Goal: Task Accomplishment & Management: Complete application form

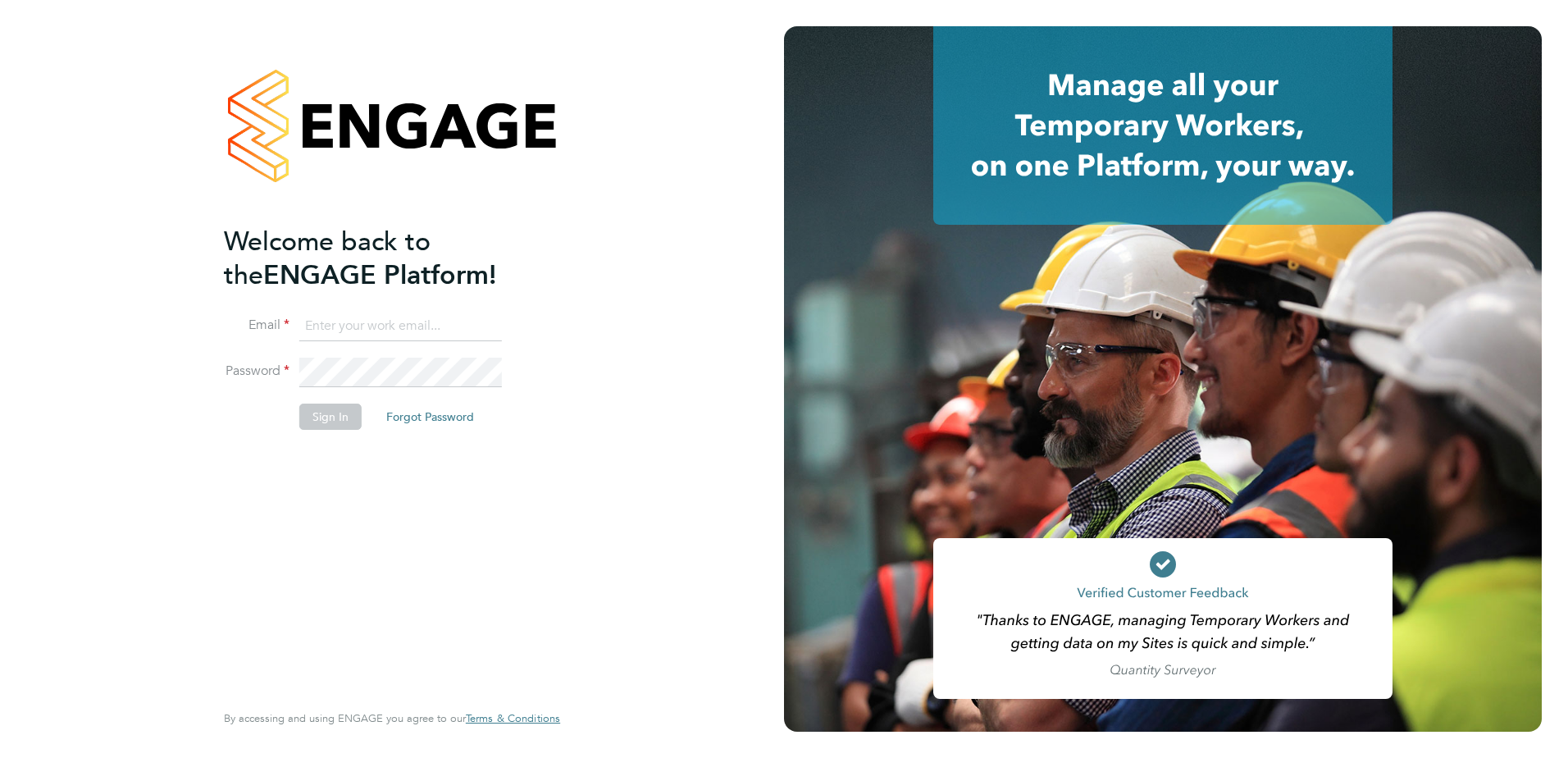
click at [347, 321] on input at bounding box center [400, 326] width 203 height 29
type input "chloe.taquin@thornbaker.co.uk"
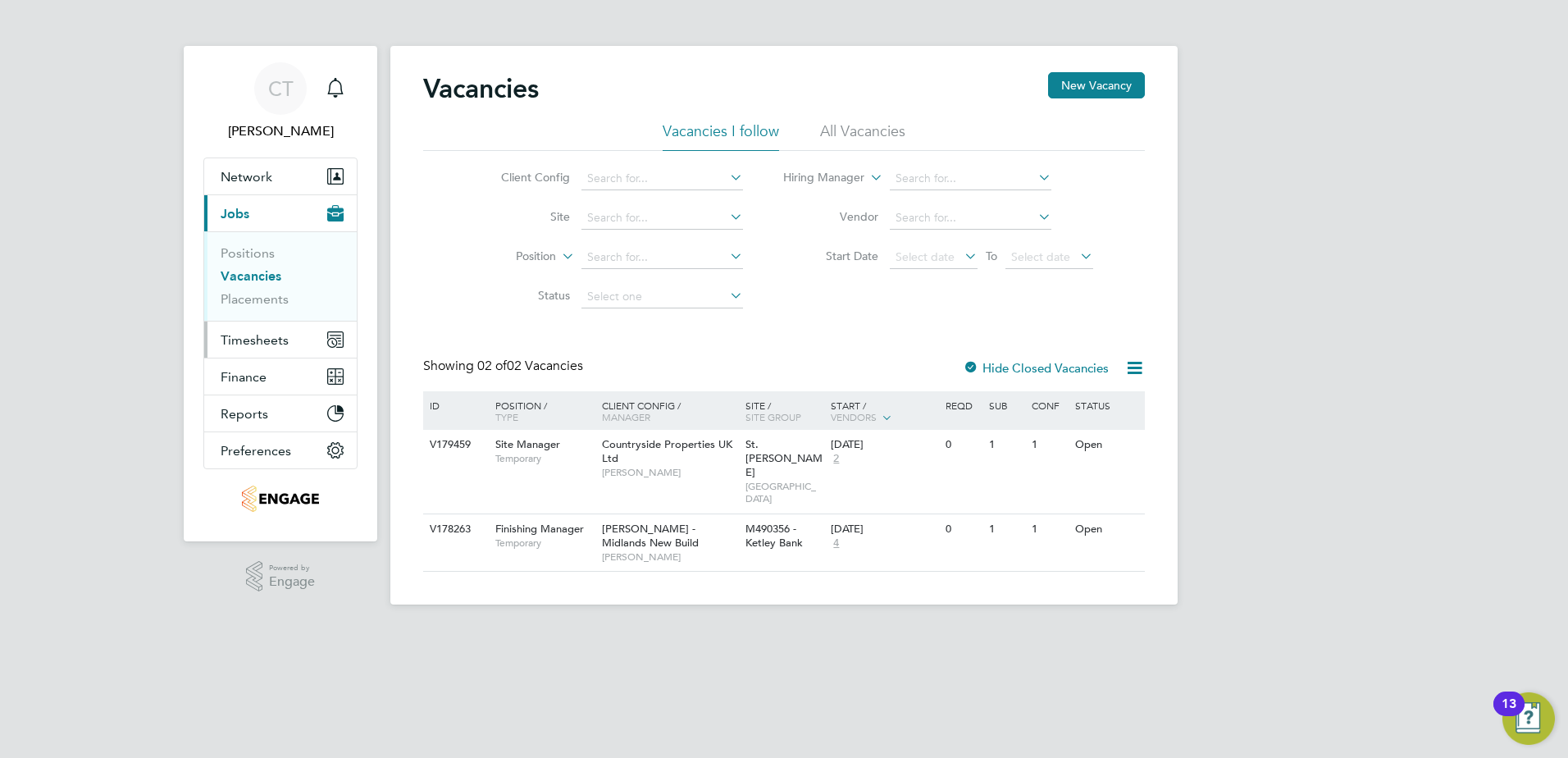
click at [260, 345] on span "Timesheets" at bounding box center [254, 340] width 68 height 16
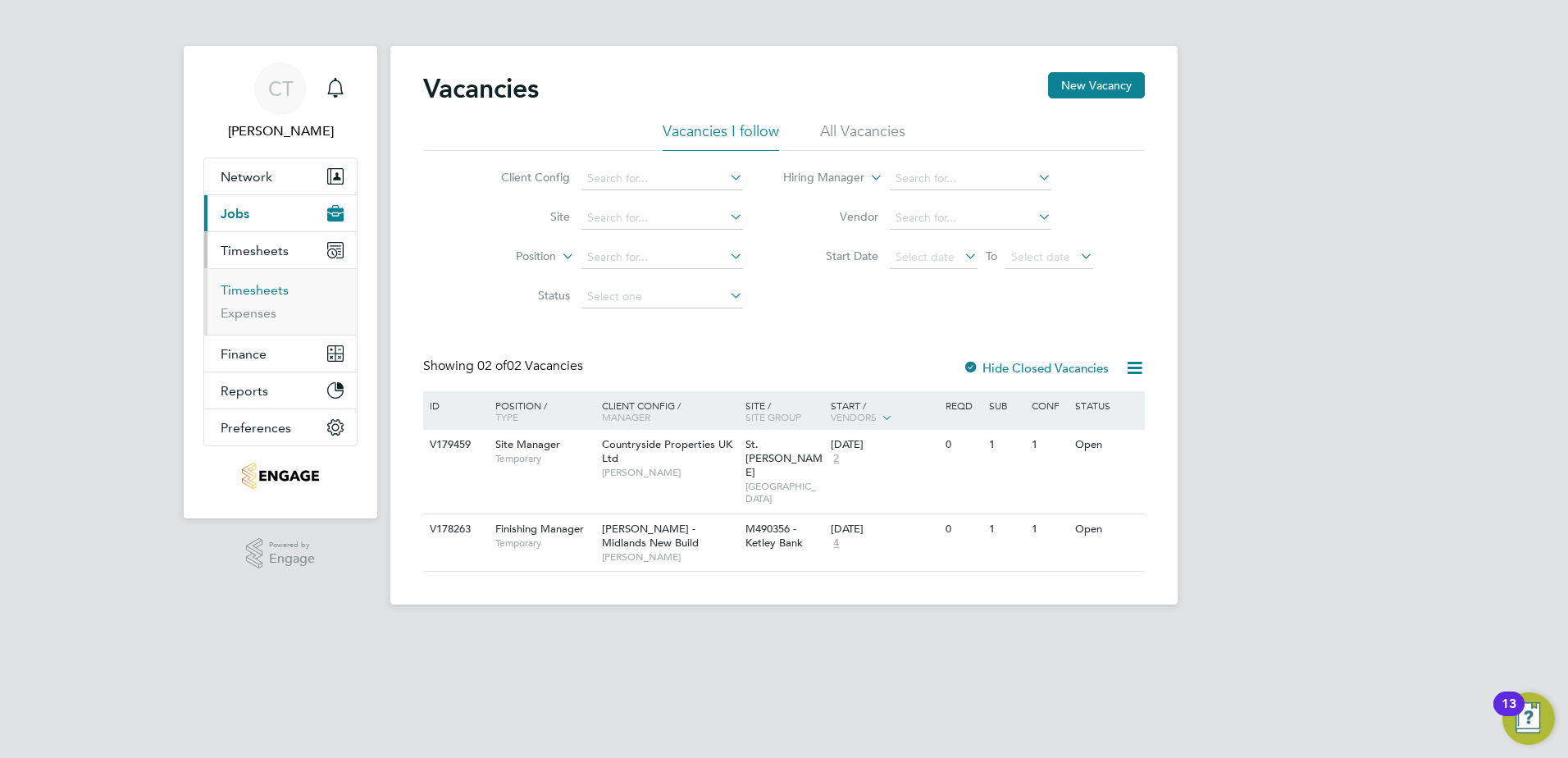
click at [268, 293] on link "Timesheets" at bounding box center [254, 289] width 68 height 16
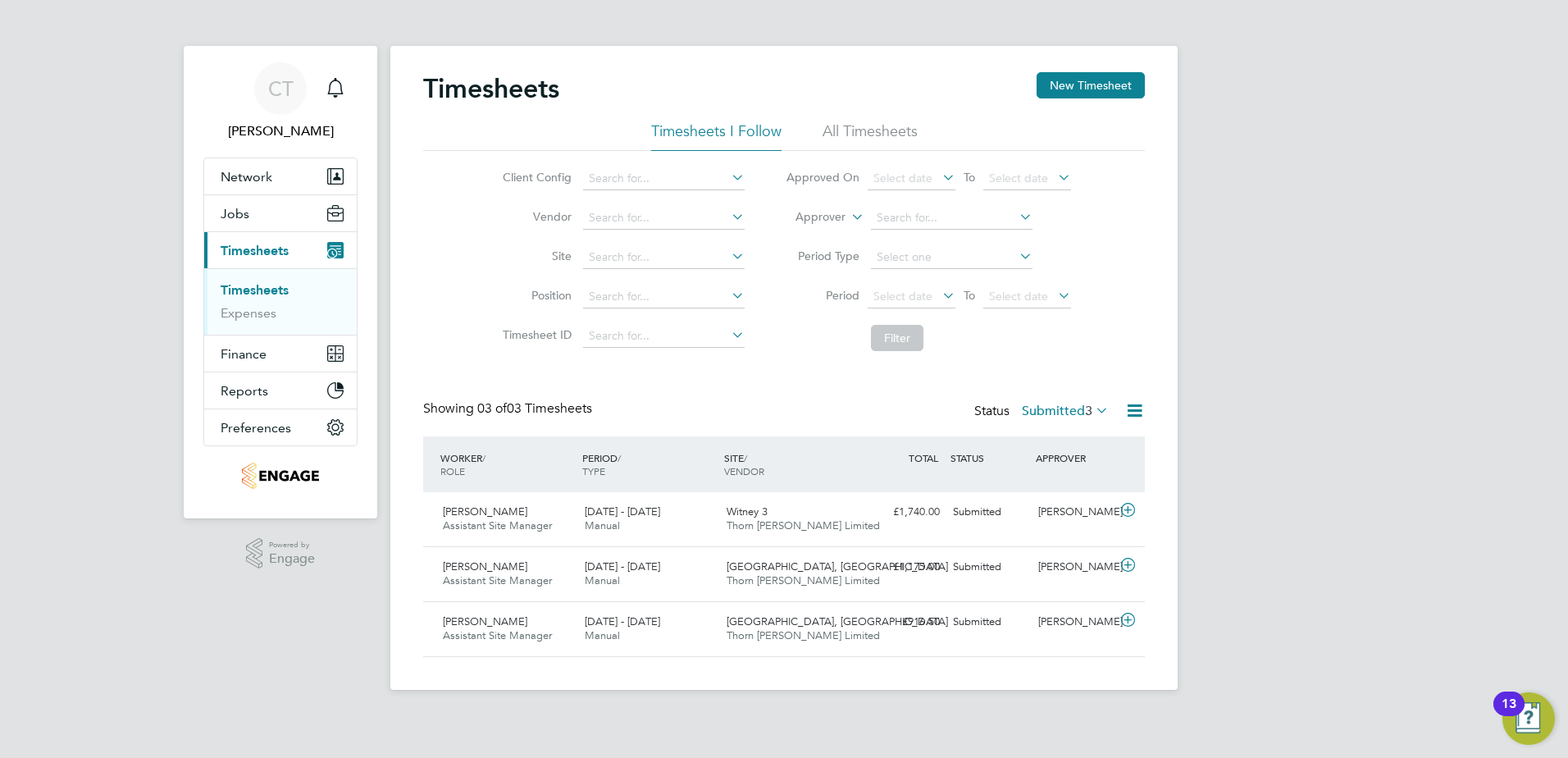
click at [1093, 410] on icon at bounding box center [1093, 410] width 0 height 23
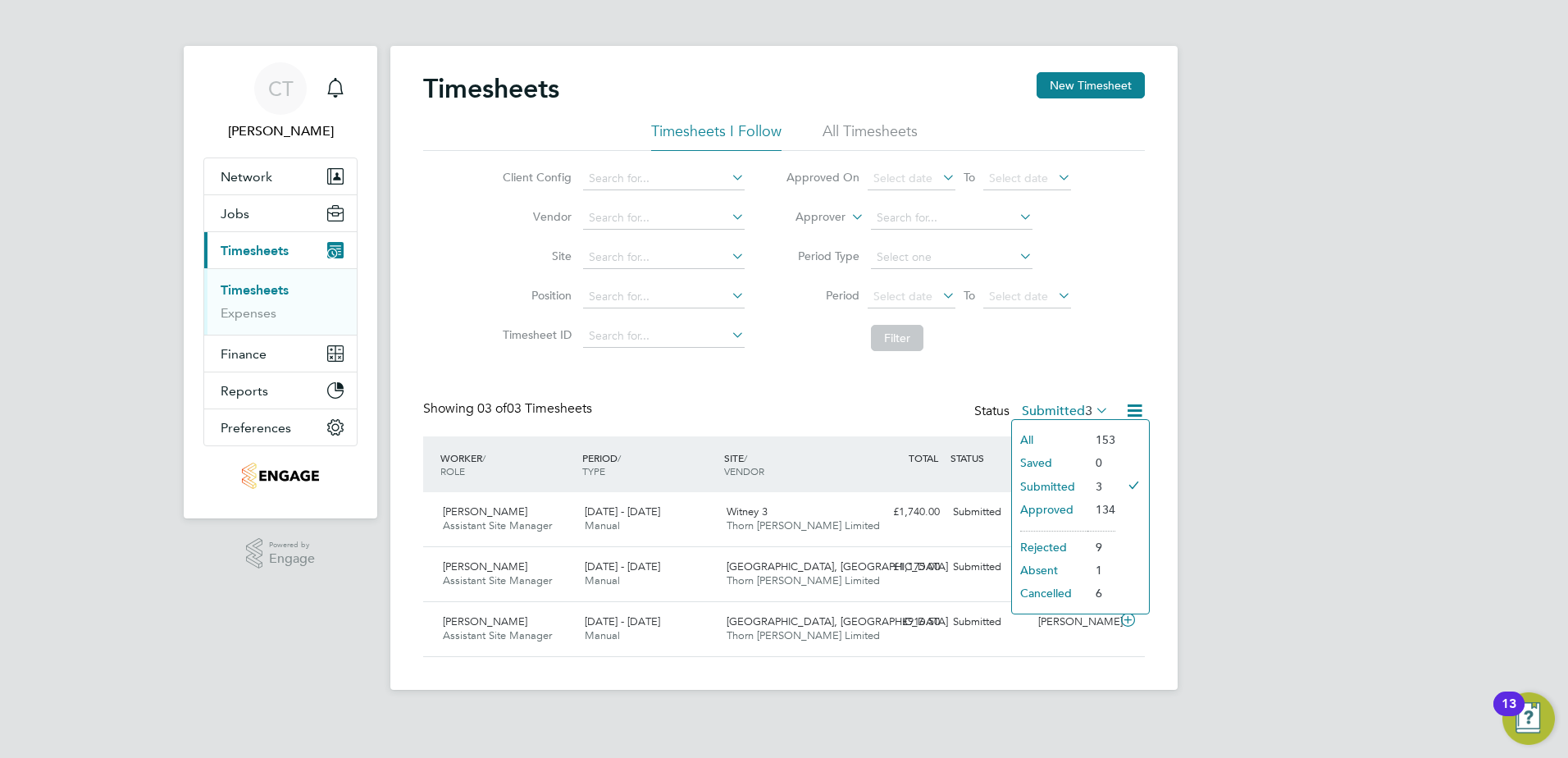
click at [1093, 410] on icon at bounding box center [1093, 410] width 0 height 23
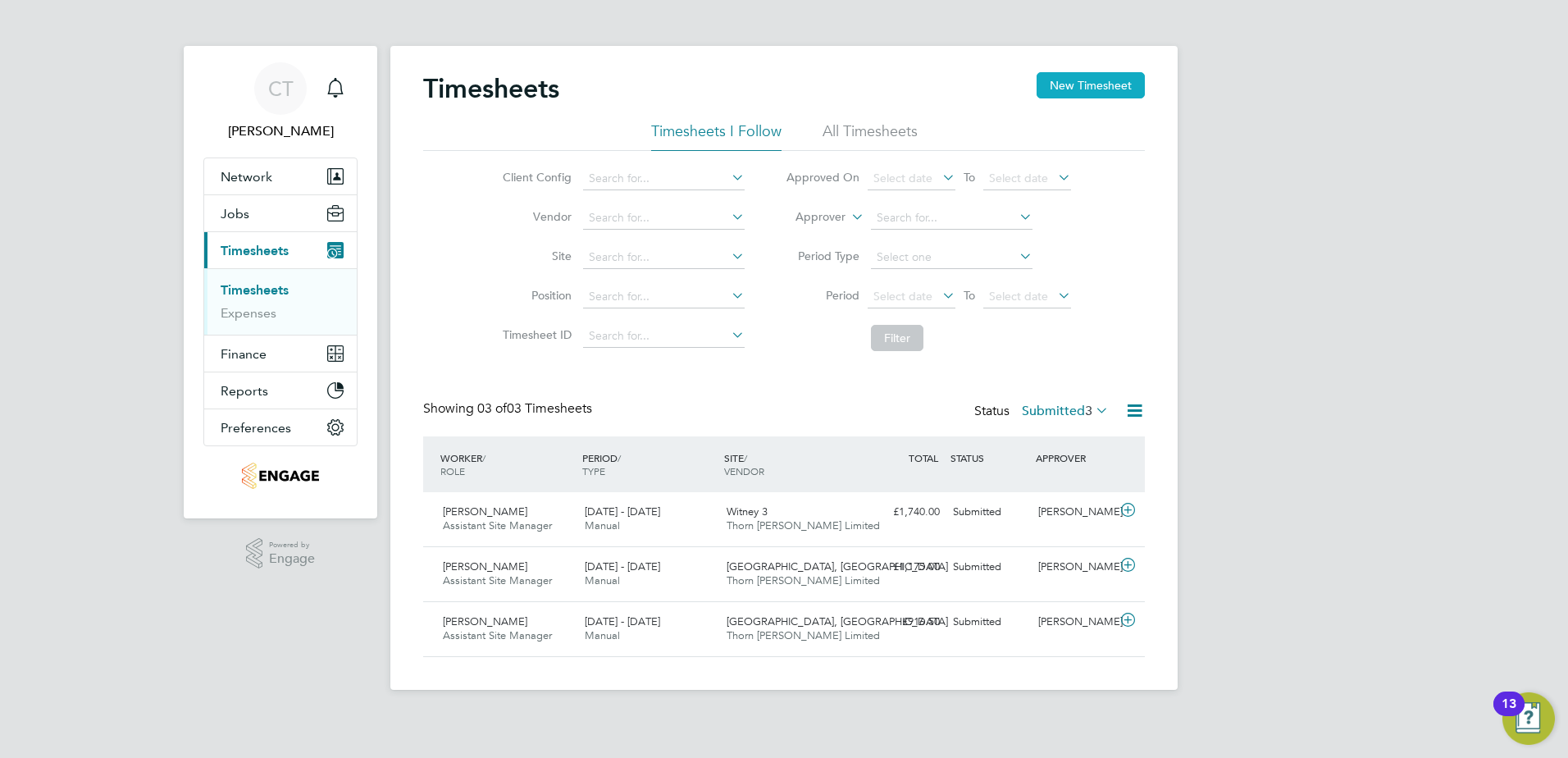
click at [1109, 84] on button "New Timesheet" at bounding box center [1090, 85] width 109 height 26
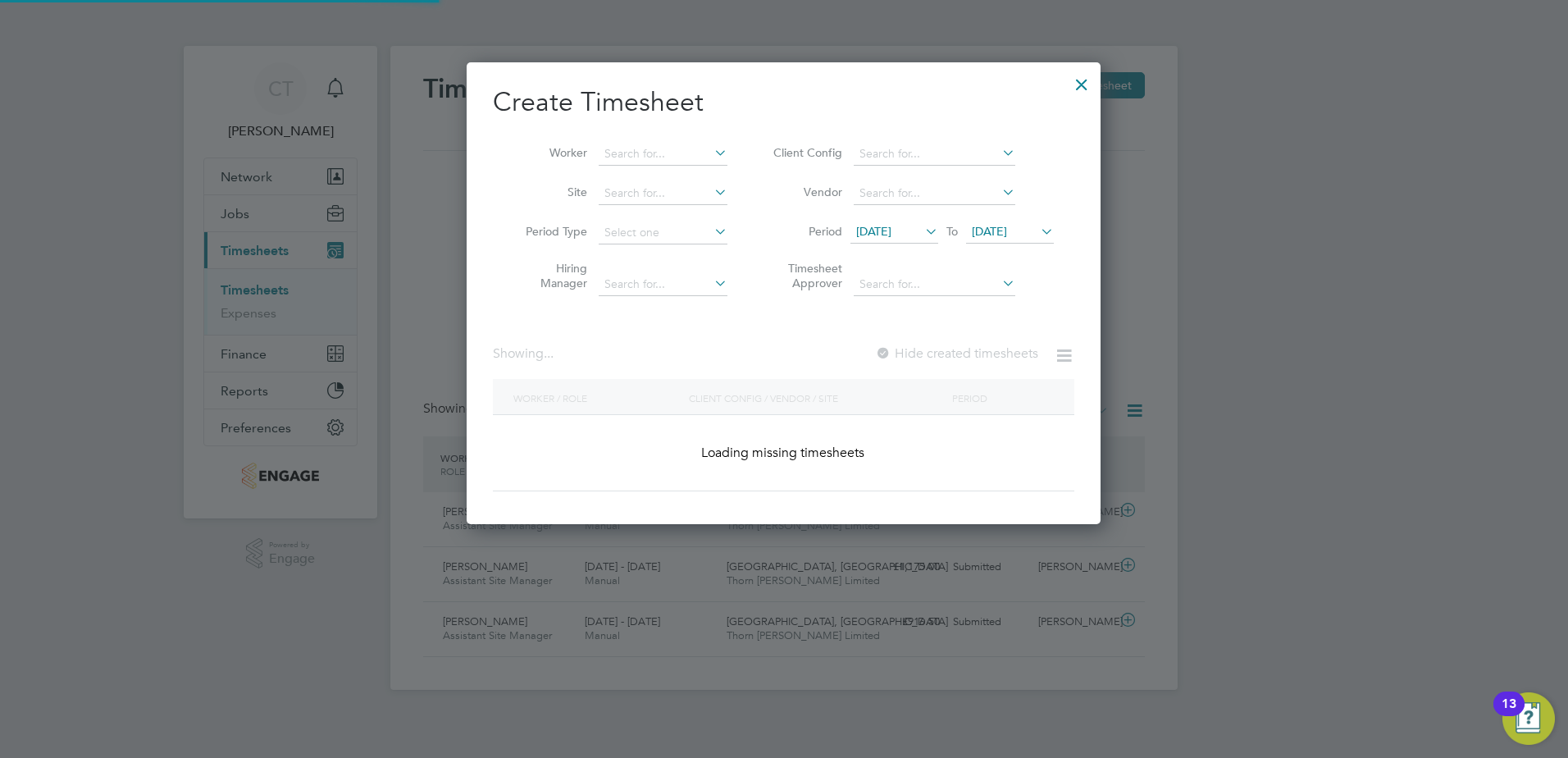
scroll to position [2445, 635]
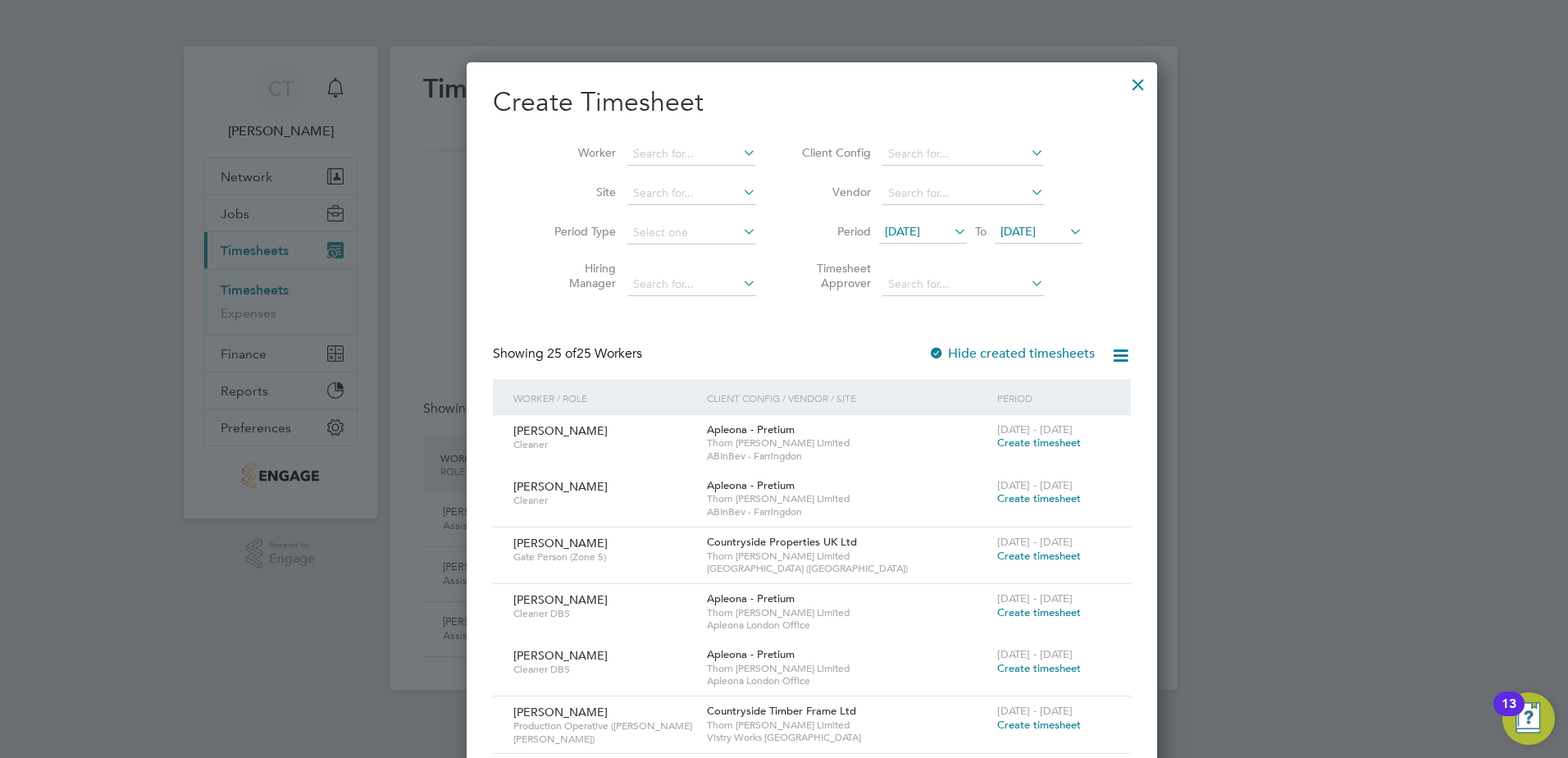
click at [898, 226] on span "[DATE]" at bounding box center [903, 231] width 35 height 15
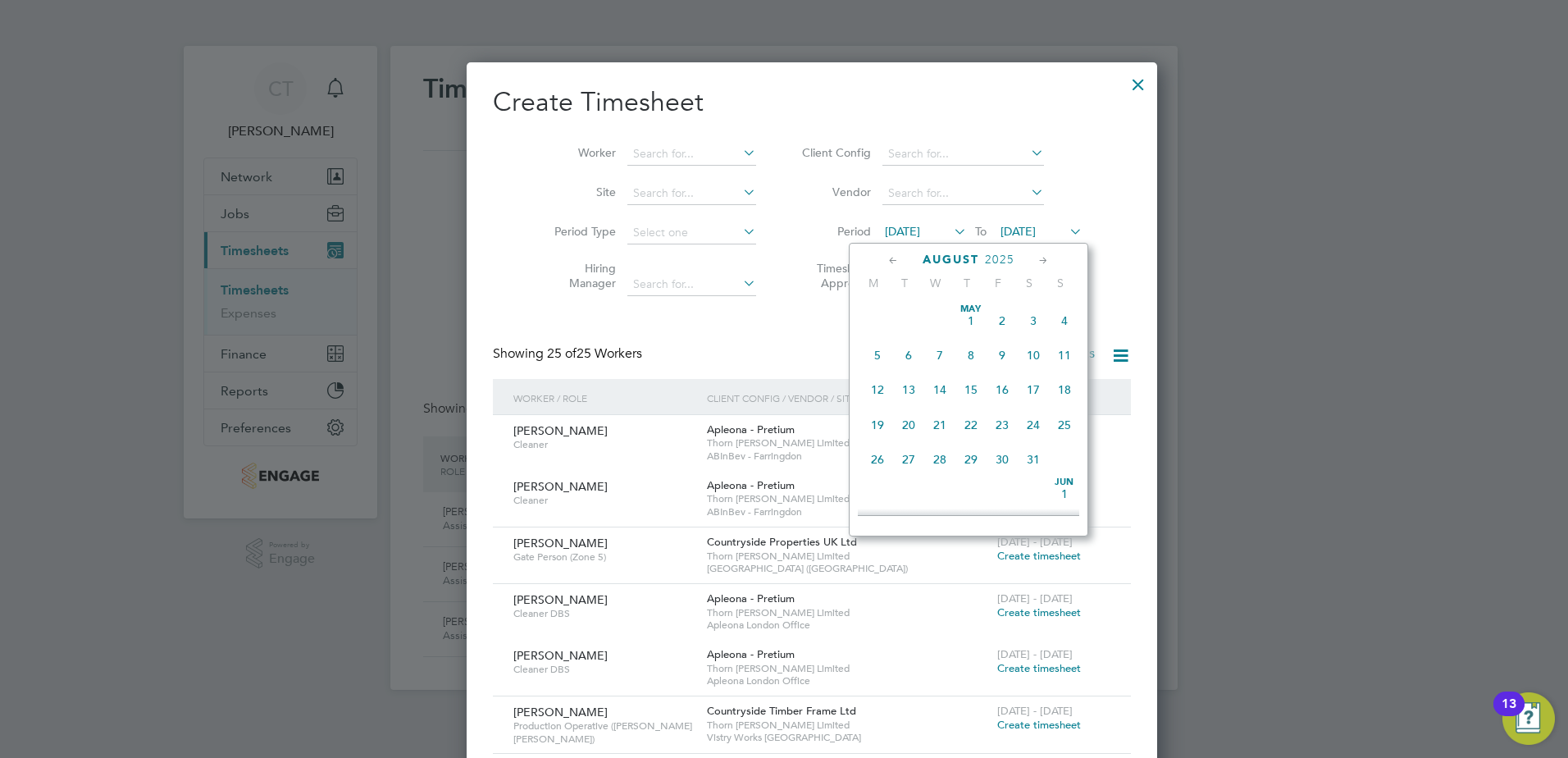
scroll to position [568, 0]
click at [873, 458] on span "25" at bounding box center [877, 445] width 31 height 31
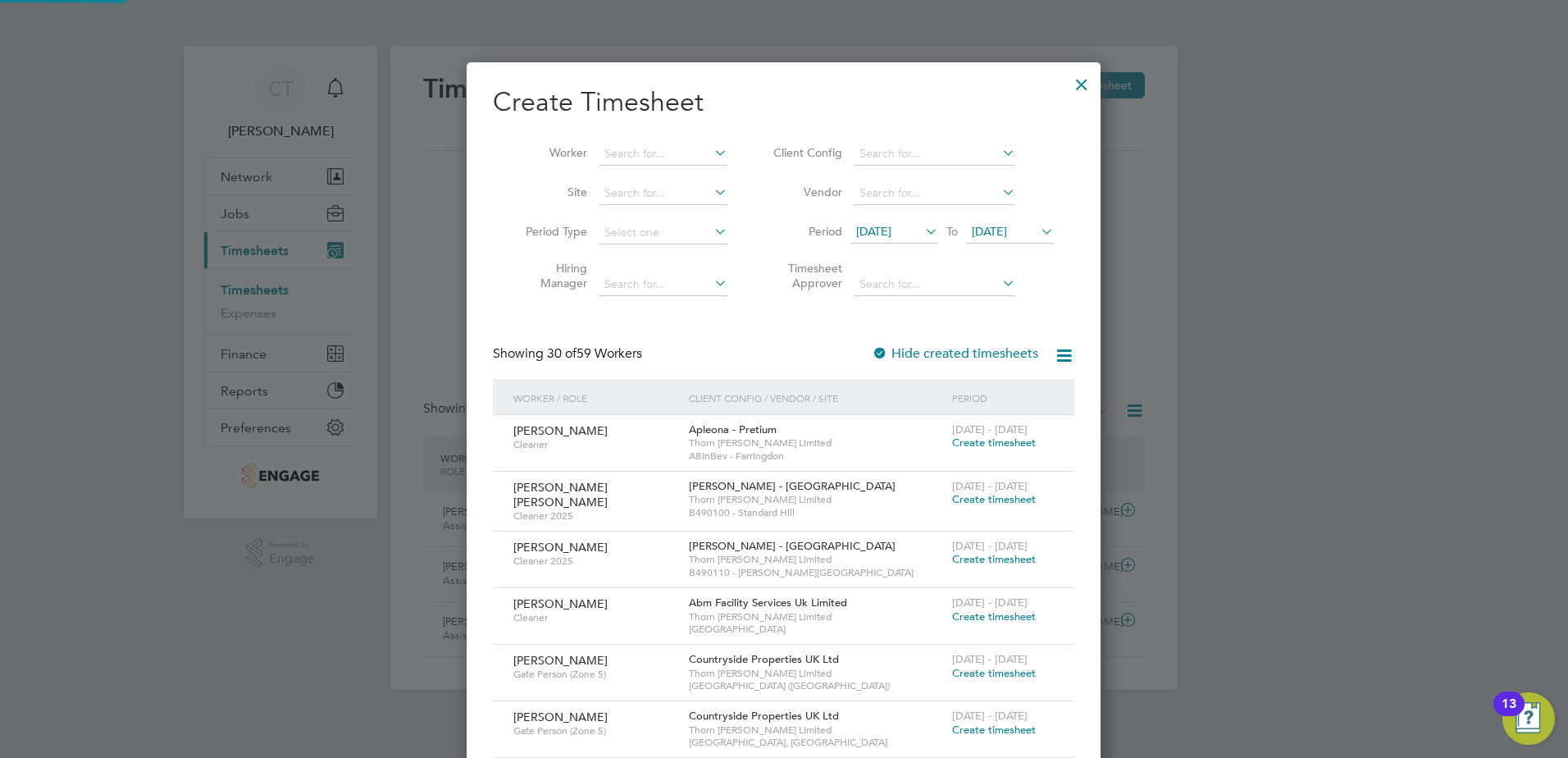
scroll to position [2135, 635]
click at [1001, 231] on span "[DATE]" at bounding box center [989, 231] width 35 height 15
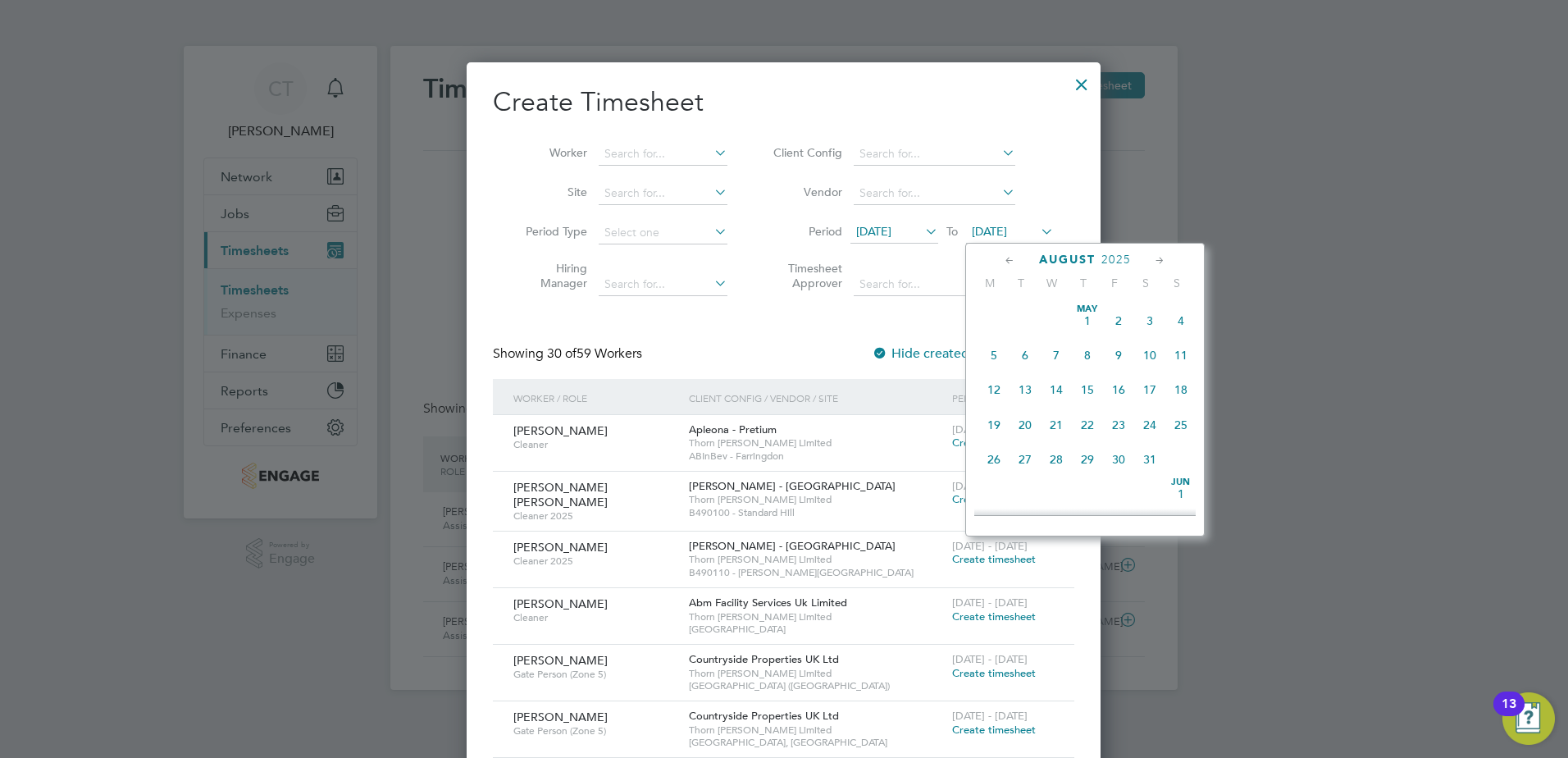
scroll to position [639, 0]
click at [1184, 387] on span "31" at bounding box center [1180, 374] width 31 height 31
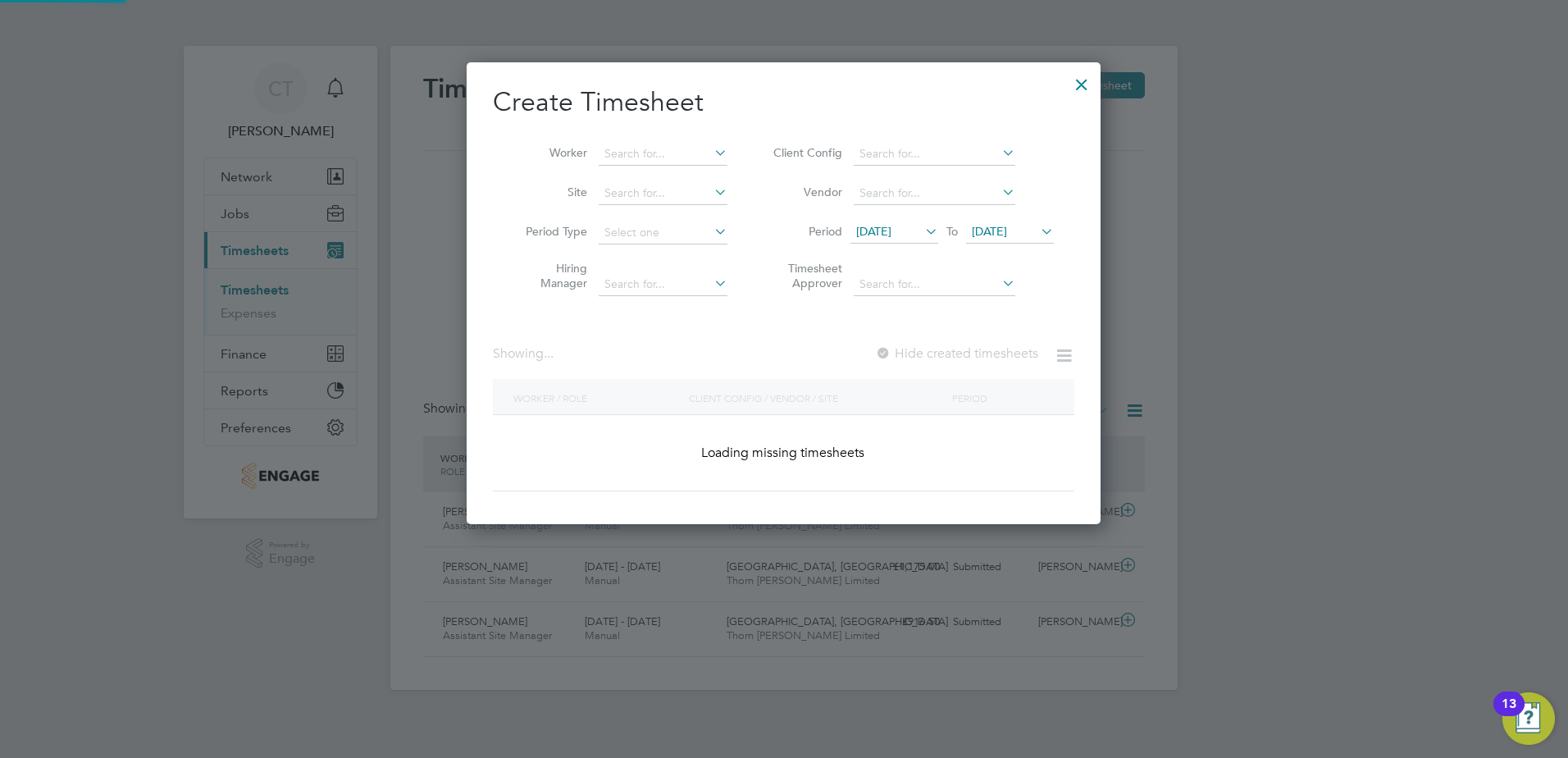
scroll to position [2473, 635]
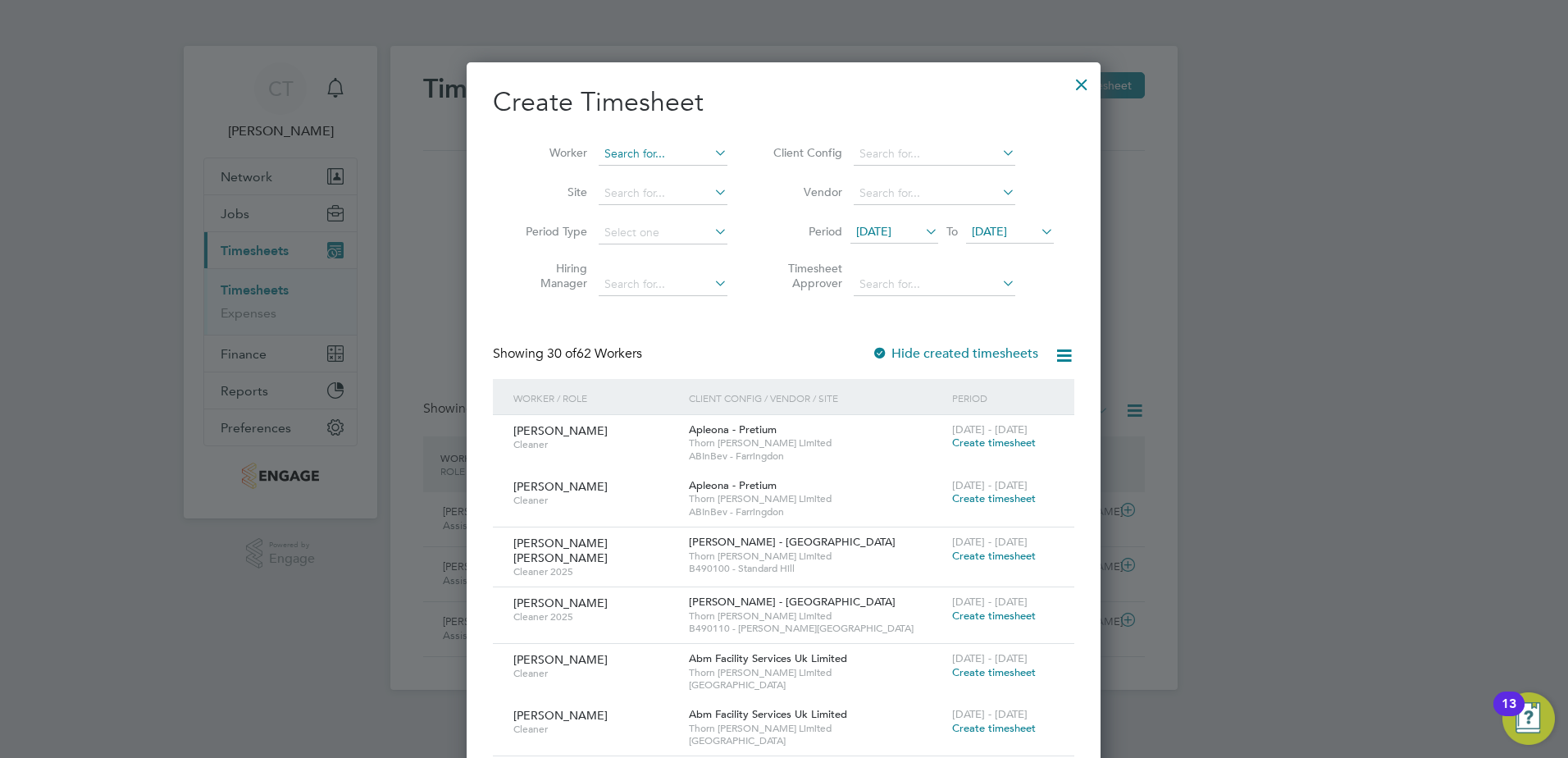
click at [641, 146] on input at bounding box center [663, 154] width 129 height 23
click at [699, 177] on b "Gric" at bounding box center [710, 176] width 22 height 14
type input "[PERSON_NAME]"
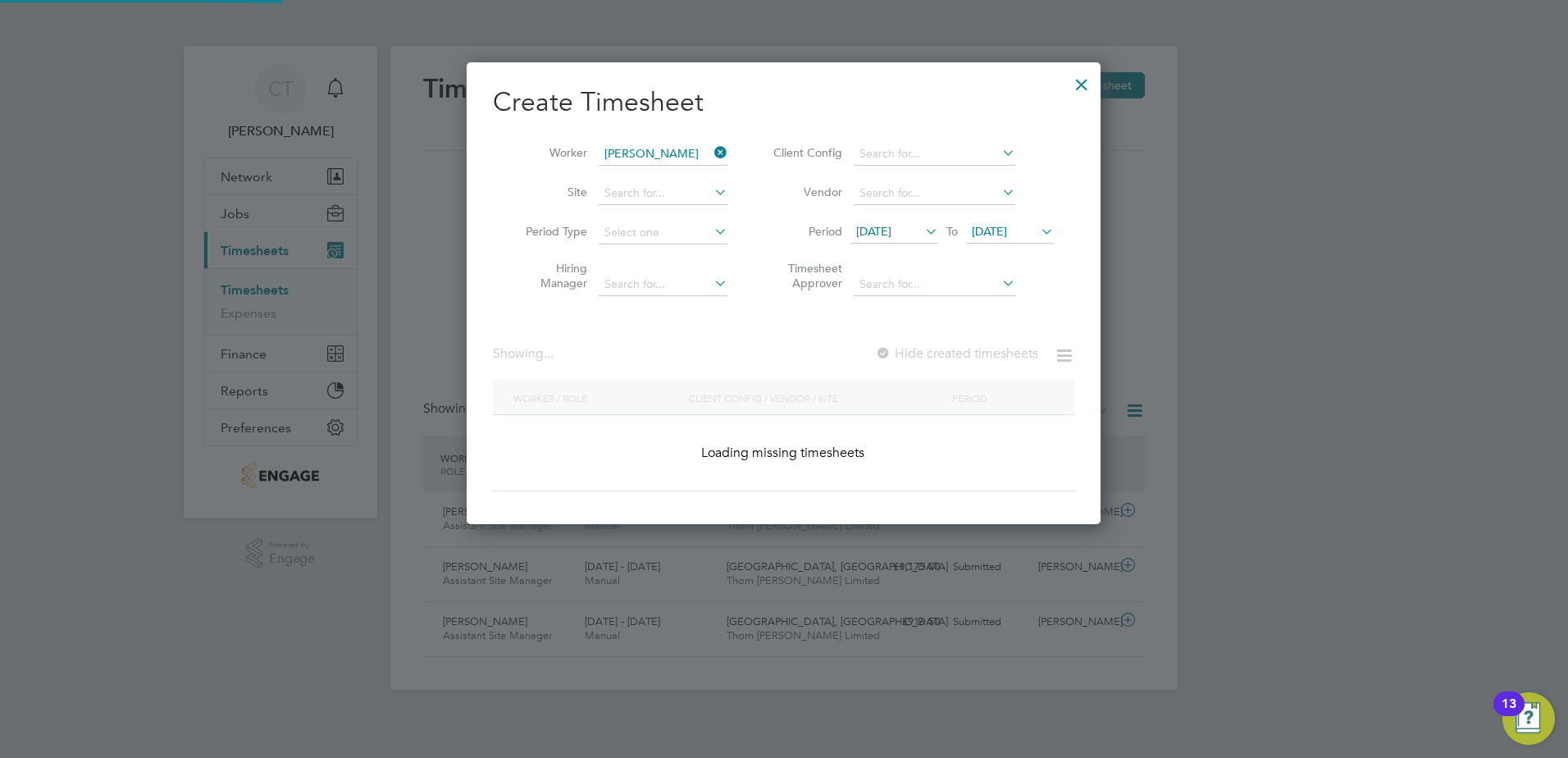
scroll to position [443, 635]
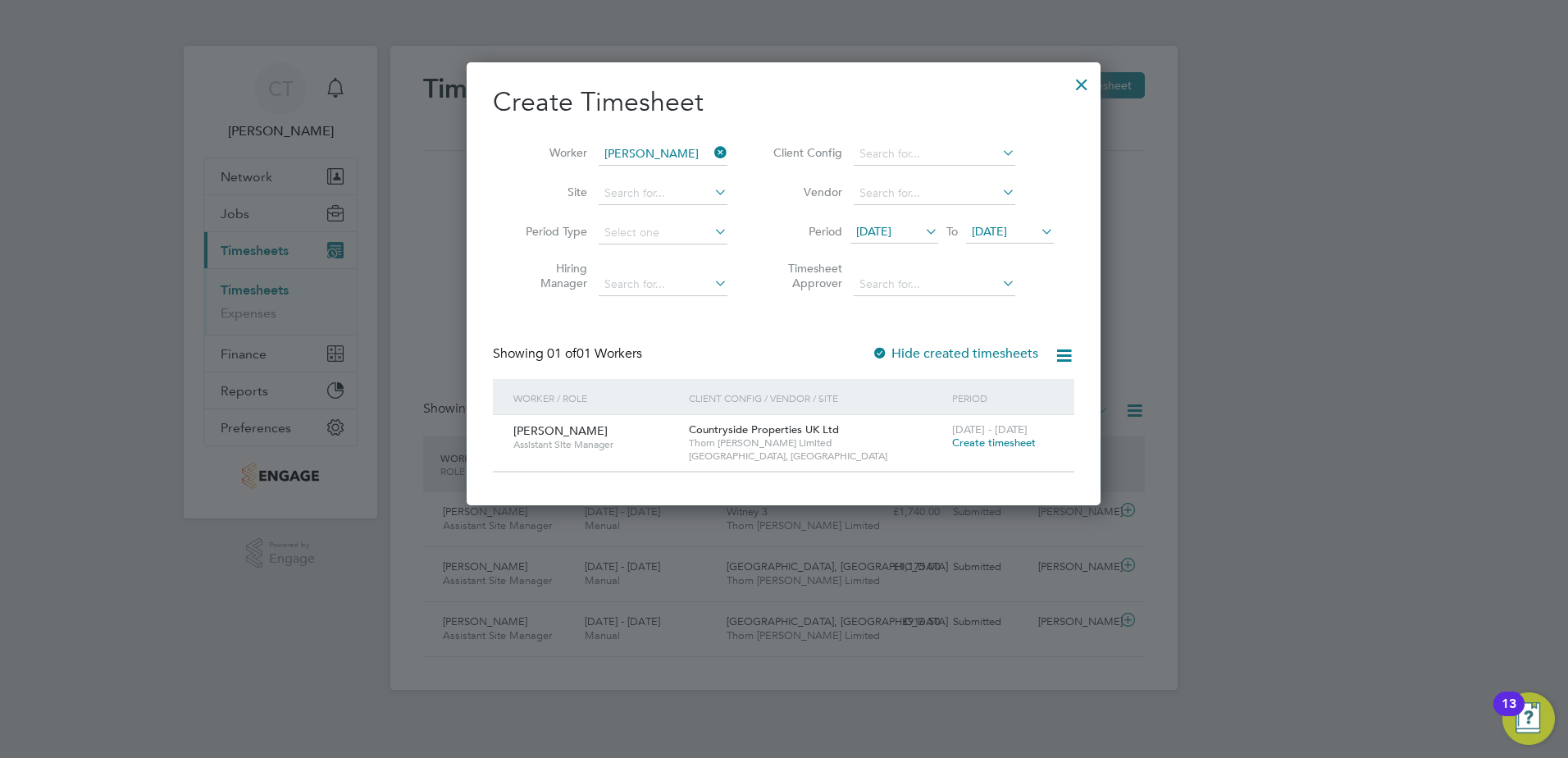
click at [1011, 443] on span "Create timesheet" at bounding box center [993, 443] width 83 height 14
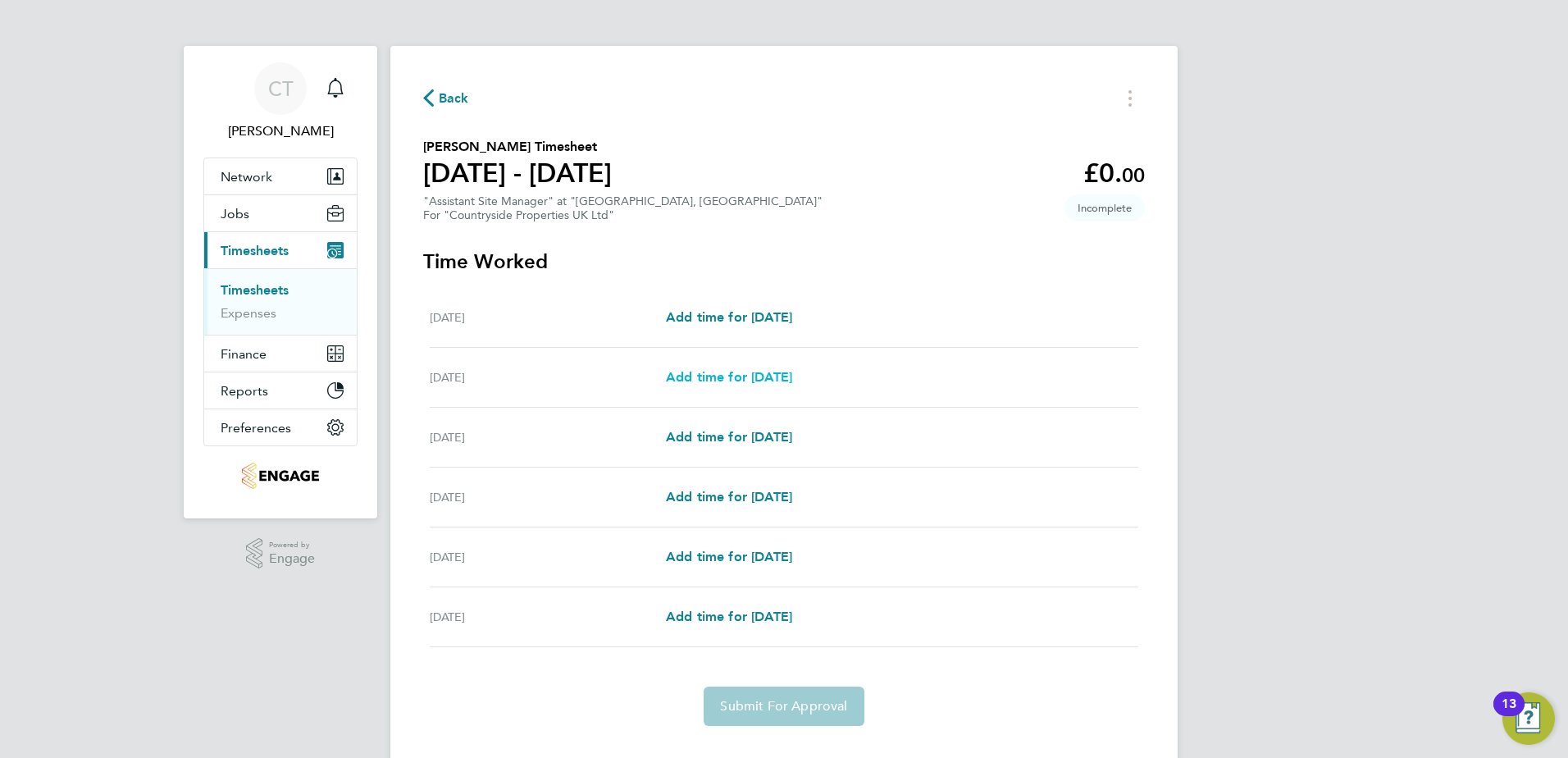
click at [753, 378] on span "Add time for [DATE]" at bounding box center [729, 377] width 126 height 16
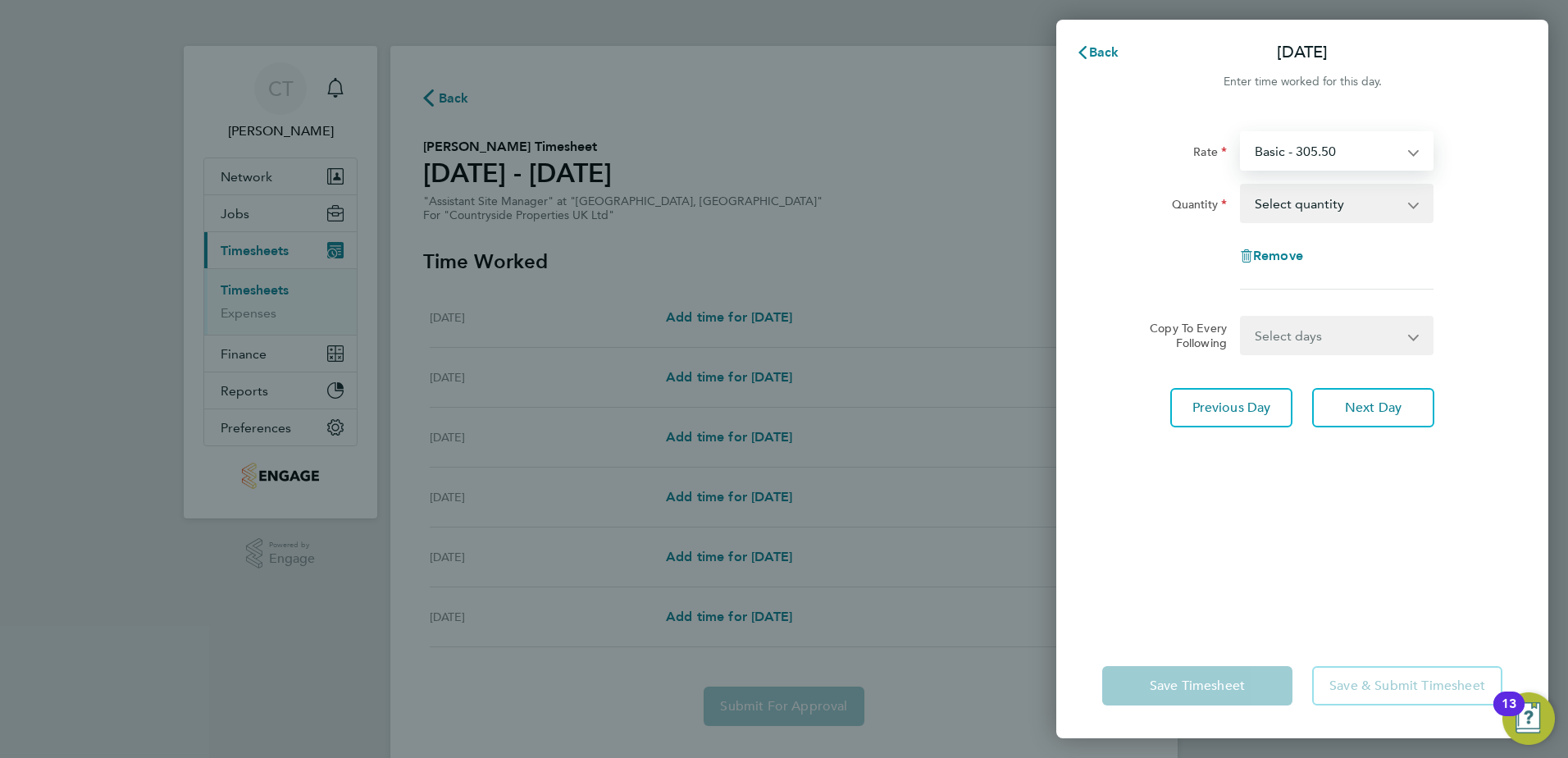
click at [1326, 163] on select "Basic - 305.50" at bounding box center [1327, 151] width 171 height 36
click at [1347, 151] on select "Basic - 305.50" at bounding box center [1327, 151] width 171 height 36
click at [1361, 199] on select "Select quantity 0.5 1" at bounding box center [1327, 203] width 171 height 36
select select "1"
click at [1242, 185] on select "Select quantity 0.5 1" at bounding box center [1327, 203] width 171 height 36
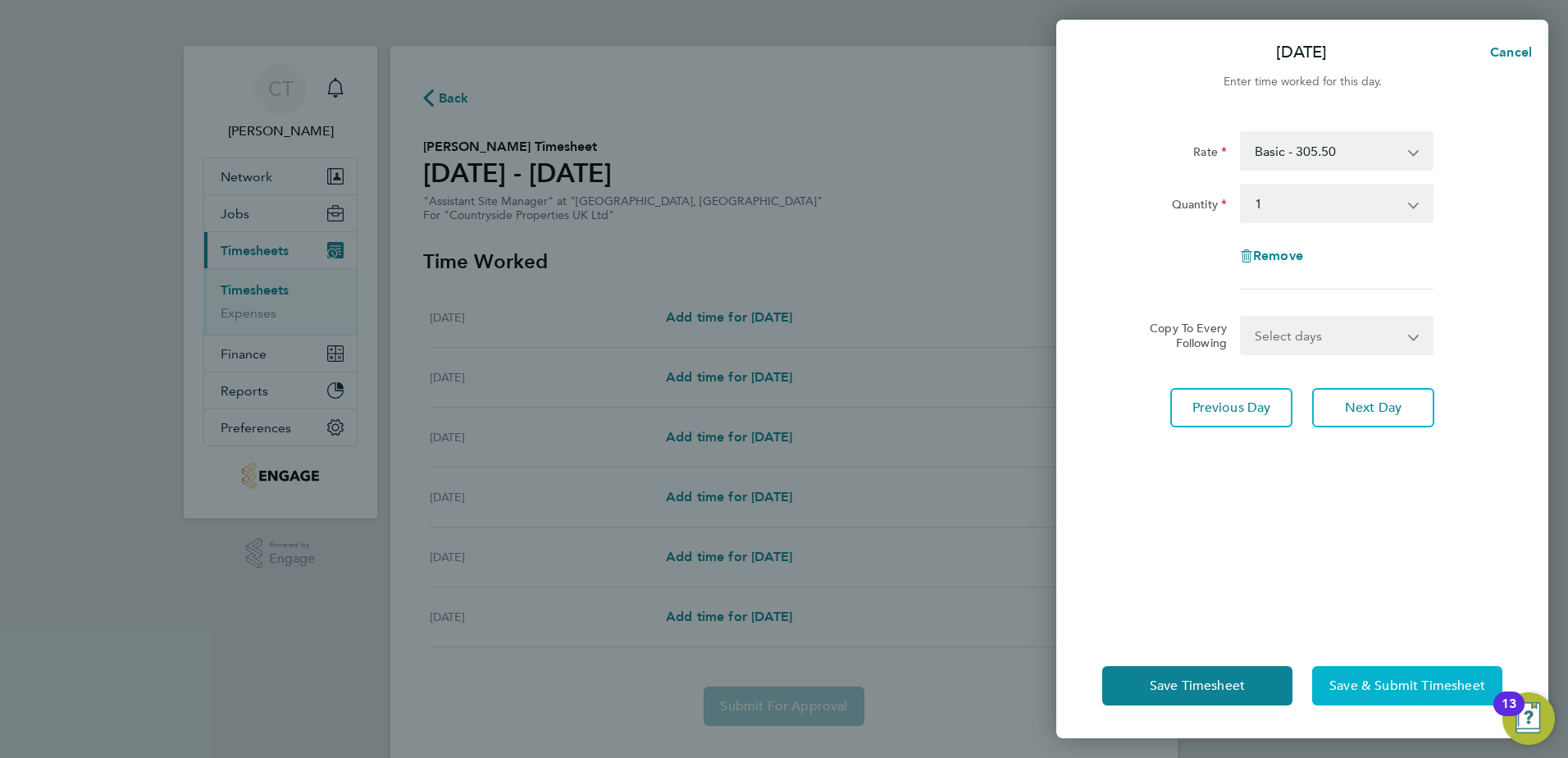
click at [1392, 685] on span "Save & Submit Timesheet" at bounding box center [1406, 686] width 156 height 17
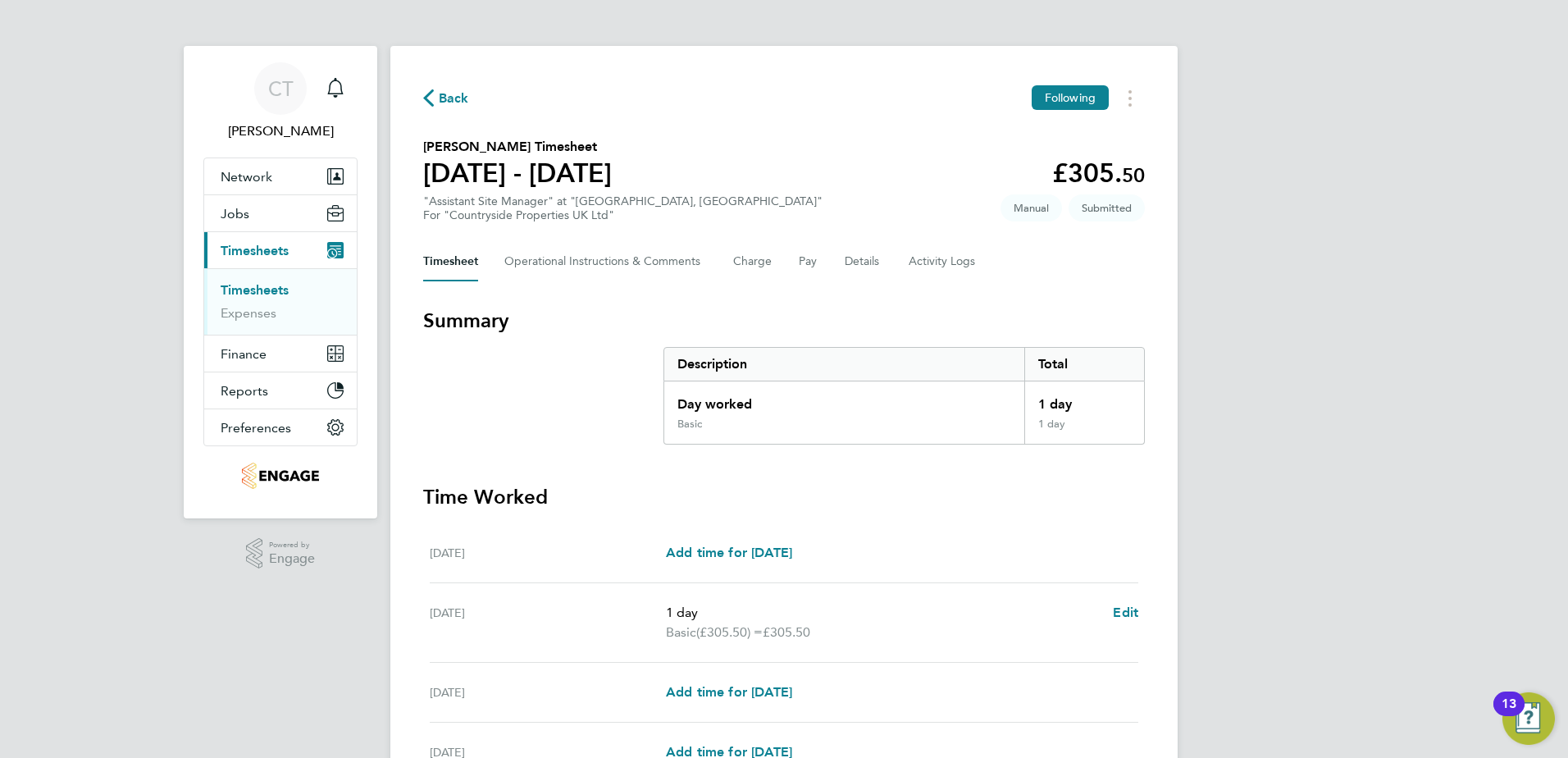
click at [458, 96] on span "Back" at bounding box center [454, 98] width 30 height 19
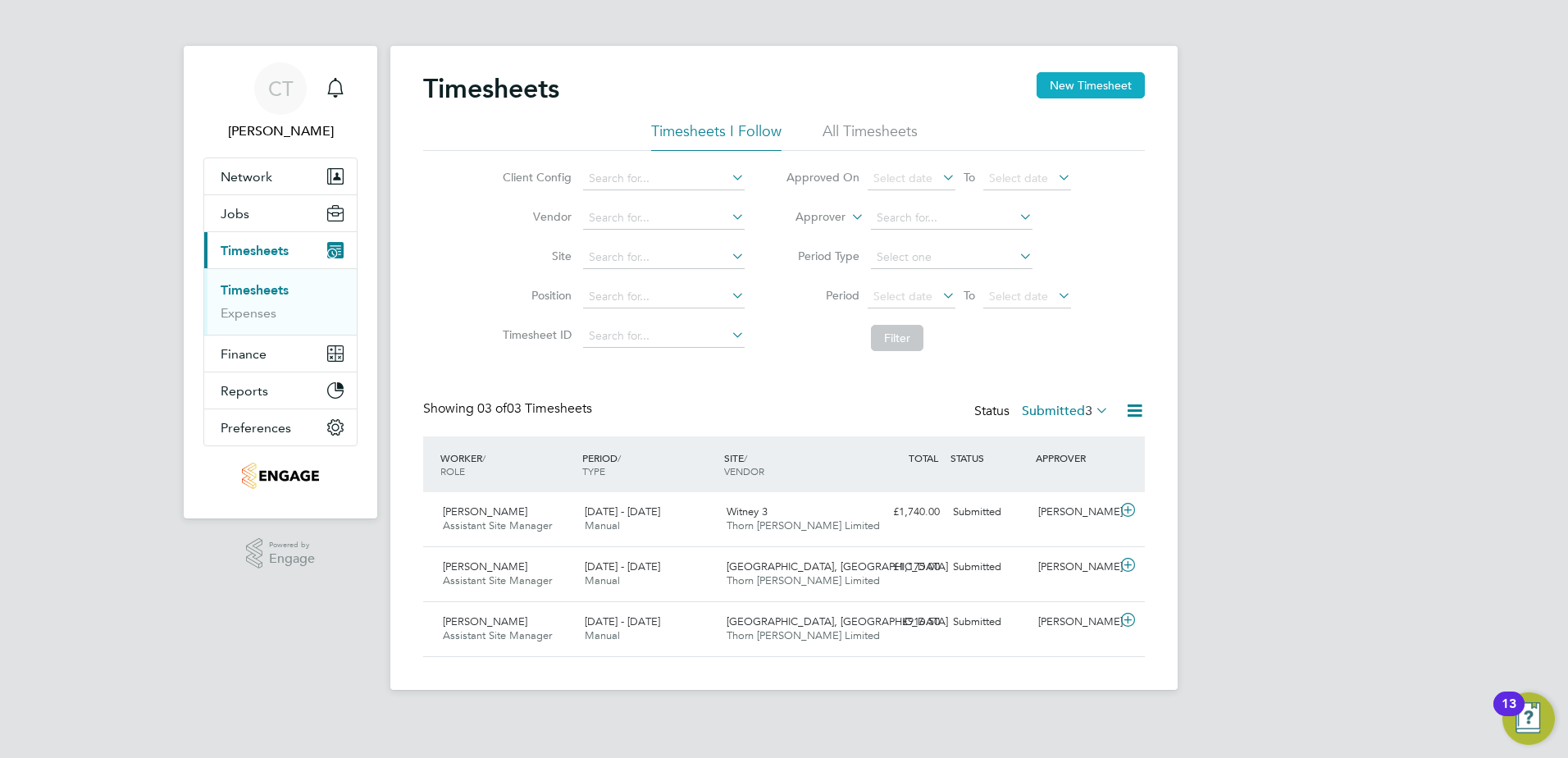
click at [1078, 76] on button "New Timesheet" at bounding box center [1090, 85] width 109 height 26
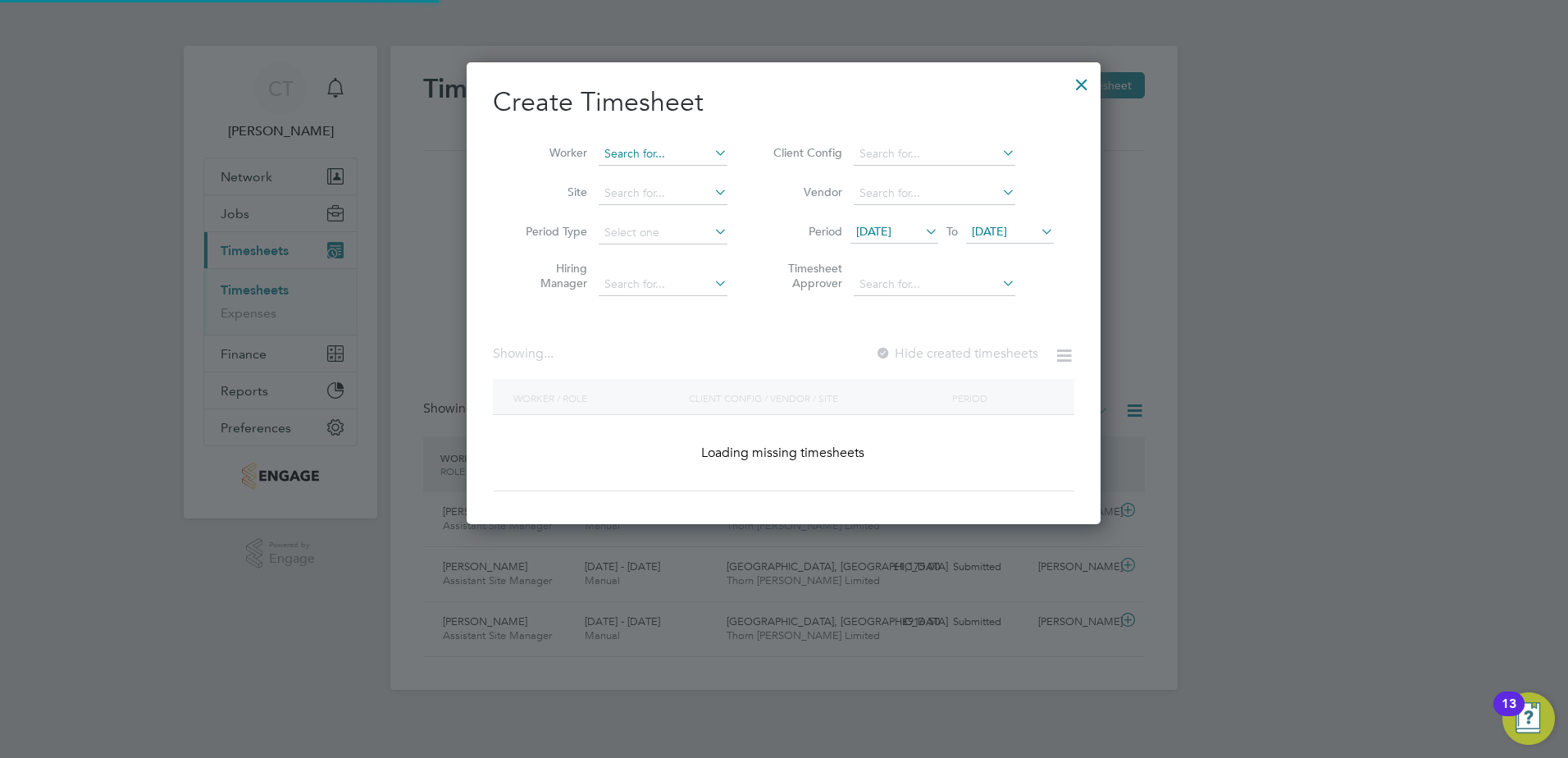
scroll to position [2445, 635]
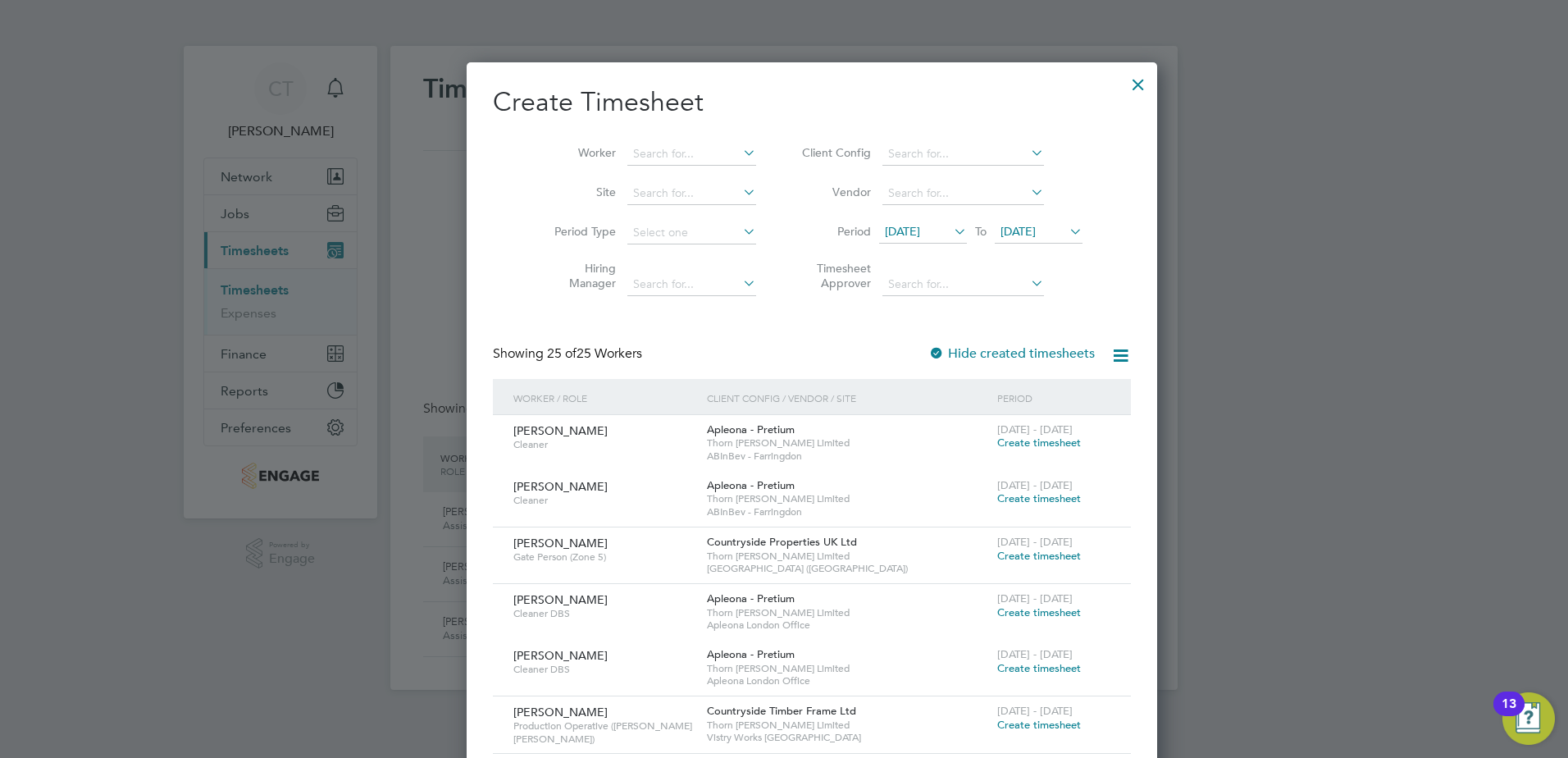
click at [911, 228] on span "[DATE]" at bounding box center [903, 231] width 35 height 15
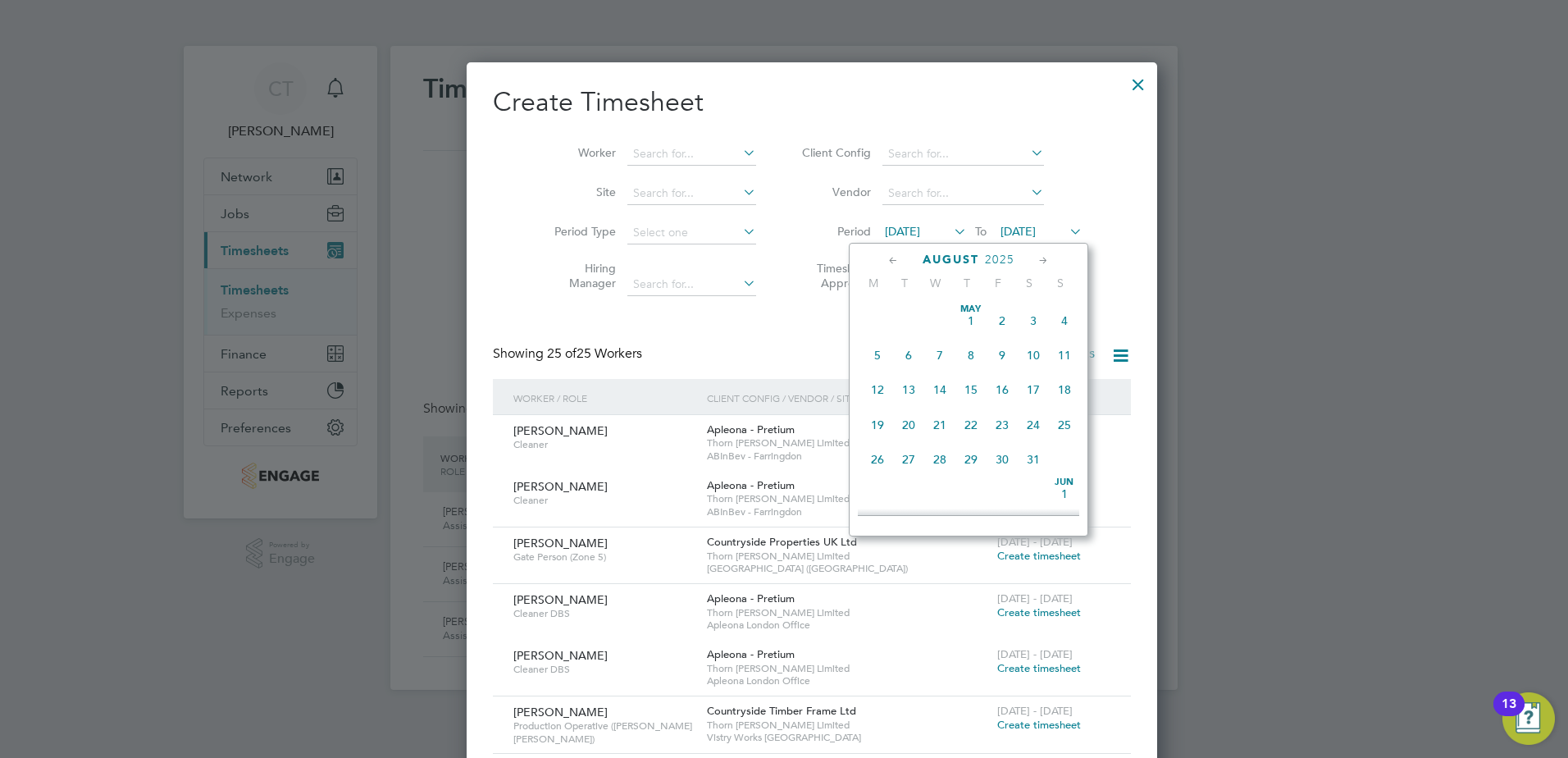
scroll to position [568, 0]
click at [880, 454] on span "25" at bounding box center [877, 445] width 31 height 31
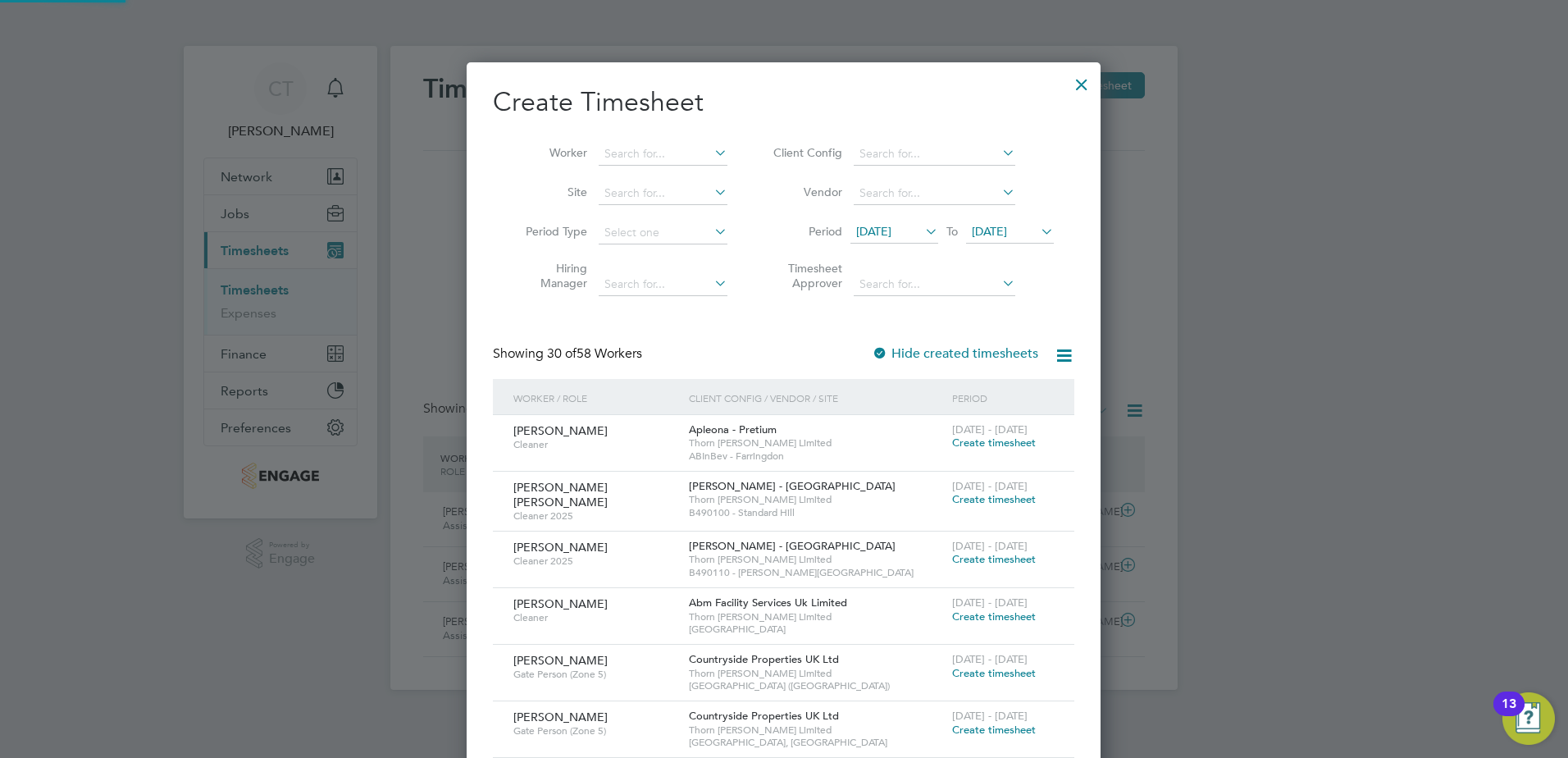
scroll to position [2135, 635]
click at [688, 153] on input at bounding box center [663, 154] width 129 height 23
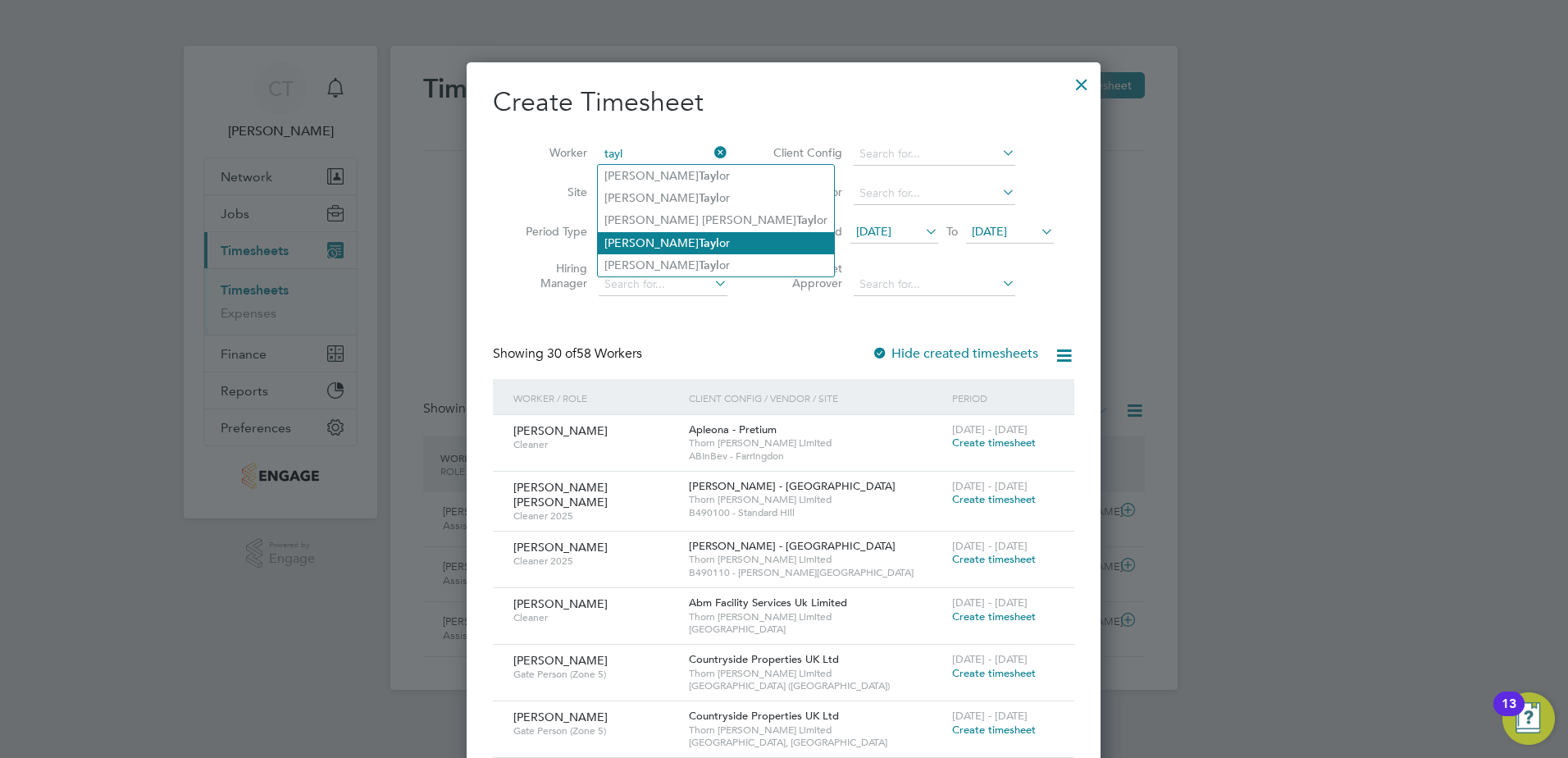
click at [632, 238] on li "[PERSON_NAME] or" at bounding box center [716, 243] width 236 height 22
type input "[PERSON_NAME]"
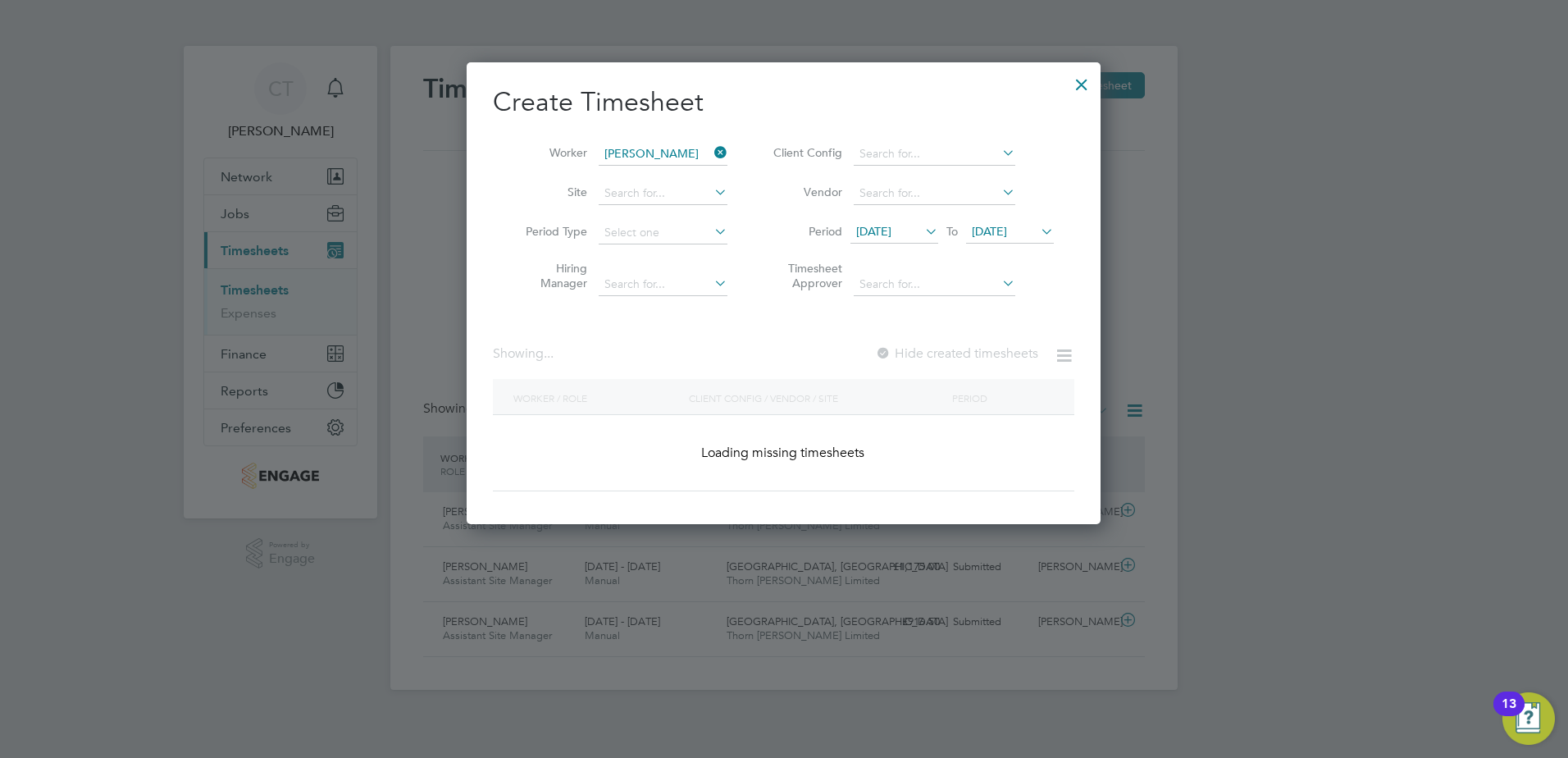
scroll to position [443, 635]
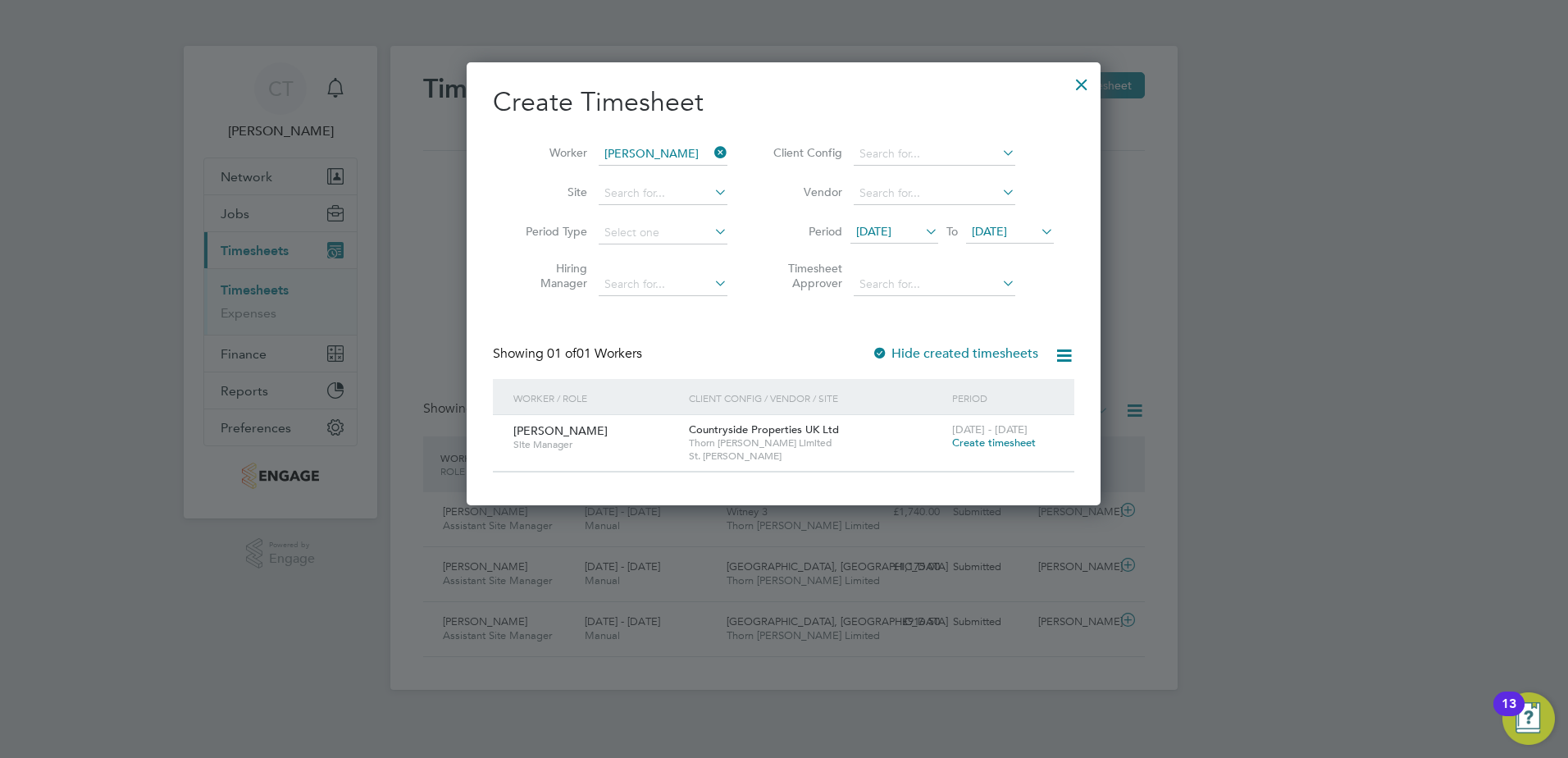
click at [1001, 442] on span "Create timesheet" at bounding box center [993, 443] width 83 height 14
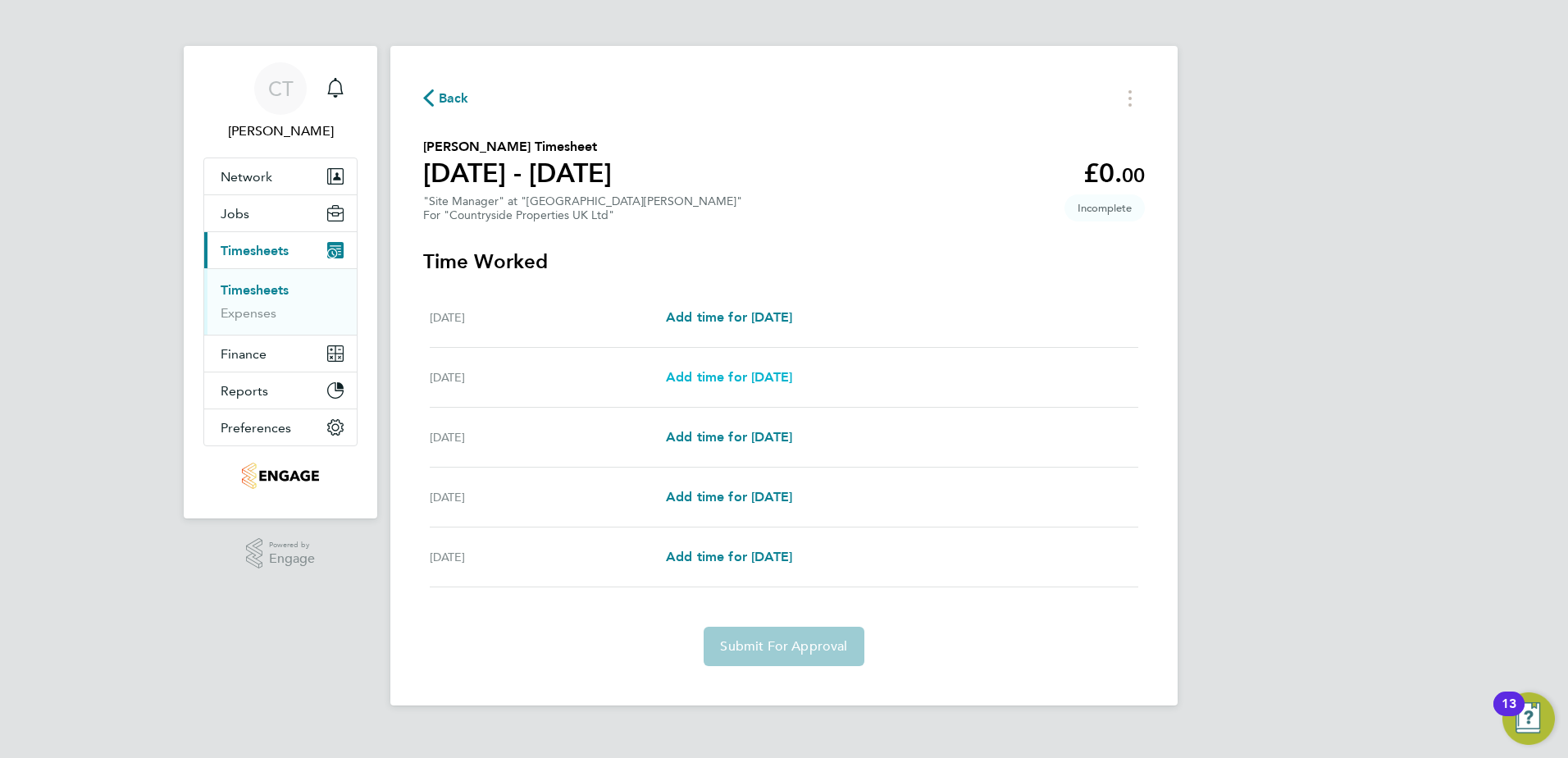
click at [754, 375] on span "Add time for [DATE]" at bounding box center [729, 377] width 126 height 16
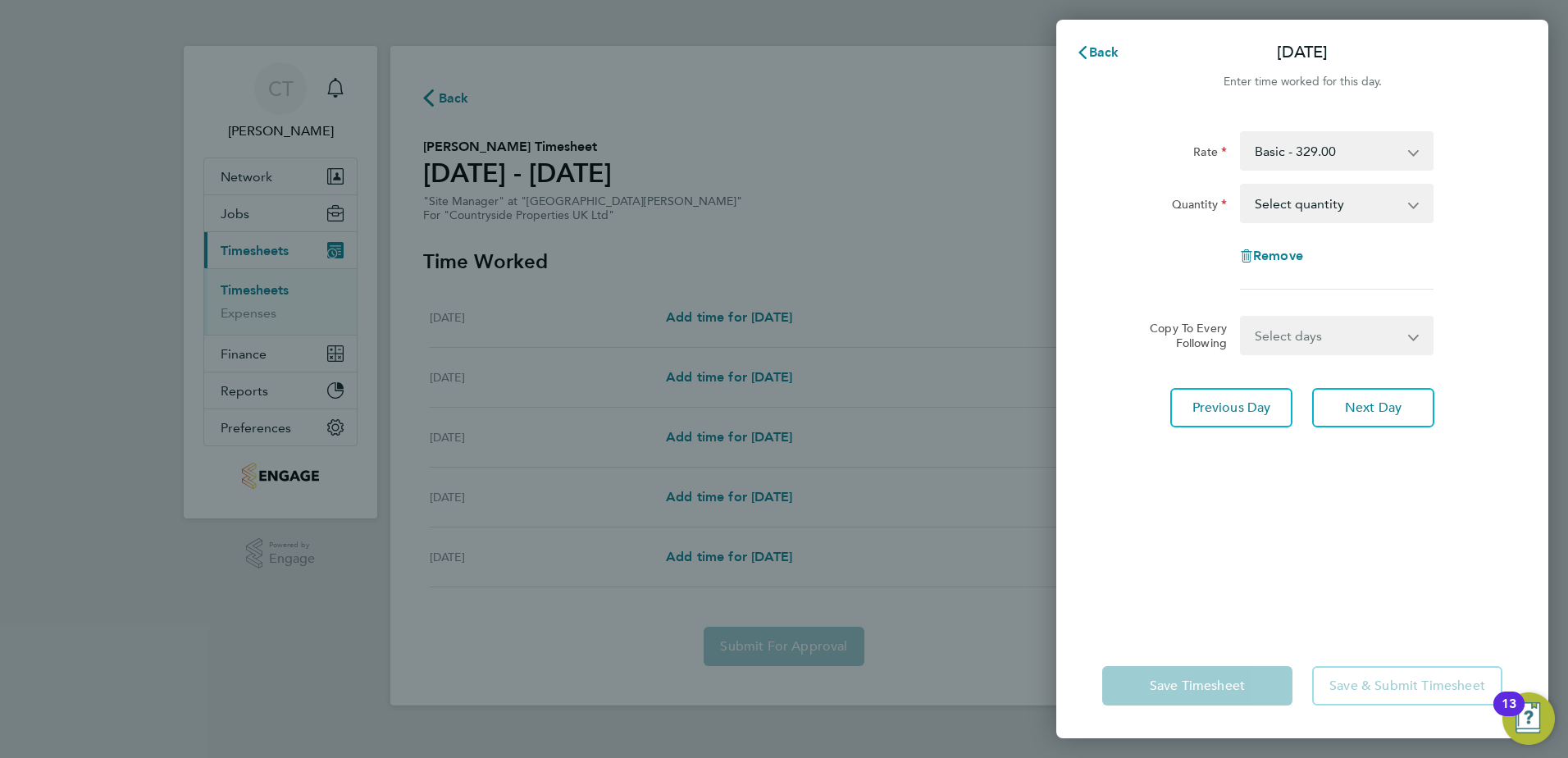
click at [1357, 213] on select "Select quantity 0.5 1" at bounding box center [1327, 203] width 171 height 36
select select "1"
click at [1242, 185] on select "Select quantity 0.5 1" at bounding box center [1327, 203] width 171 height 36
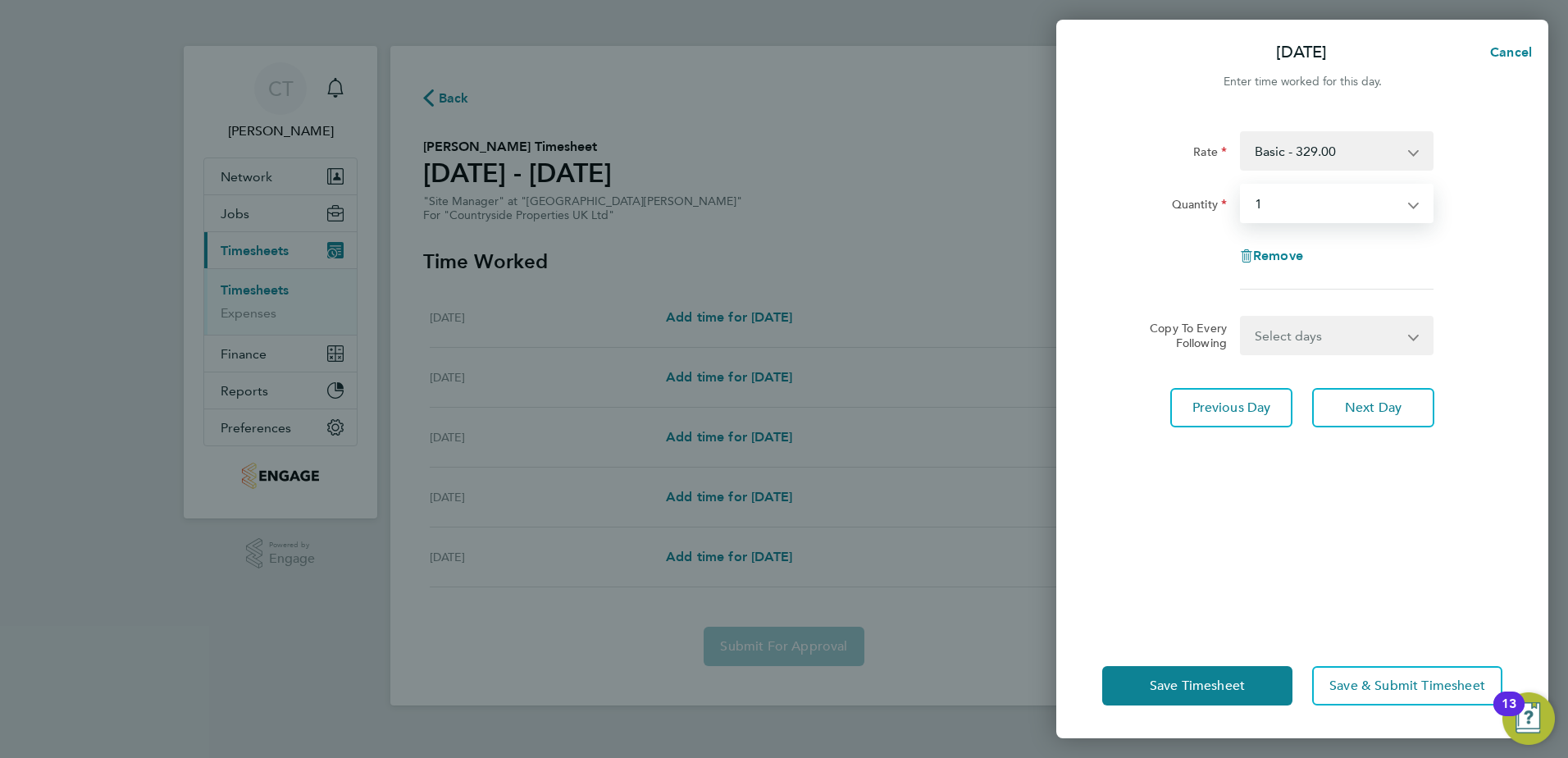
click at [1315, 324] on select "Select days Day [DATE] [DATE] [DATE]" at bounding box center [1327, 335] width 172 height 36
click at [1405, 278] on div "Rate Basic - 329.00 Quantity Select quantity 0.5 1 Remove" at bounding box center [1302, 210] width 400 height 158
click at [1365, 405] on span "Next Day" at bounding box center [1373, 408] width 56 height 17
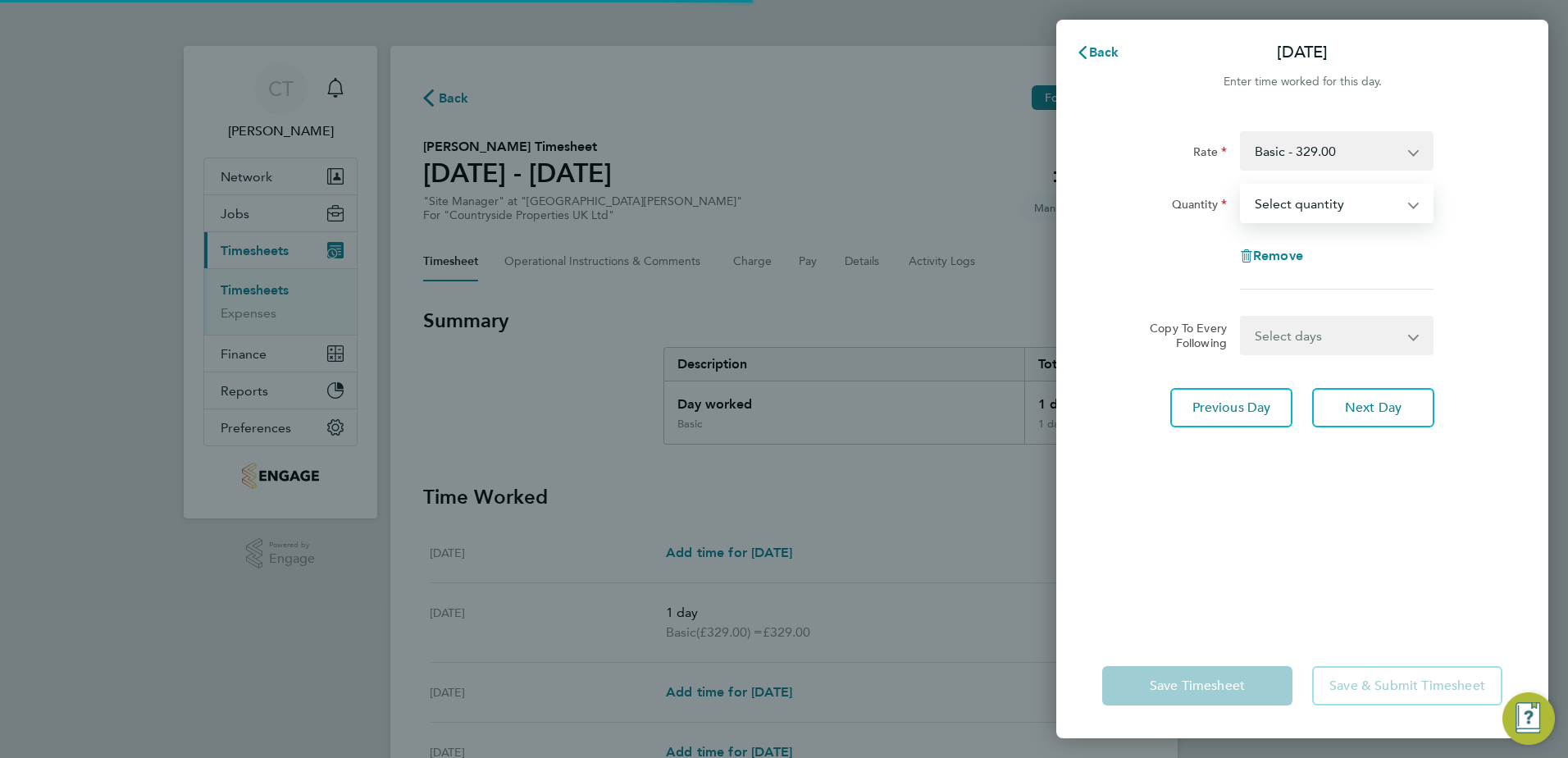
click at [1333, 202] on select "Select quantity 0.5 1" at bounding box center [1327, 203] width 171 height 36
select select "1"
click at [1242, 185] on select "Select quantity 0.5 1" at bounding box center [1327, 203] width 171 height 36
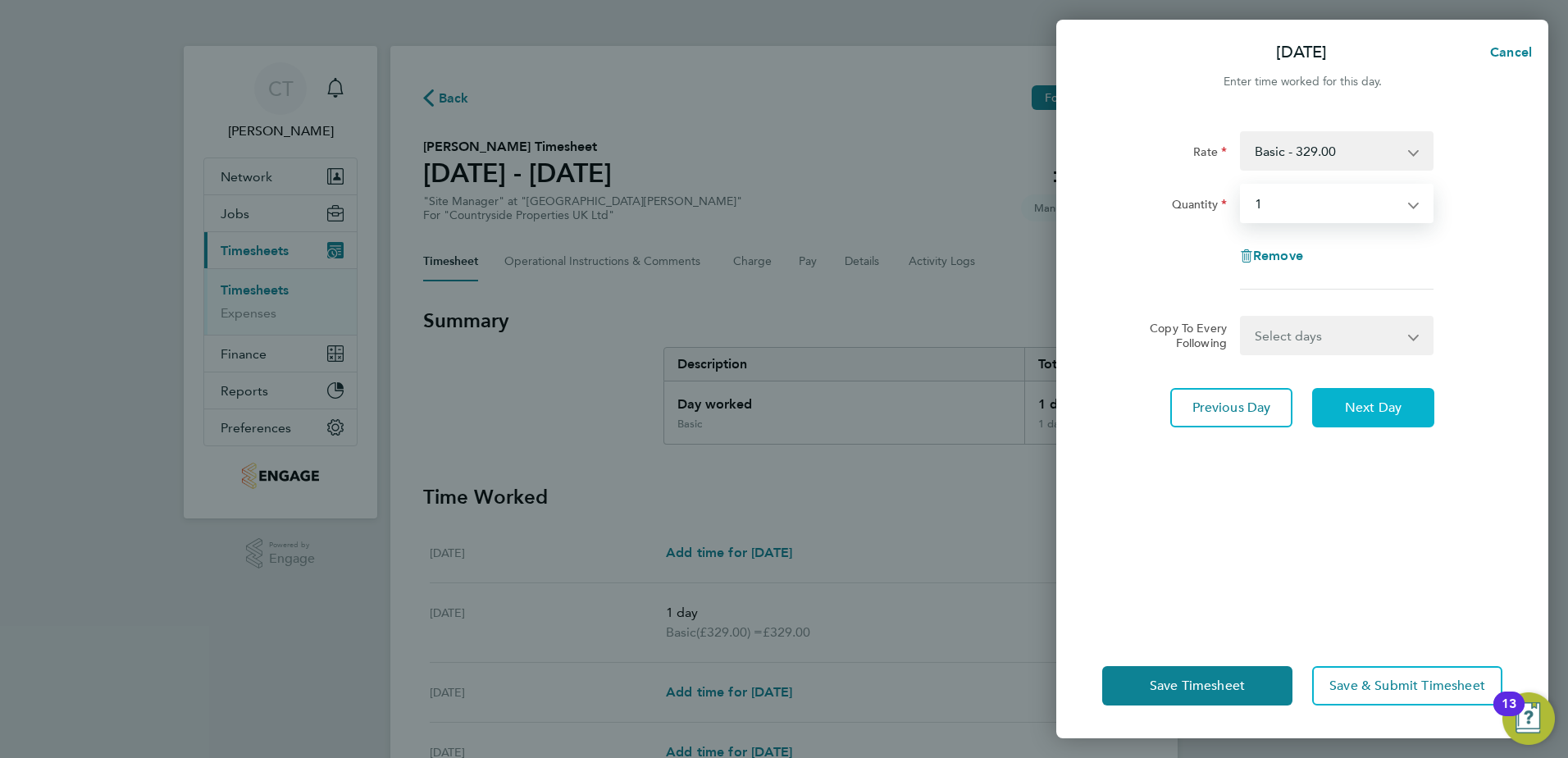
click at [1383, 401] on span "Next Day" at bounding box center [1373, 408] width 56 height 17
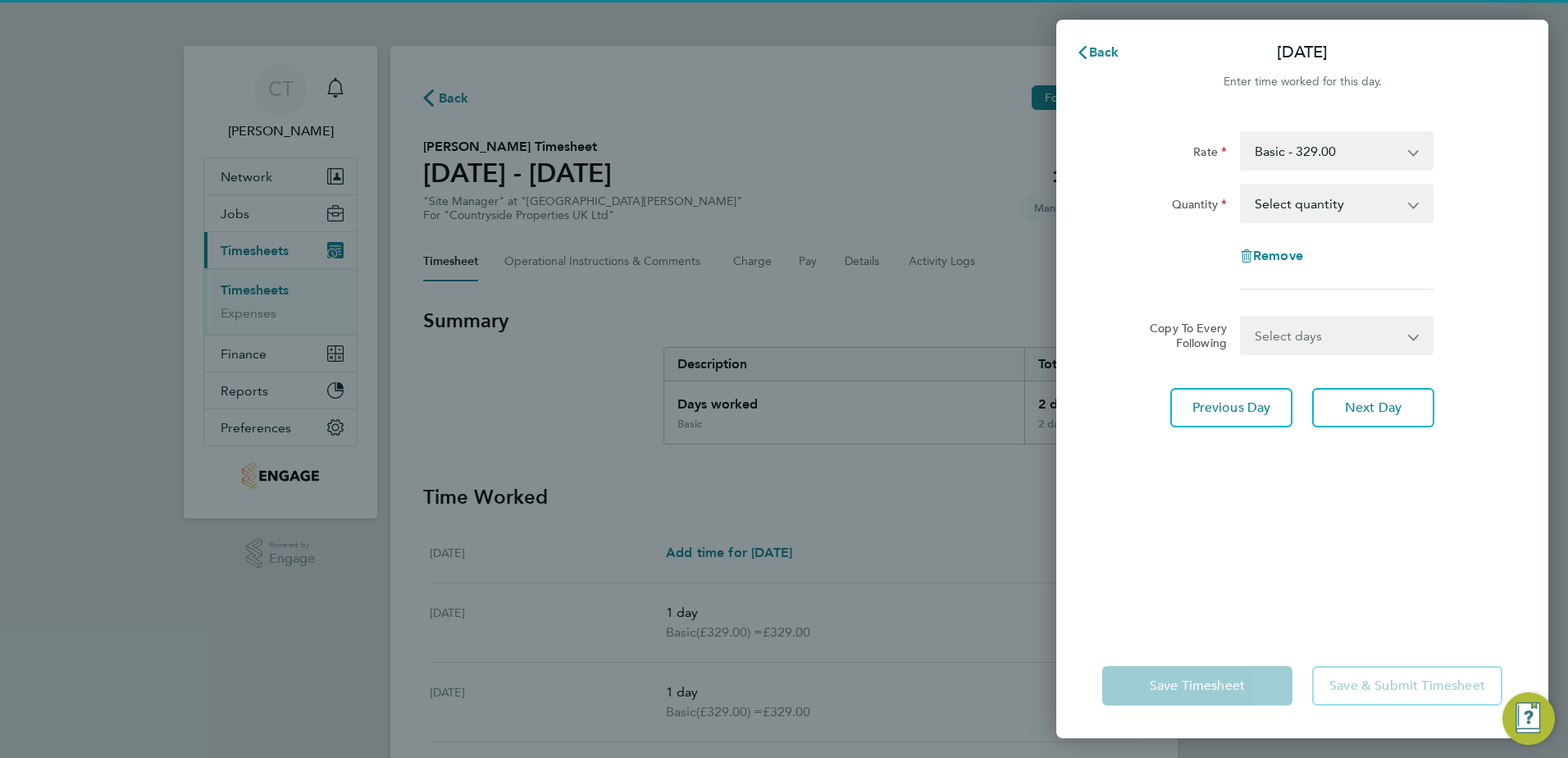
click at [1358, 199] on select "Select quantity 0.5 1" at bounding box center [1327, 203] width 171 height 36
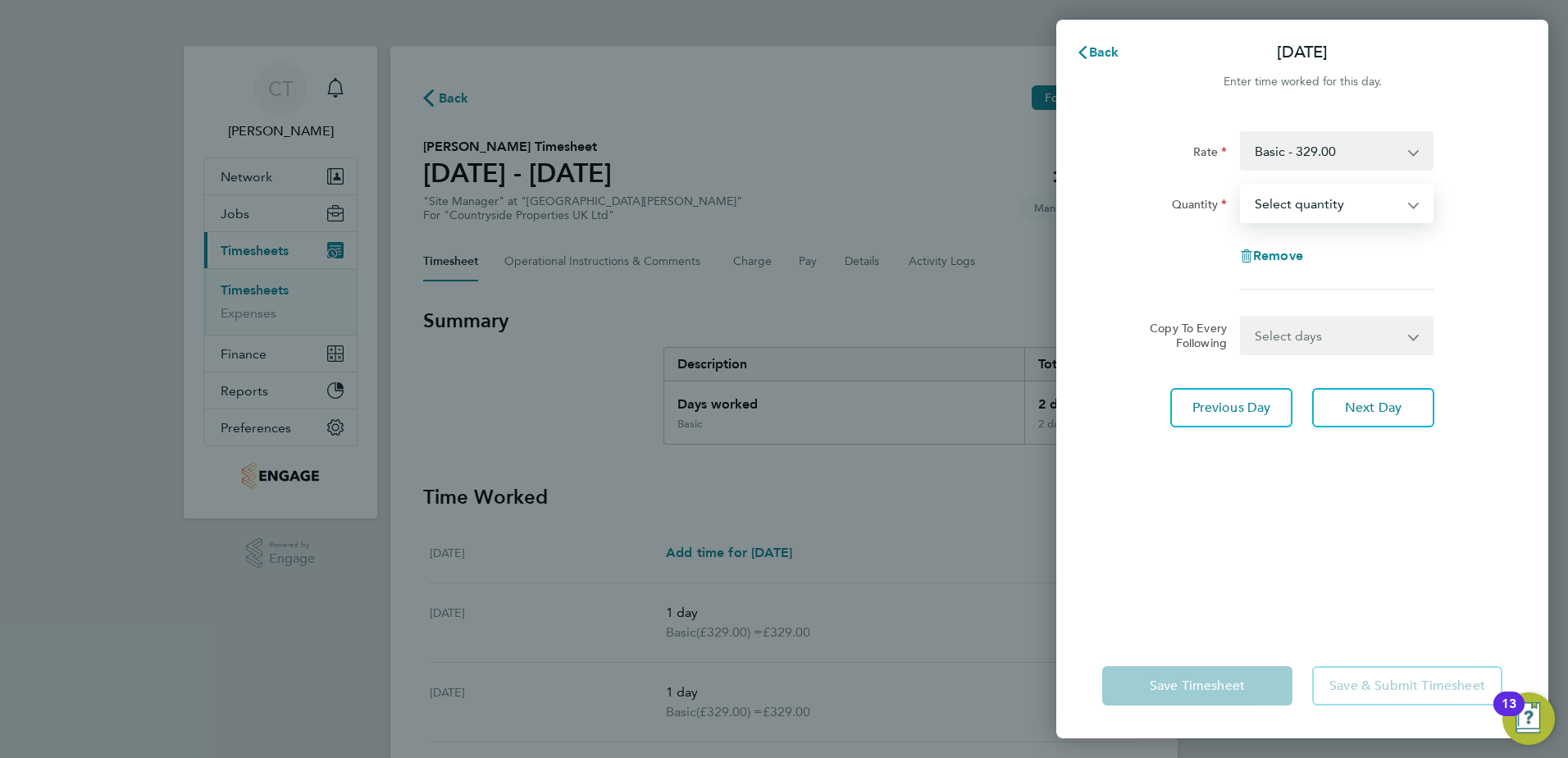
select select "1"
click at [1242, 185] on select "Select quantity 0.5 1" at bounding box center [1327, 203] width 171 height 36
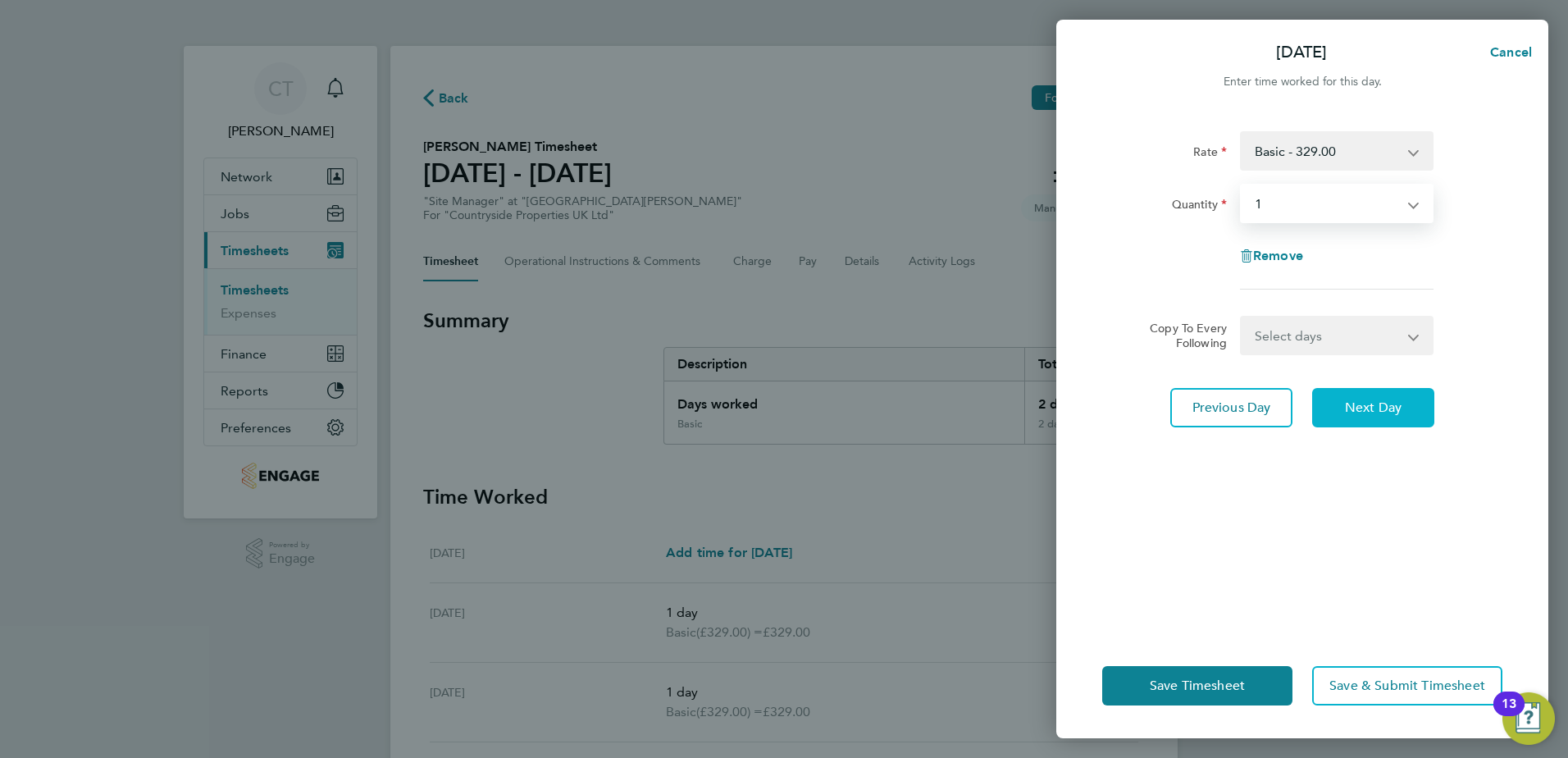
click at [1364, 408] on span "Next Day" at bounding box center [1373, 408] width 56 height 17
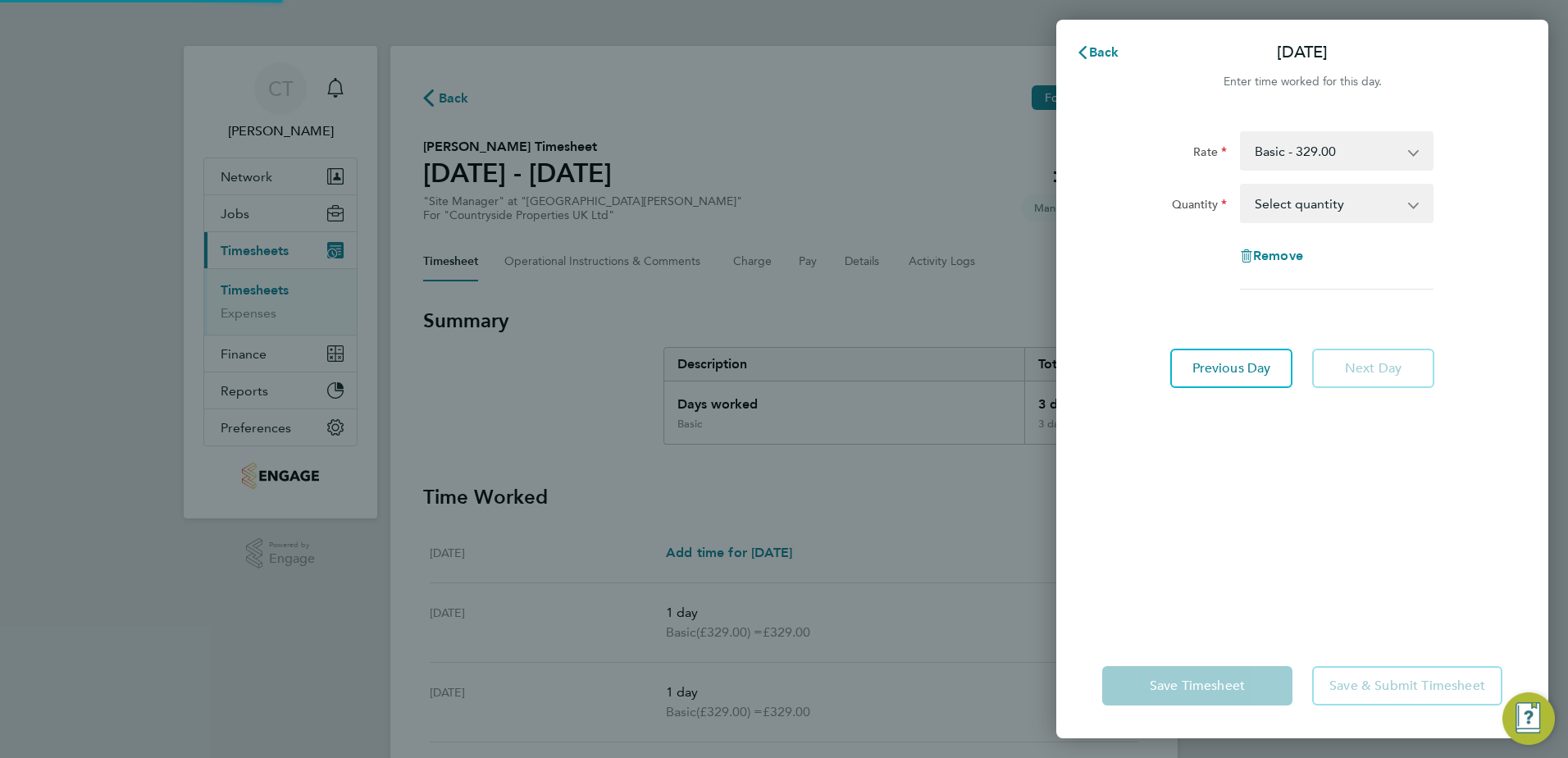
click at [1334, 209] on select "Select quantity 0.5 1" at bounding box center [1327, 203] width 171 height 36
select select "1"
click at [1242, 185] on select "Select quantity 0.5 1" at bounding box center [1327, 203] width 171 height 36
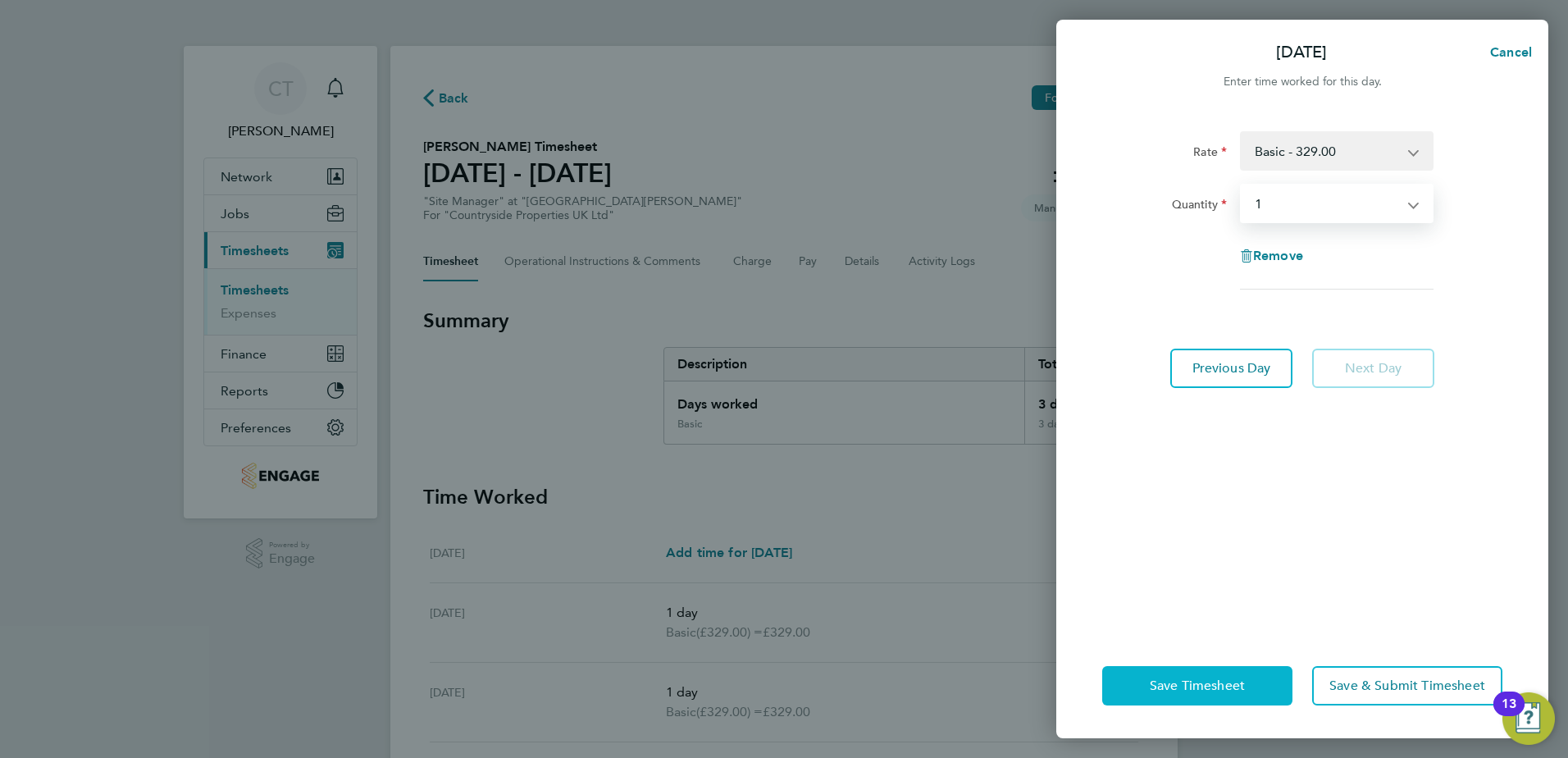
click at [1231, 682] on span "Save Timesheet" at bounding box center [1197, 686] width 95 height 17
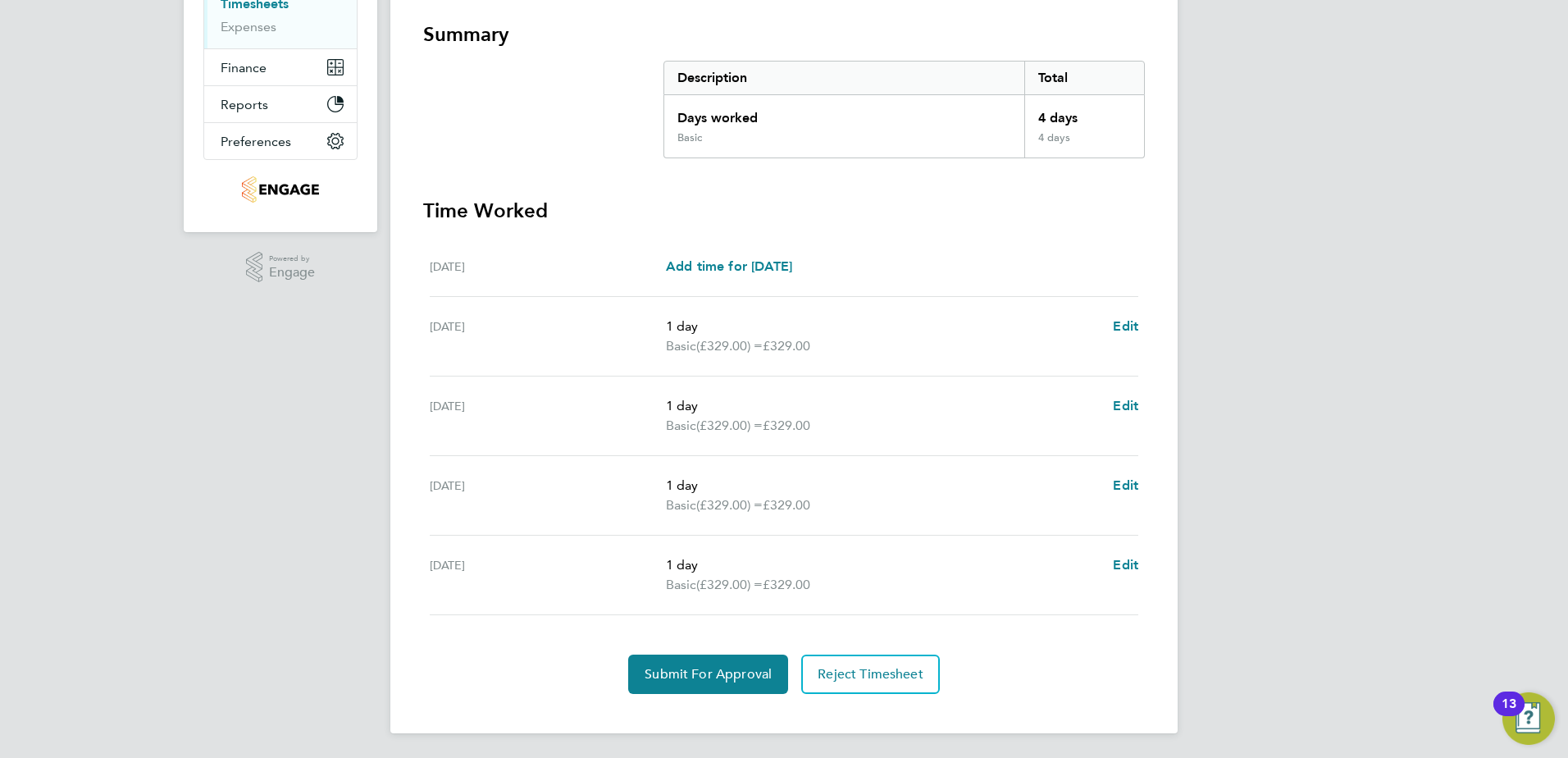
scroll to position [288, 0]
click at [679, 673] on span "Submit For Approval" at bounding box center [707, 673] width 127 height 17
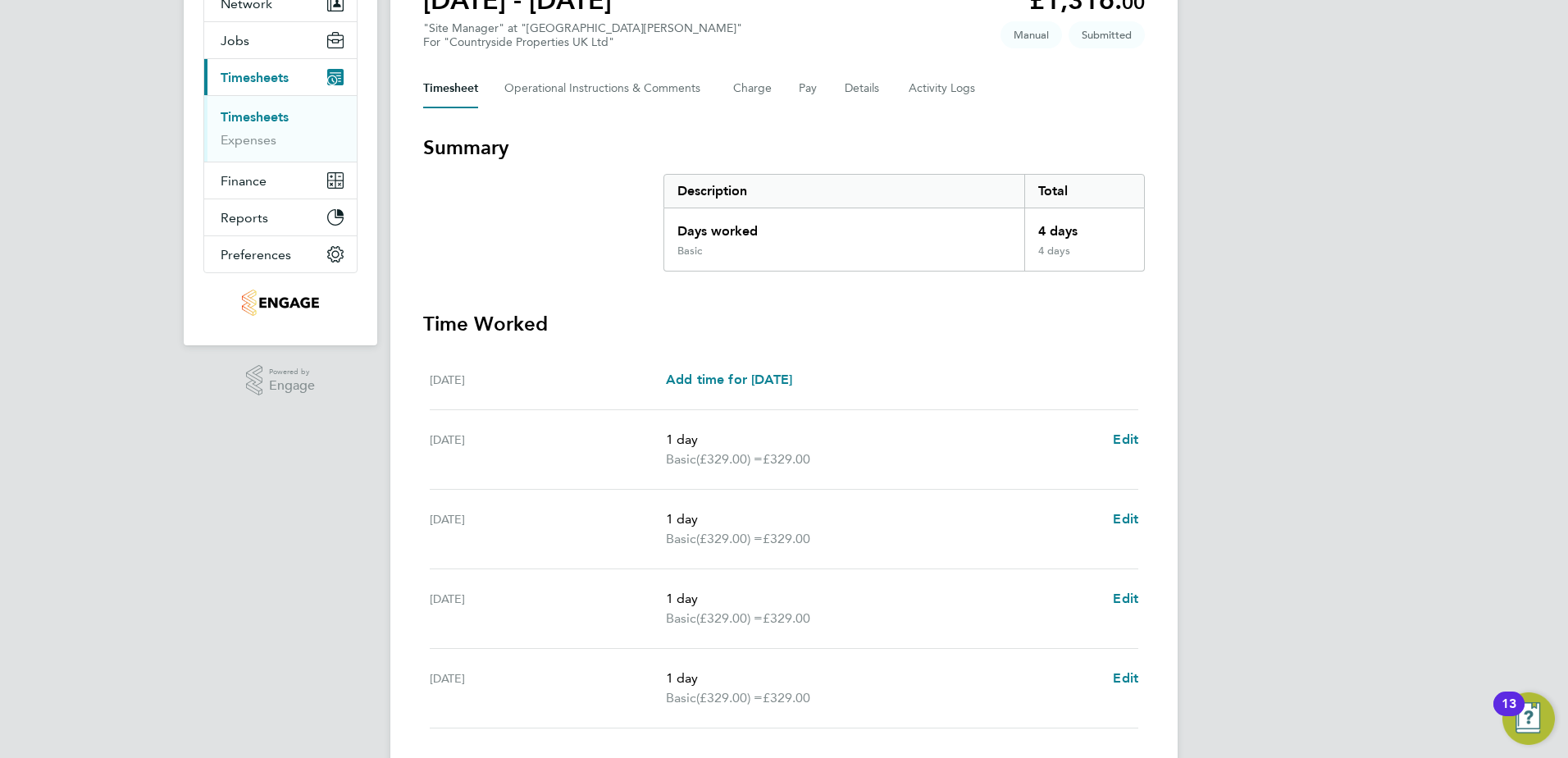
scroll to position [42, 0]
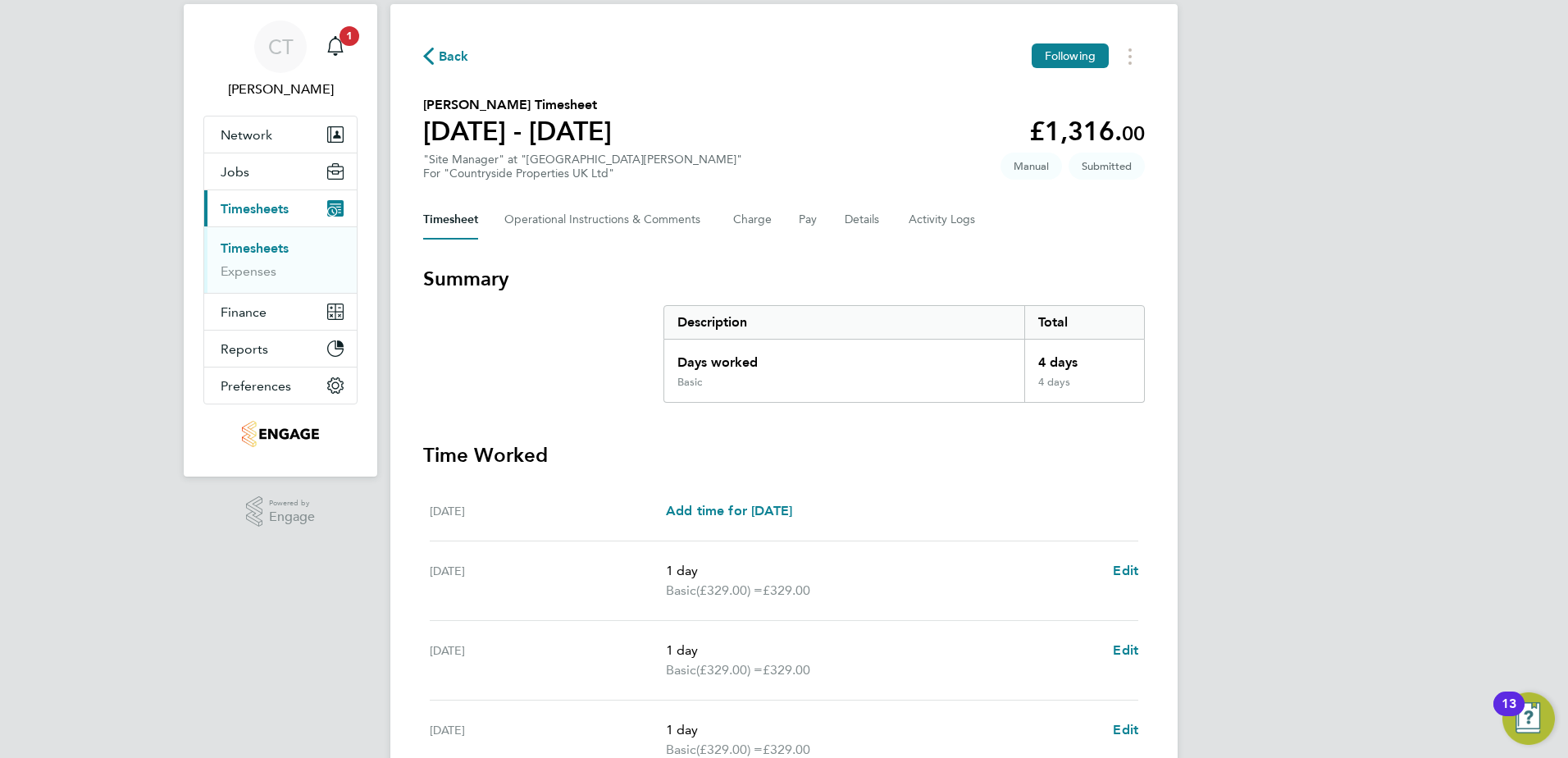
click at [458, 56] on span "Back" at bounding box center [454, 56] width 30 height 19
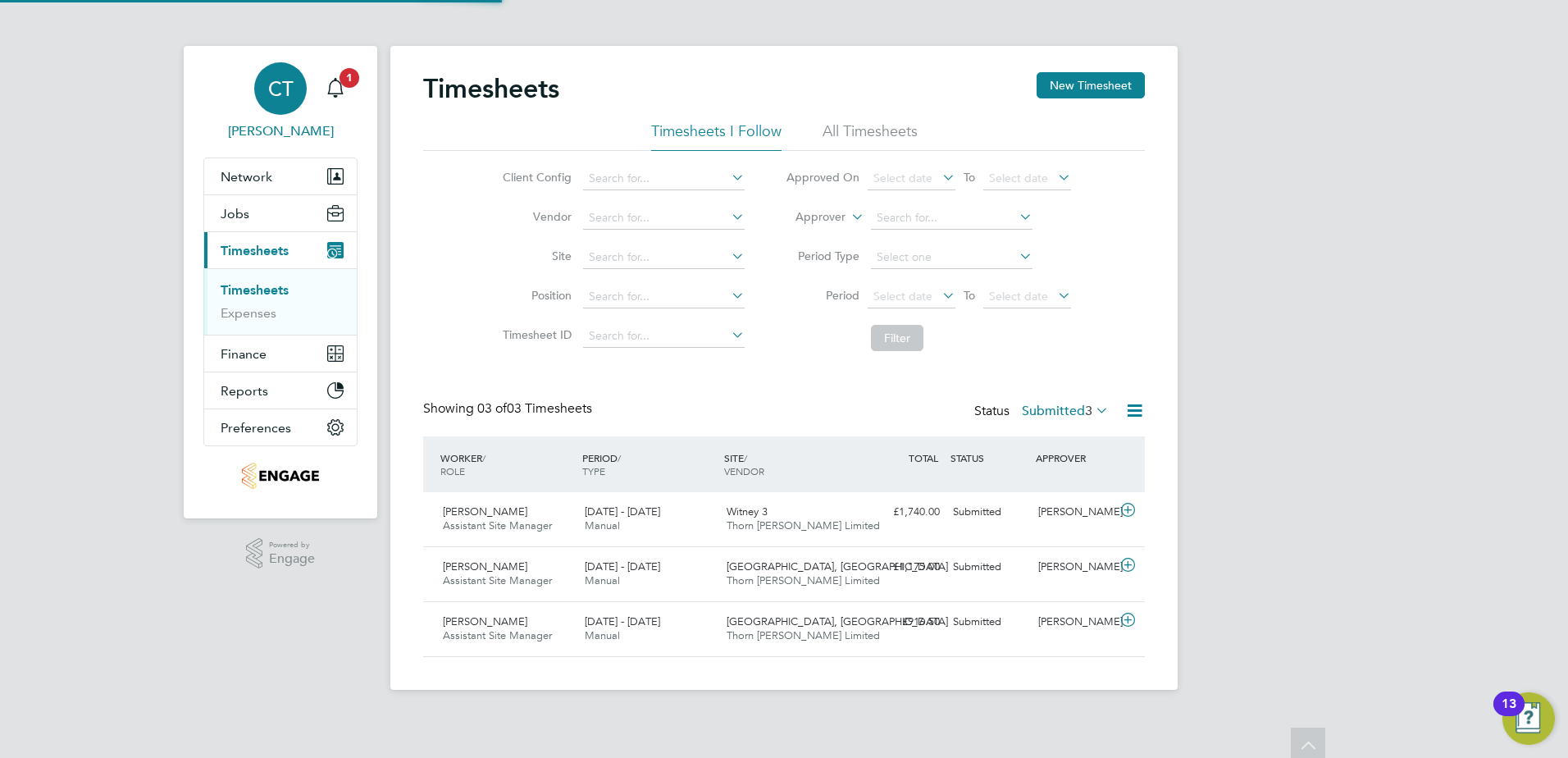
scroll to position [8, 8]
click at [336, 89] on icon "Main navigation" at bounding box center [335, 87] width 19 height 19
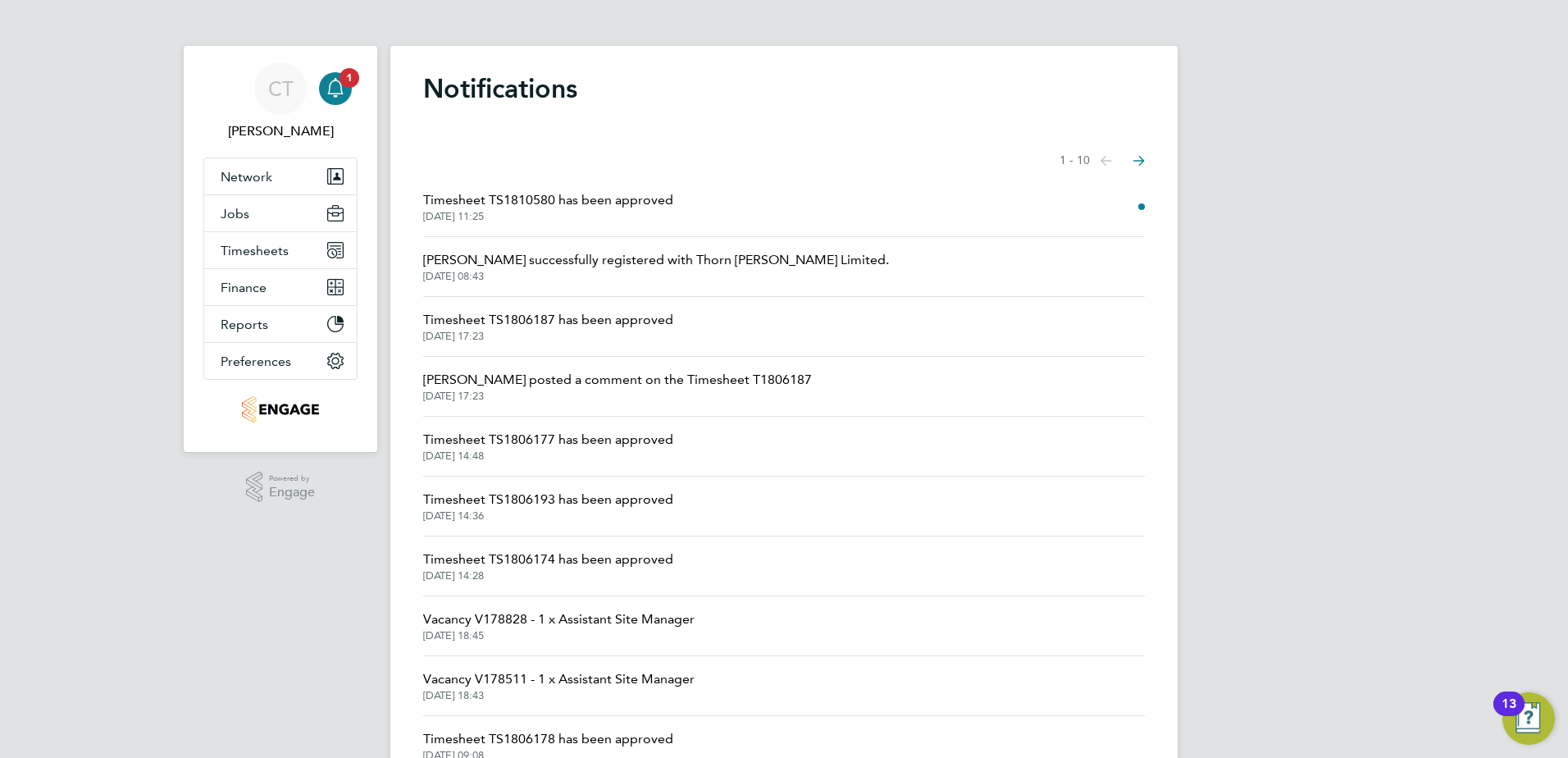
click at [536, 215] on span "[DATE] 11:25" at bounding box center [548, 217] width 250 height 13
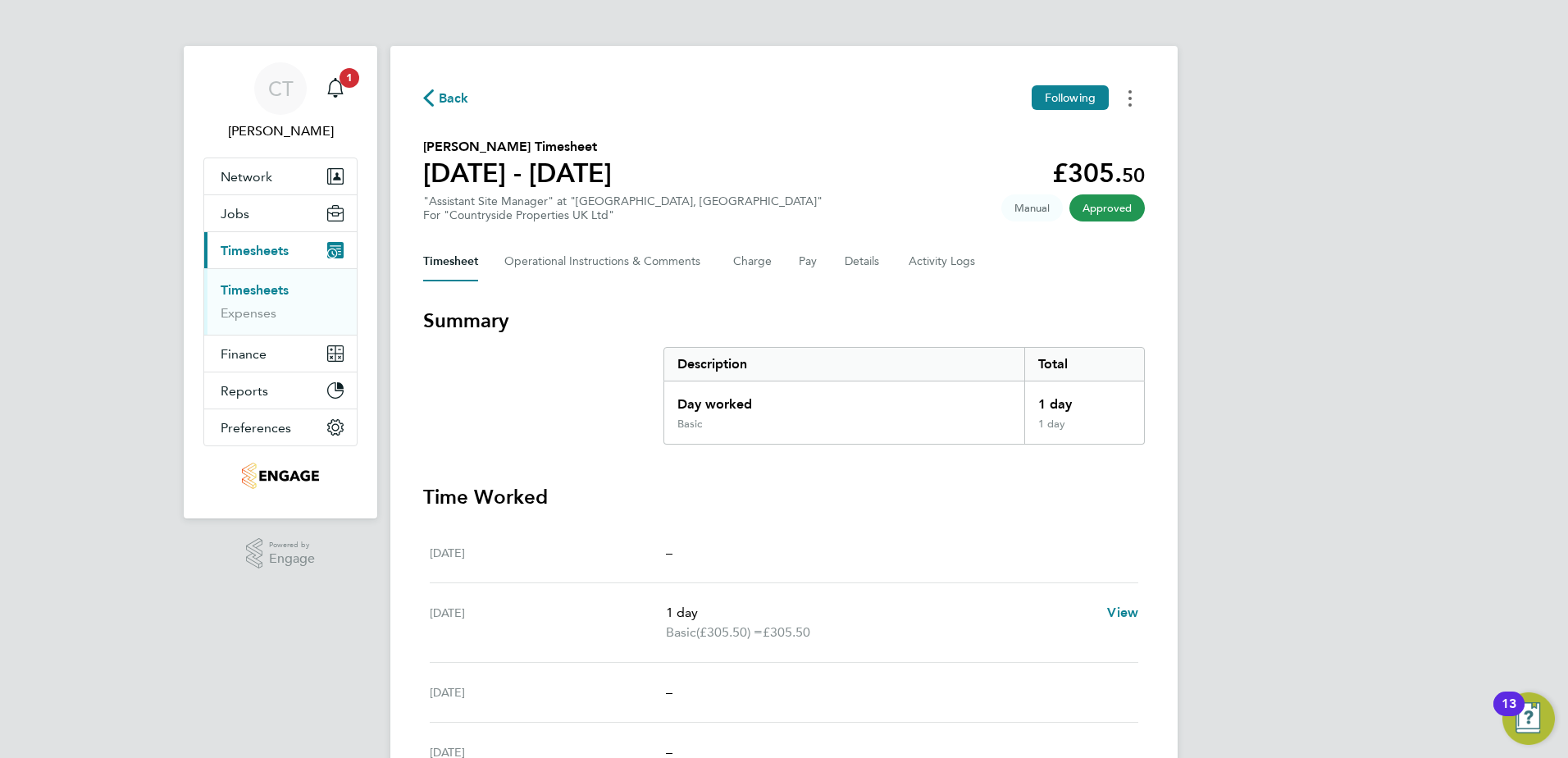
click at [1135, 93] on button "Timesheets Menu" at bounding box center [1130, 98] width 29 height 25
click at [1067, 125] on link "Download timesheet" at bounding box center [1046, 134] width 197 height 33
click at [460, 95] on span "Back" at bounding box center [454, 98] width 30 height 19
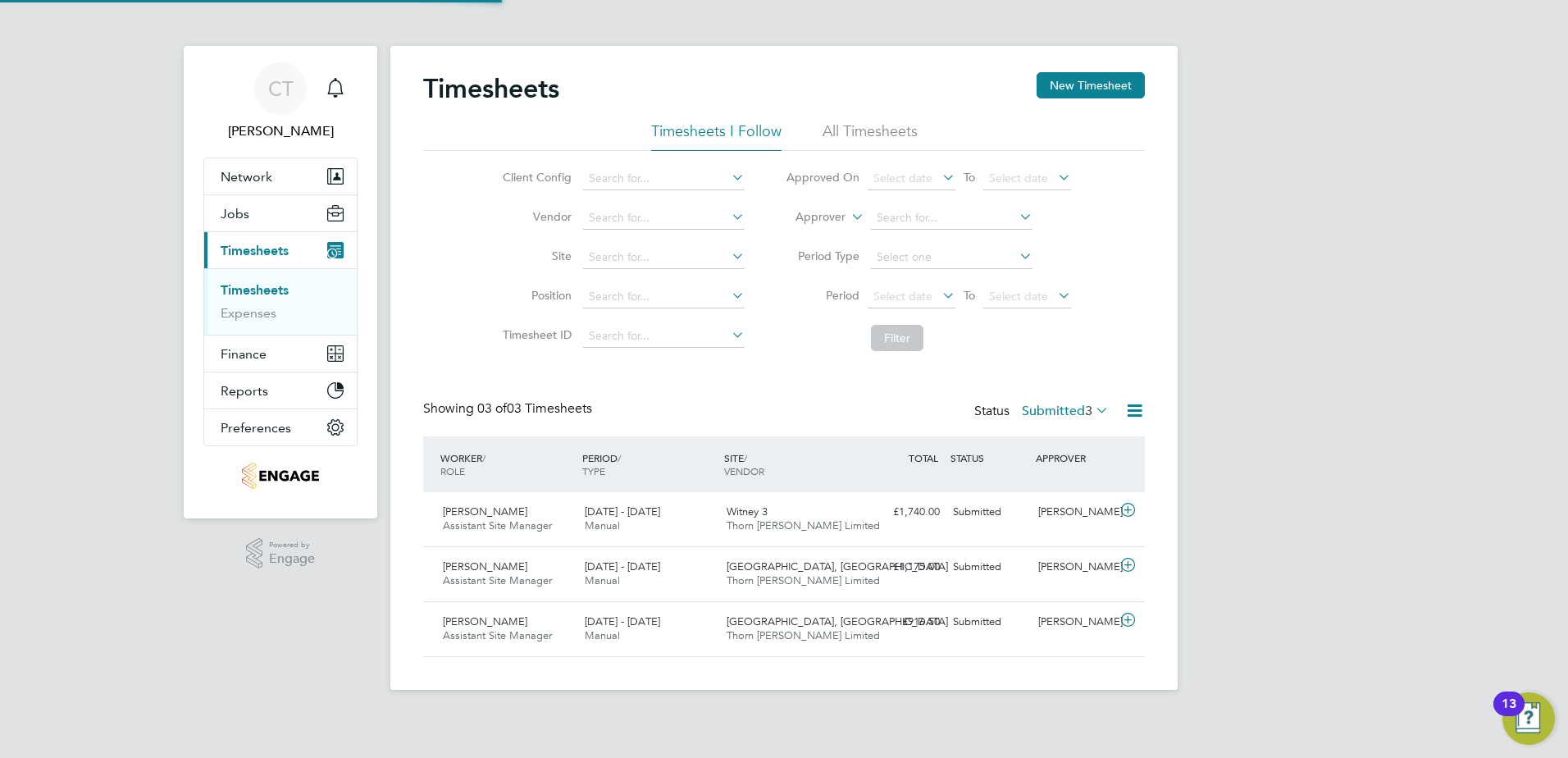
scroll to position [42, 143]
click at [1085, 412] on span "3" at bounding box center [1089, 411] width 8 height 17
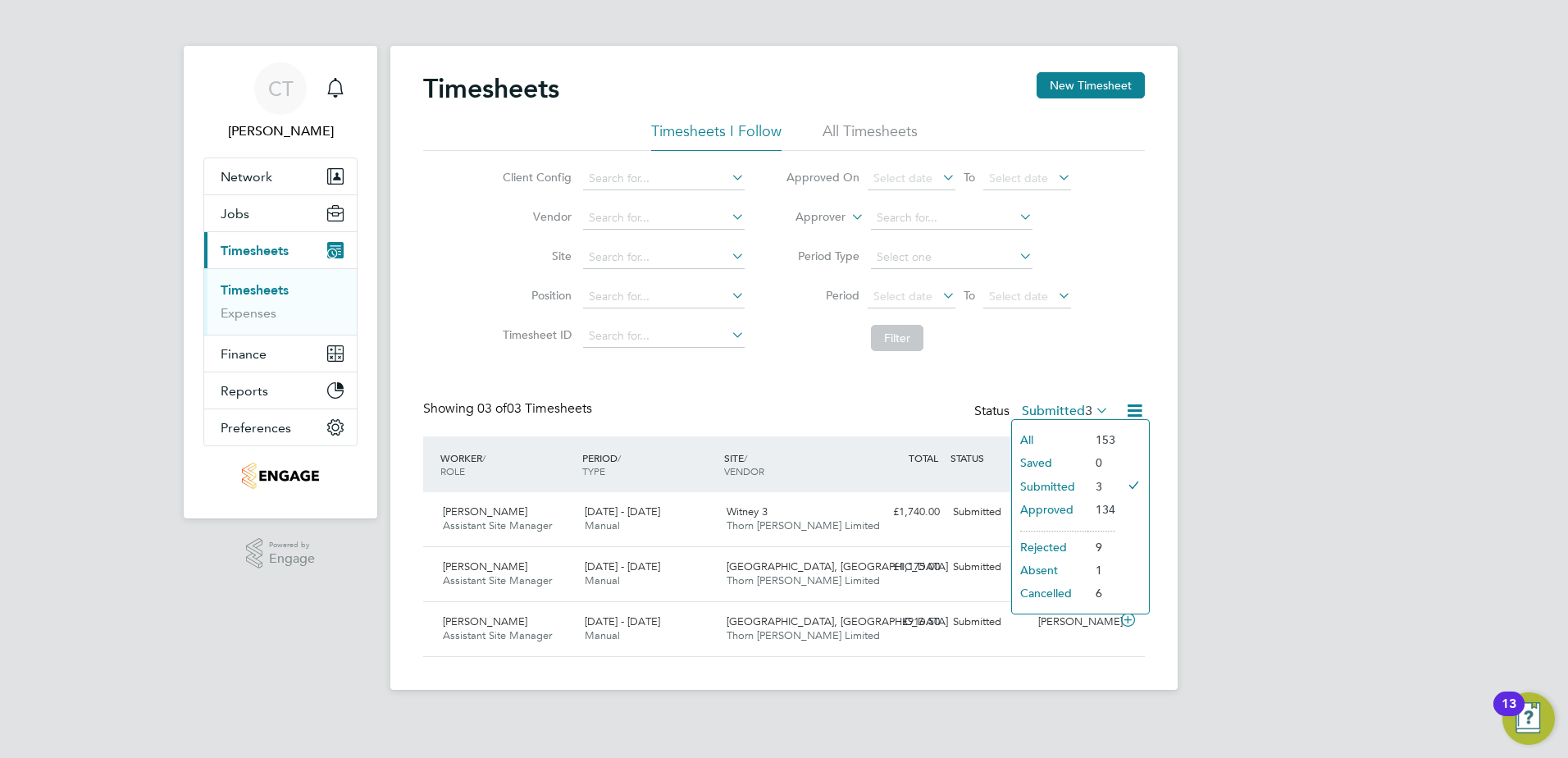
click at [1053, 481] on li "Submitted" at bounding box center [1050, 486] width 76 height 23
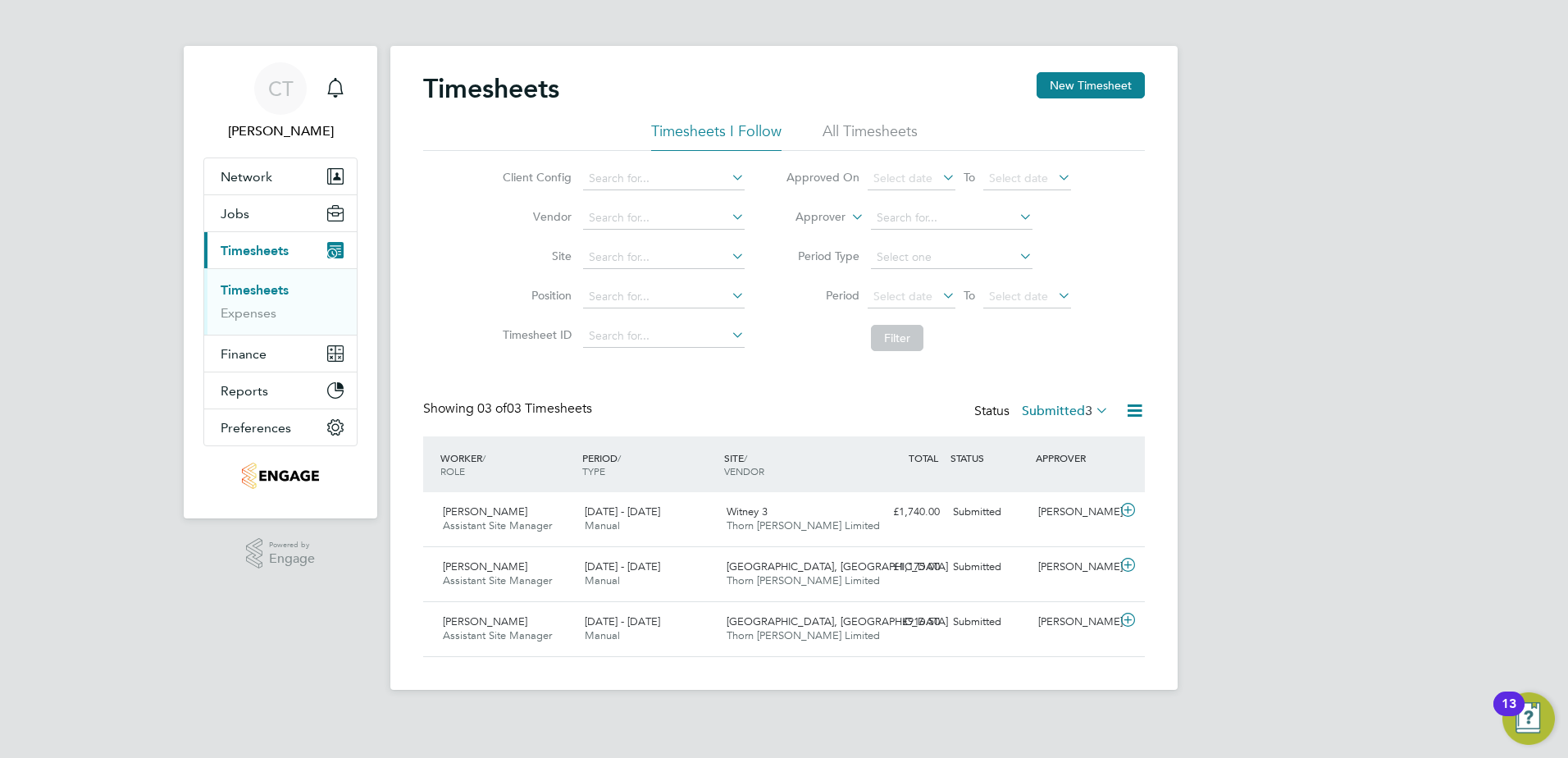
click at [1093, 412] on icon at bounding box center [1093, 410] width 0 height 23
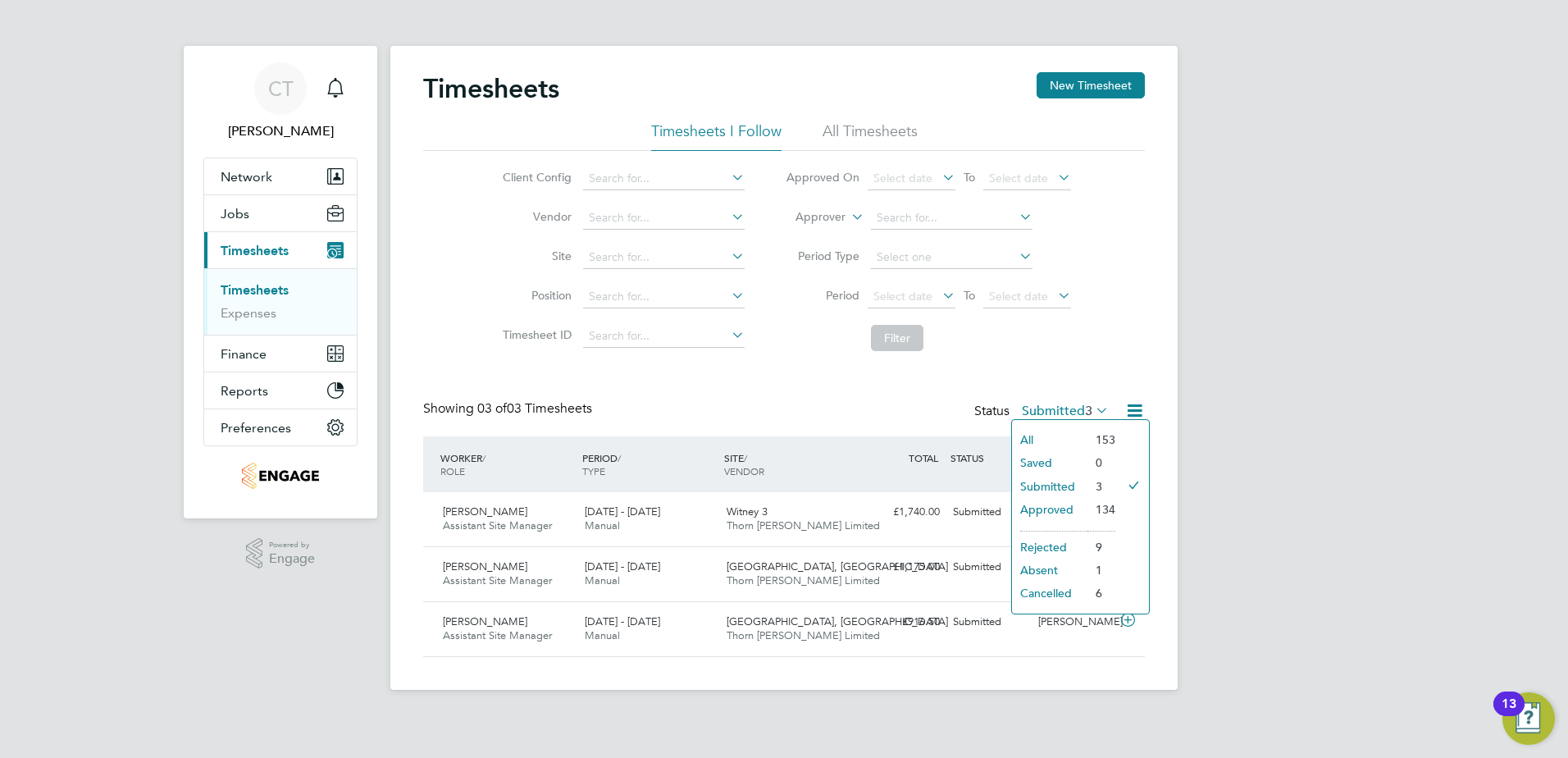
click at [1053, 509] on li "Approved" at bounding box center [1050, 509] width 76 height 23
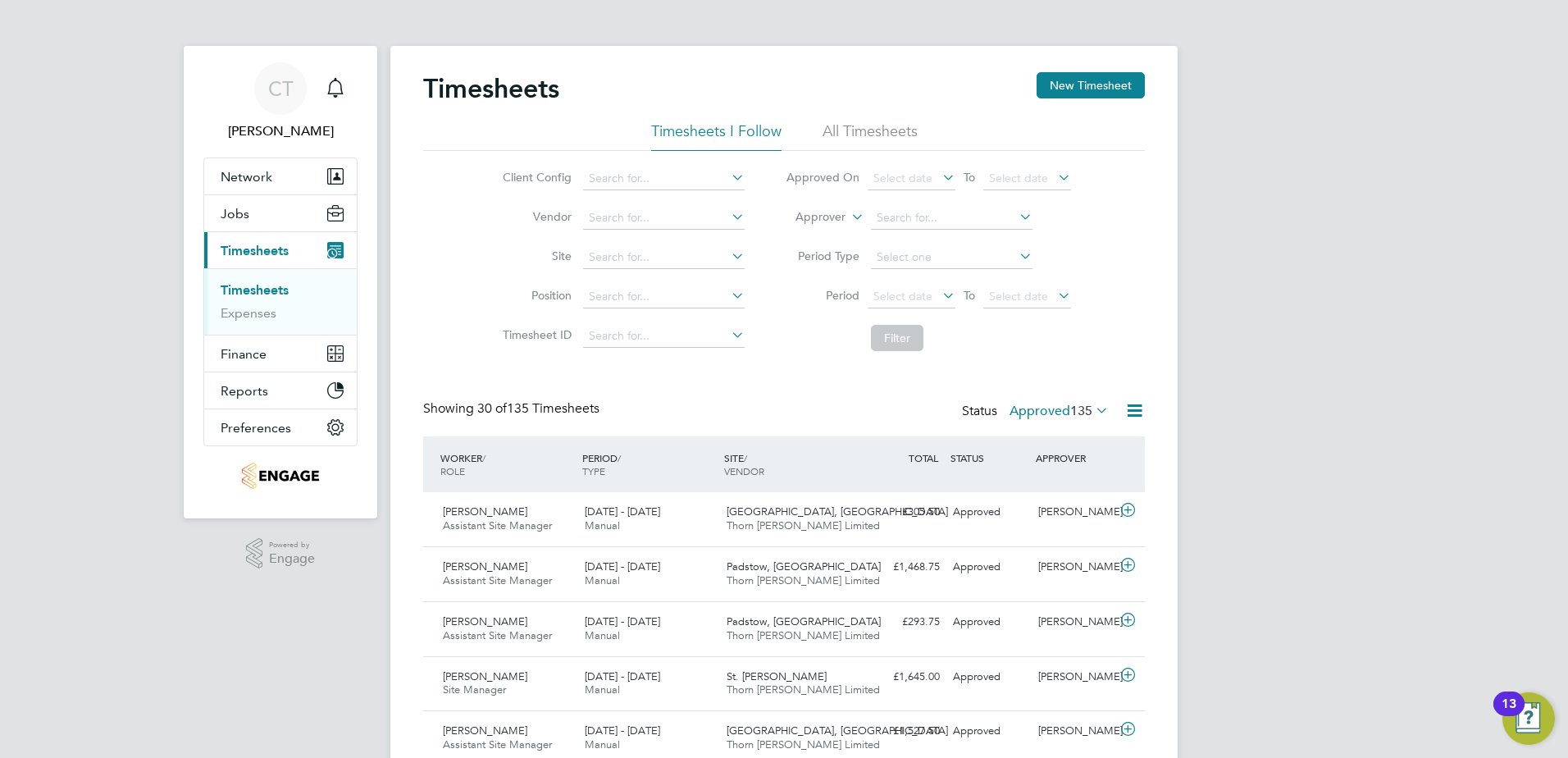
click at [1065, 405] on label "Approved 135" at bounding box center [1059, 411] width 99 height 17
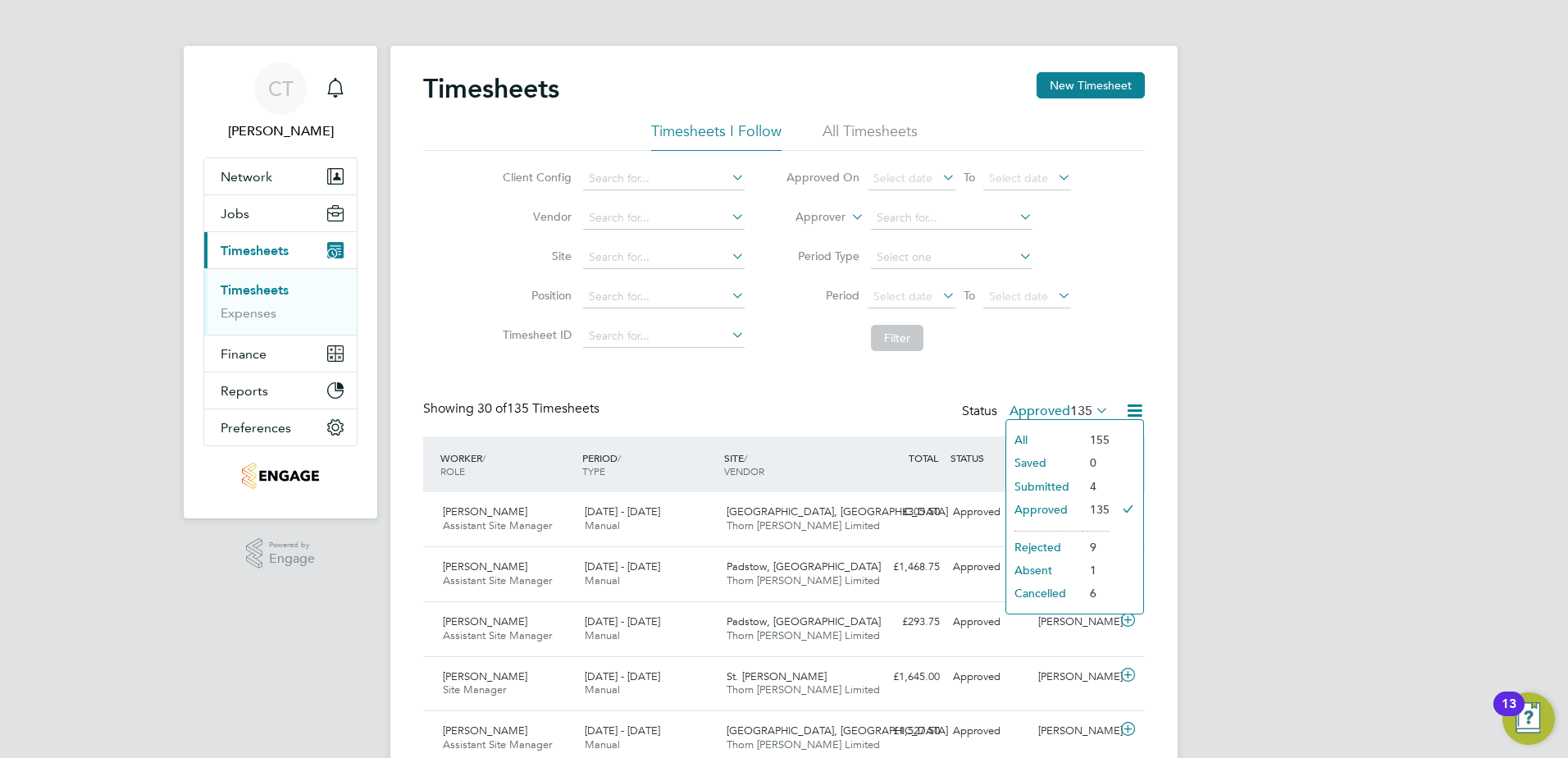
click at [1036, 485] on li "Submitted" at bounding box center [1044, 486] width 76 height 23
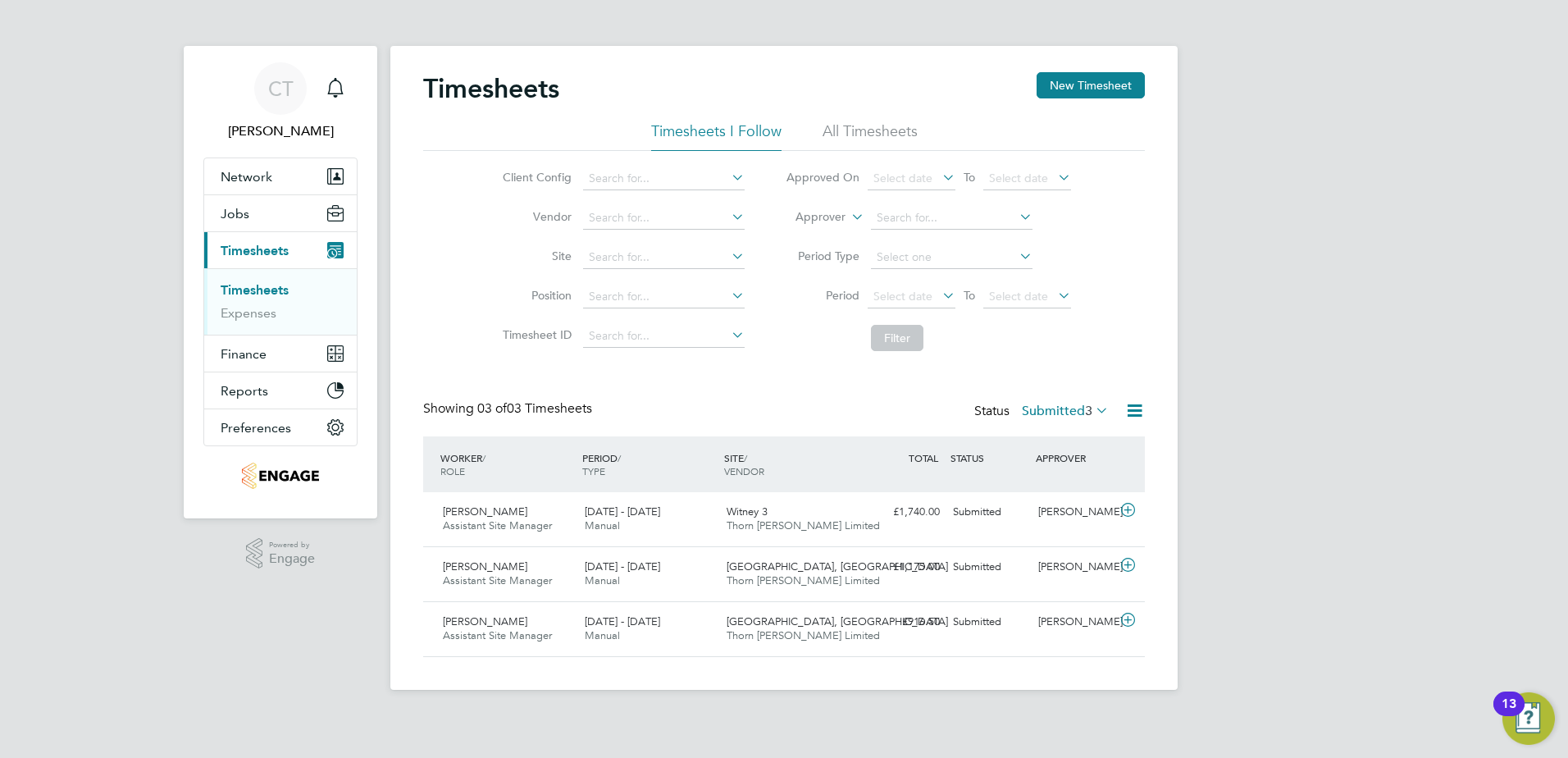
click at [1074, 413] on label "Submitted 3" at bounding box center [1065, 411] width 87 height 17
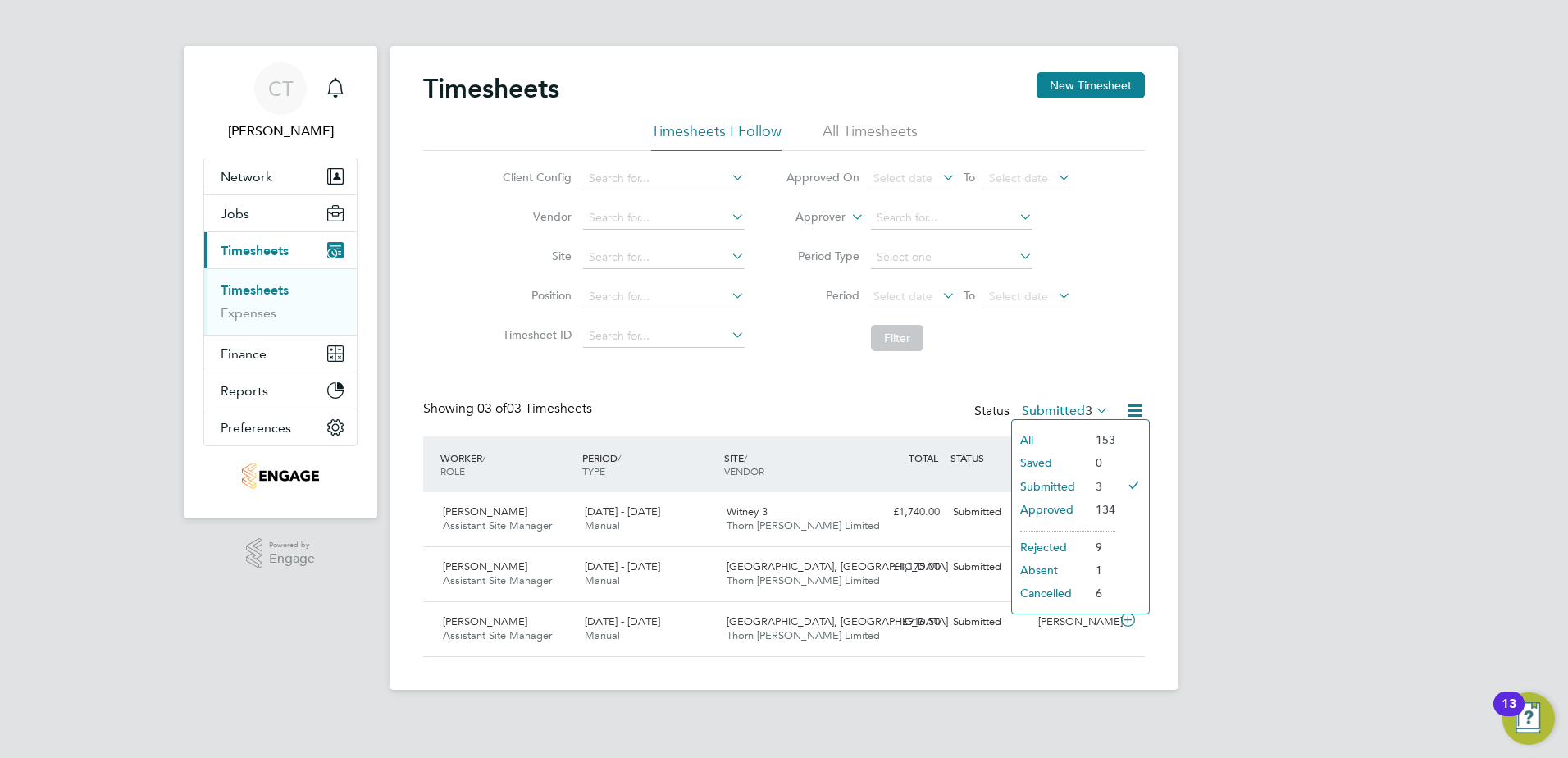
click at [1042, 543] on li "Rejected" at bounding box center [1050, 547] width 76 height 23
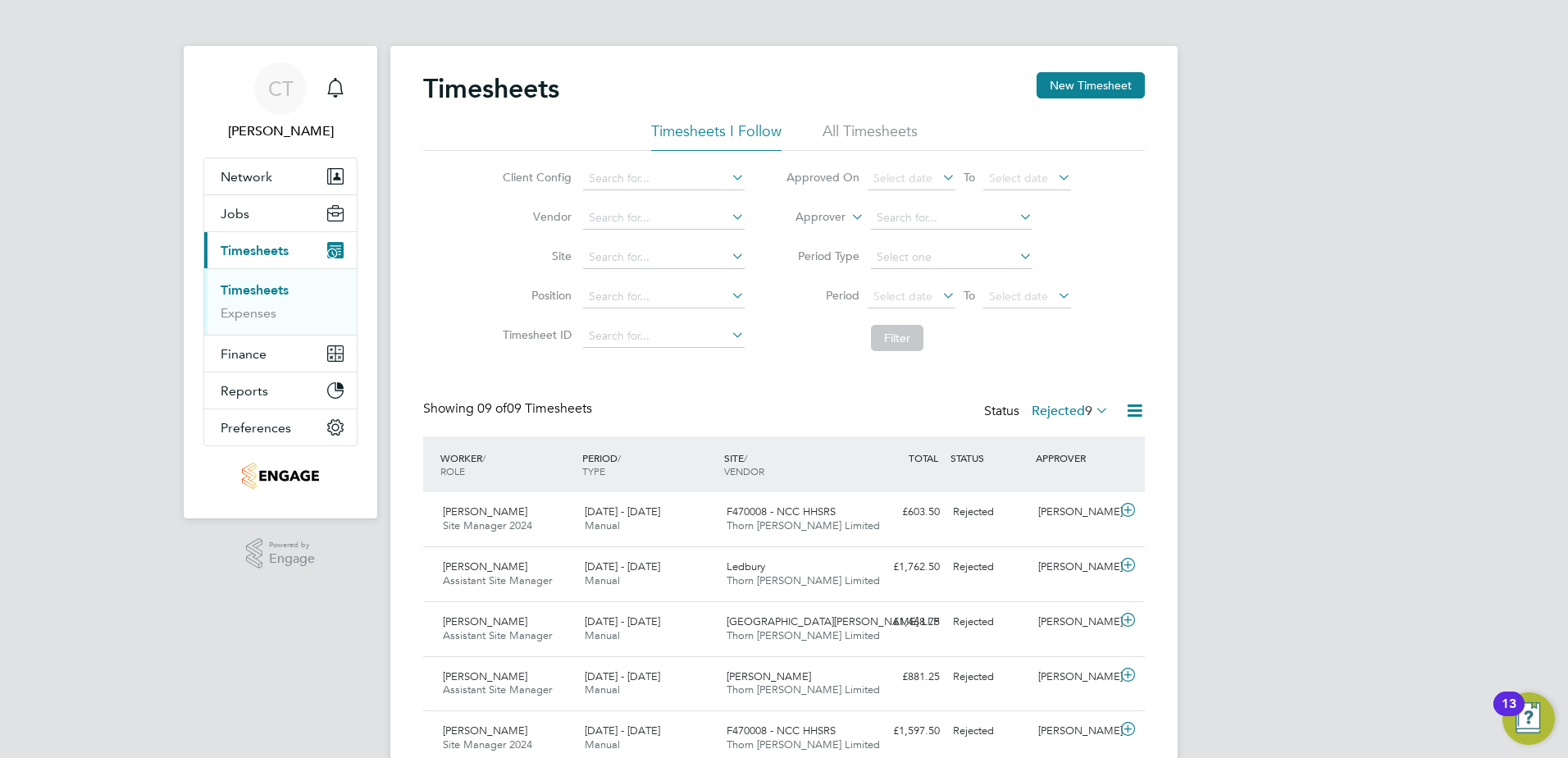
click at [1072, 411] on label "Rejected 9" at bounding box center [1071, 411] width 77 height 17
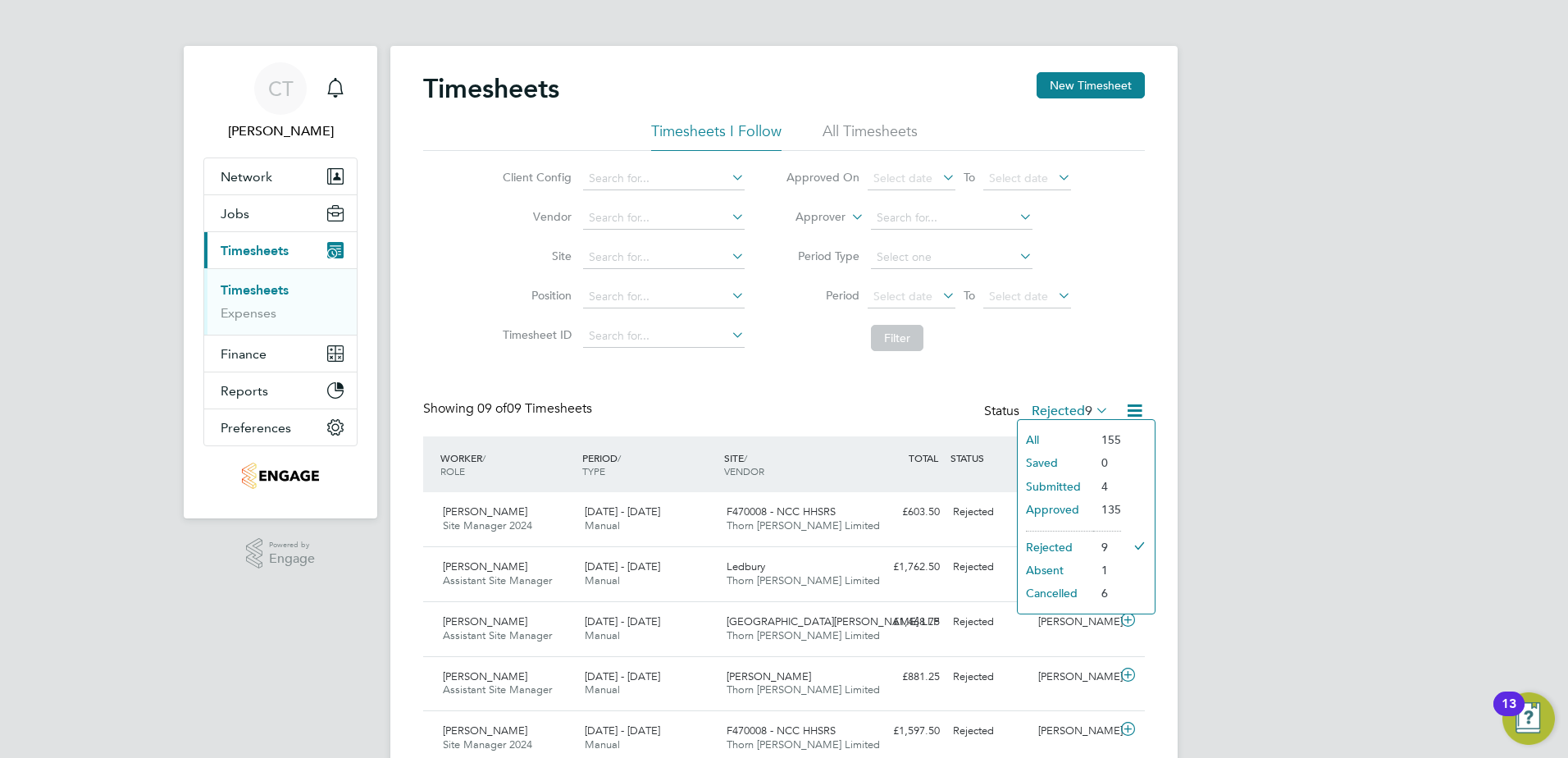
click at [1045, 573] on li "Absent" at bounding box center [1056, 570] width 76 height 23
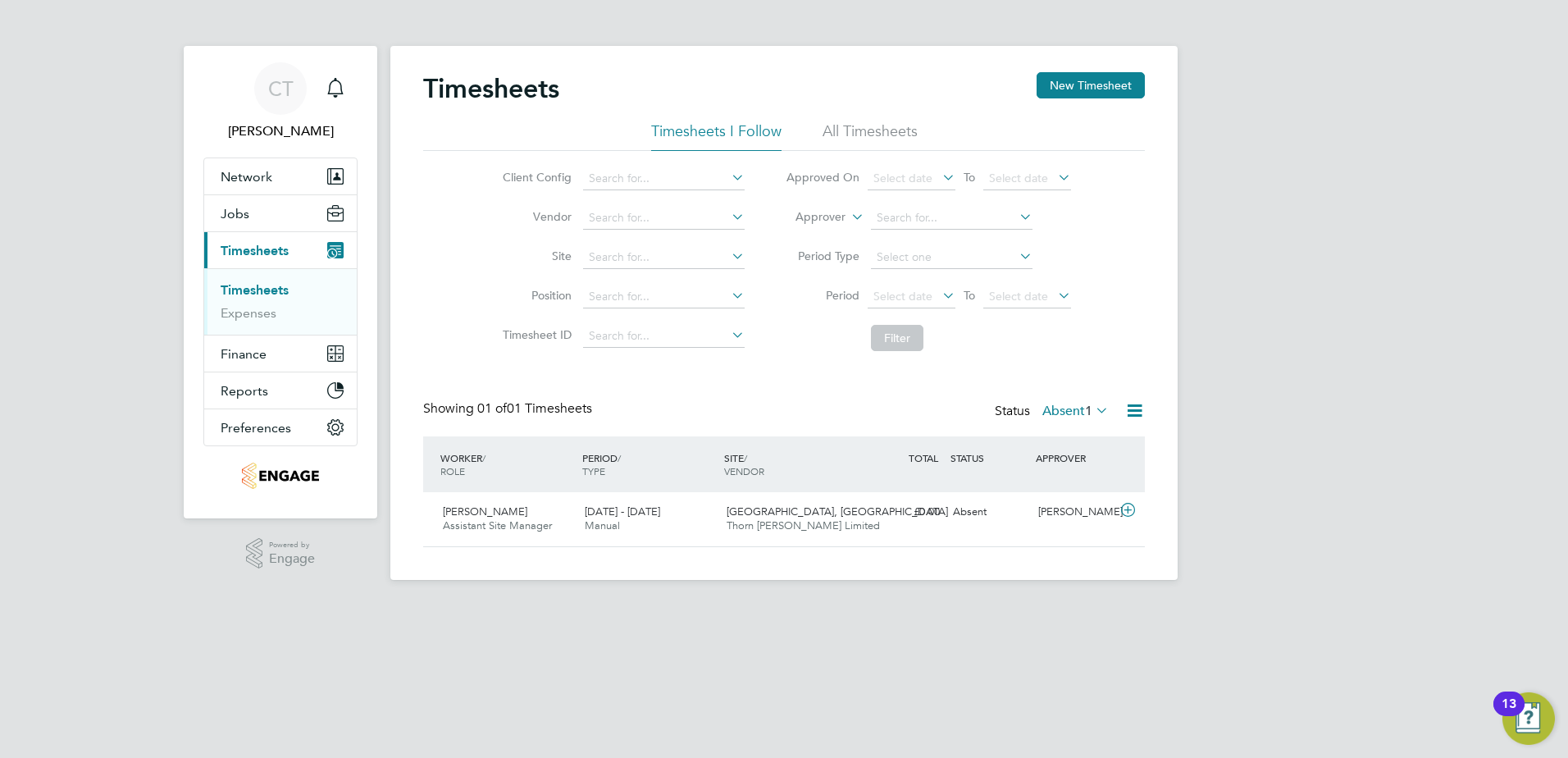
click at [1064, 411] on label "Absent 1" at bounding box center [1075, 411] width 66 height 17
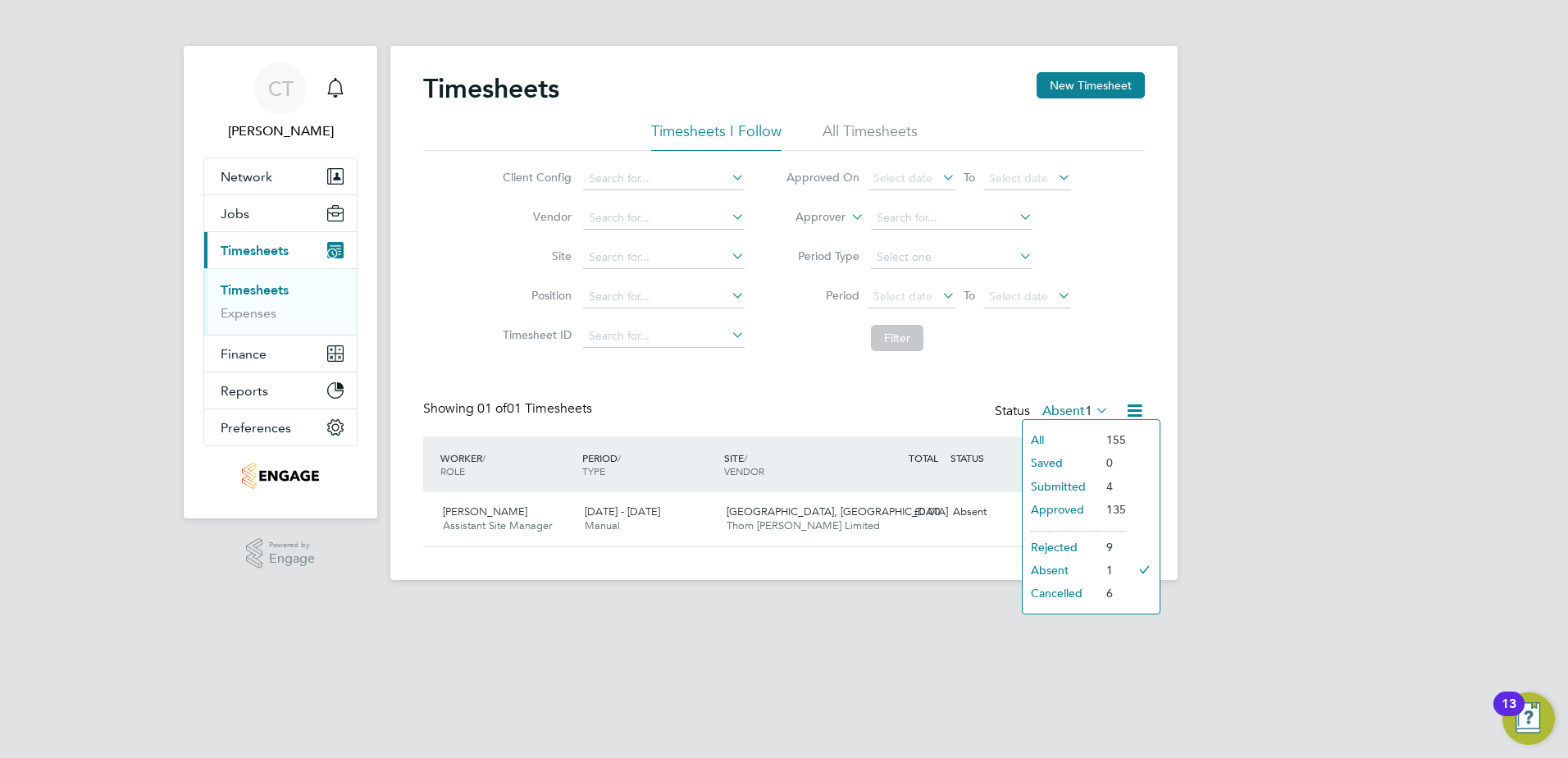
click at [1062, 481] on li "Submitted" at bounding box center [1061, 486] width 76 height 23
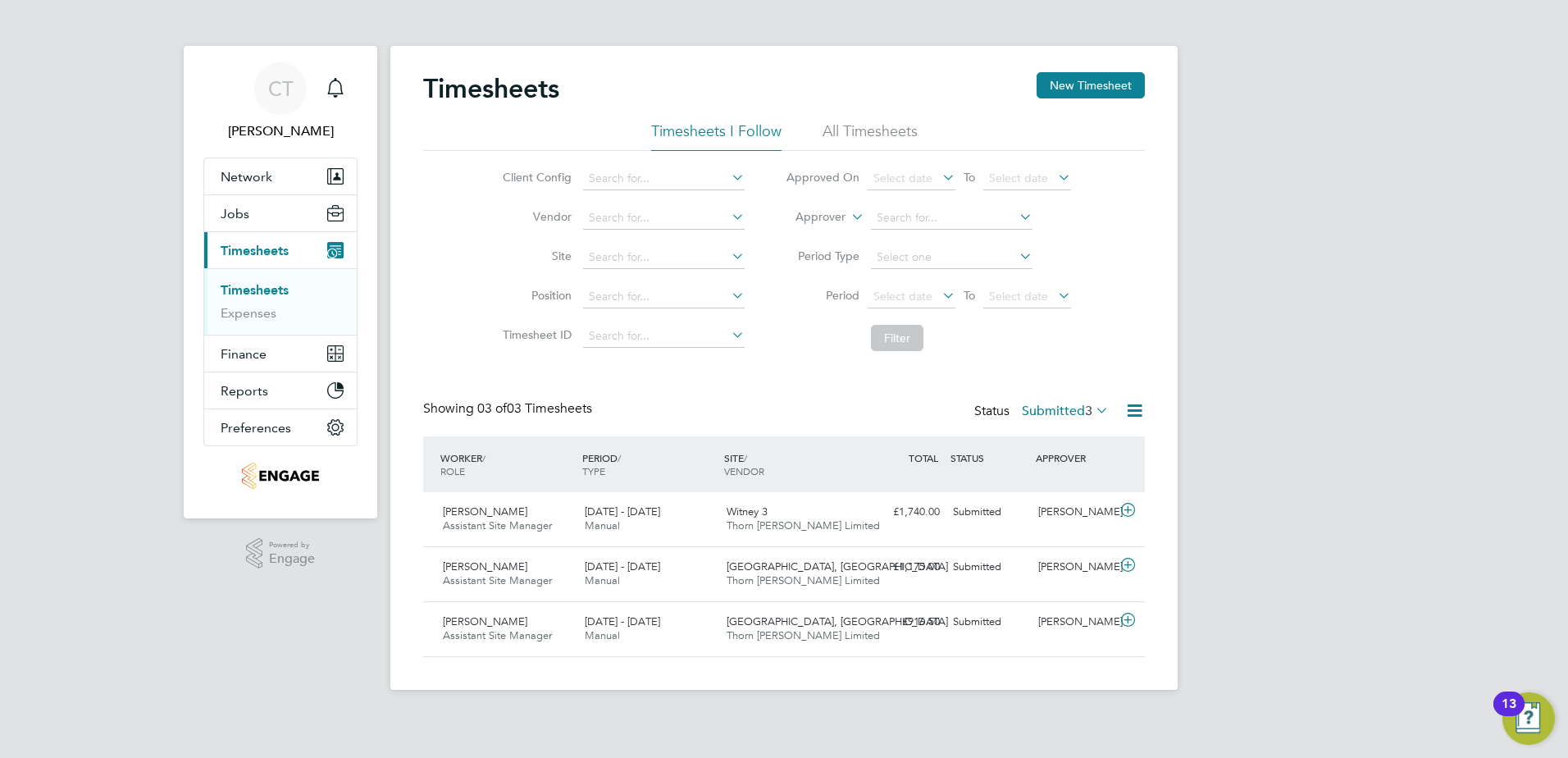
click at [881, 128] on li "All Timesheets" at bounding box center [870, 135] width 95 height 29
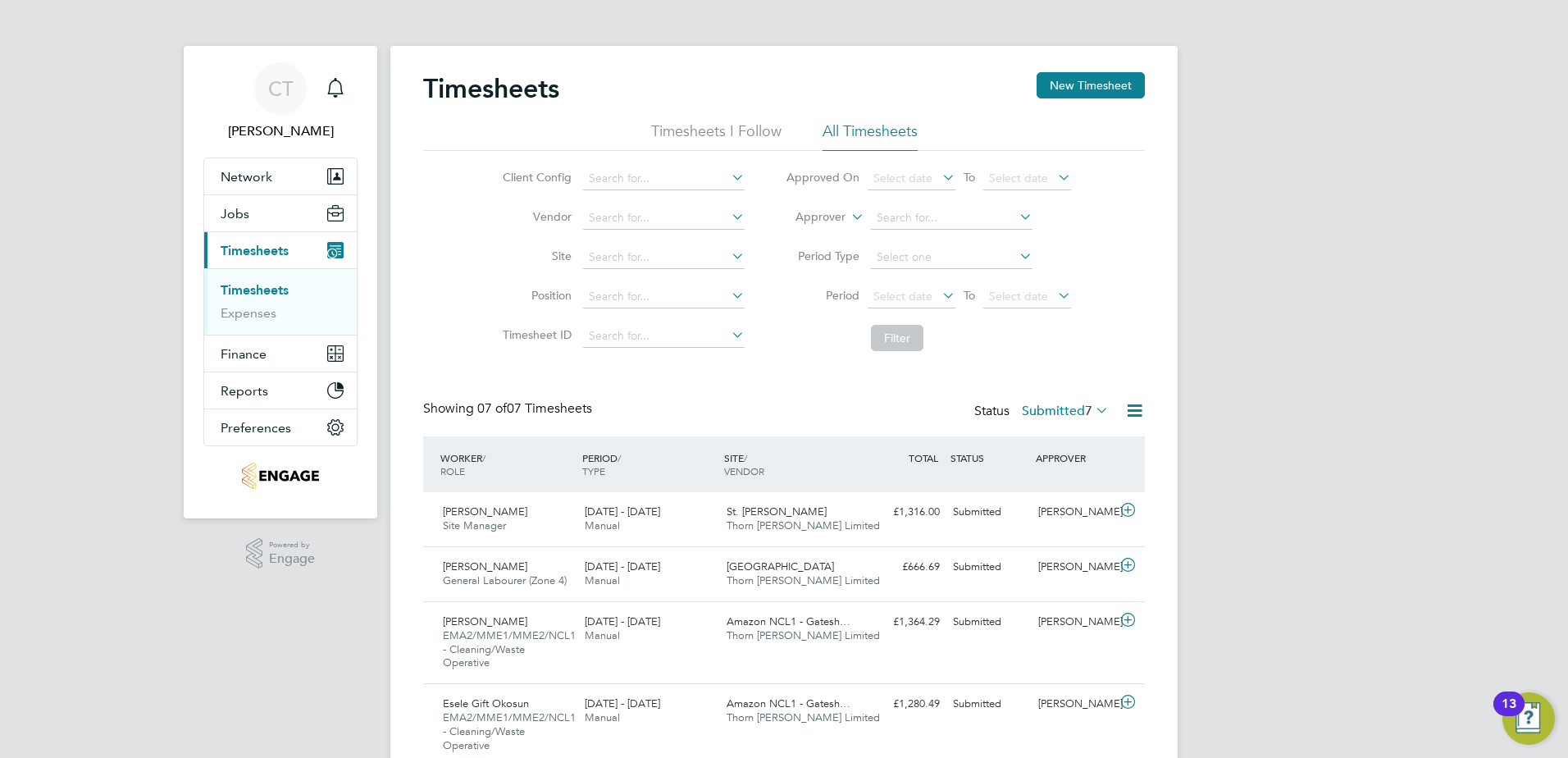
click at [725, 128] on li "Timesheets I Follow" at bounding box center [716, 135] width 130 height 29
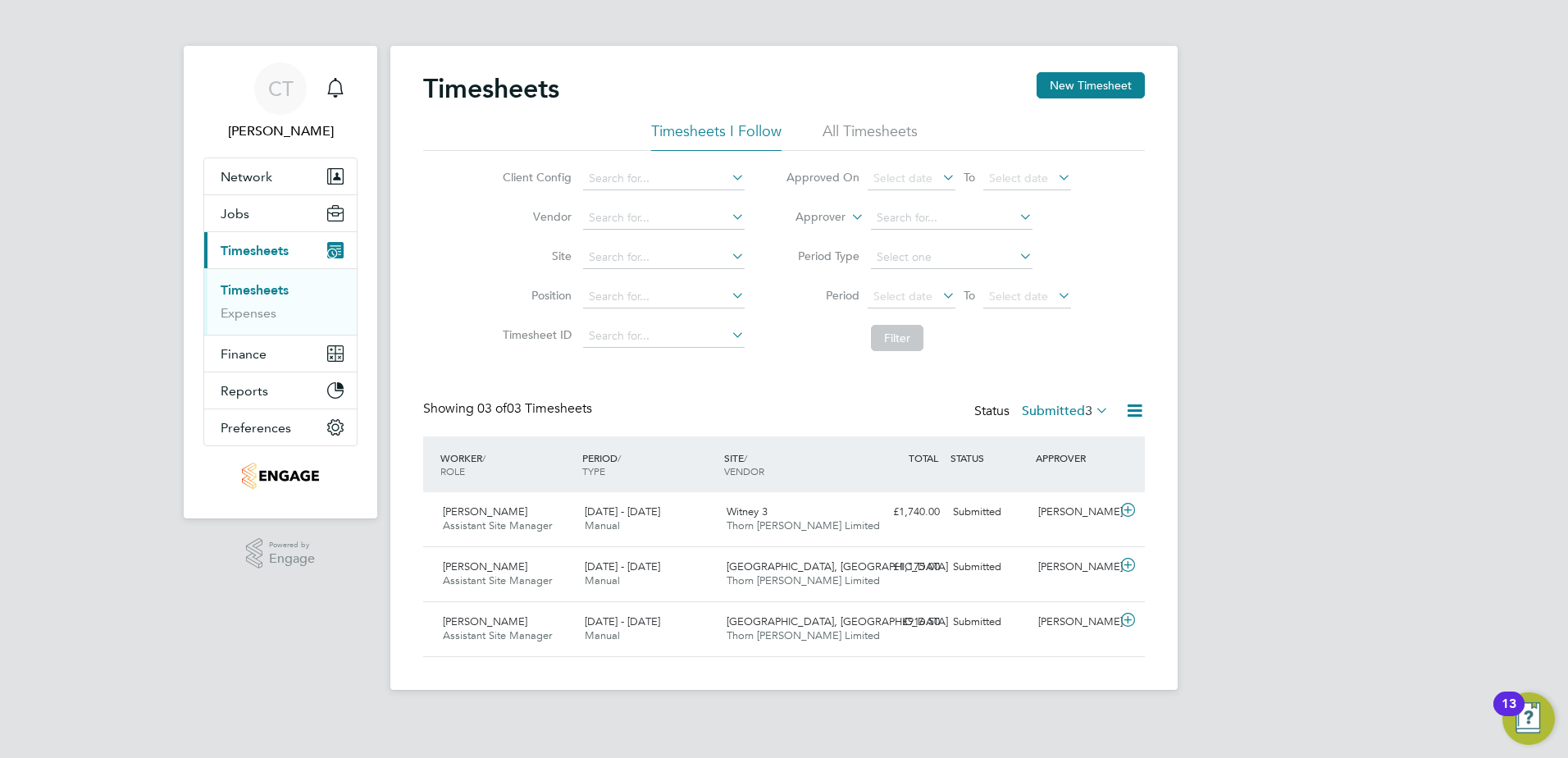
click at [852, 131] on li "All Timesheets" at bounding box center [870, 135] width 95 height 29
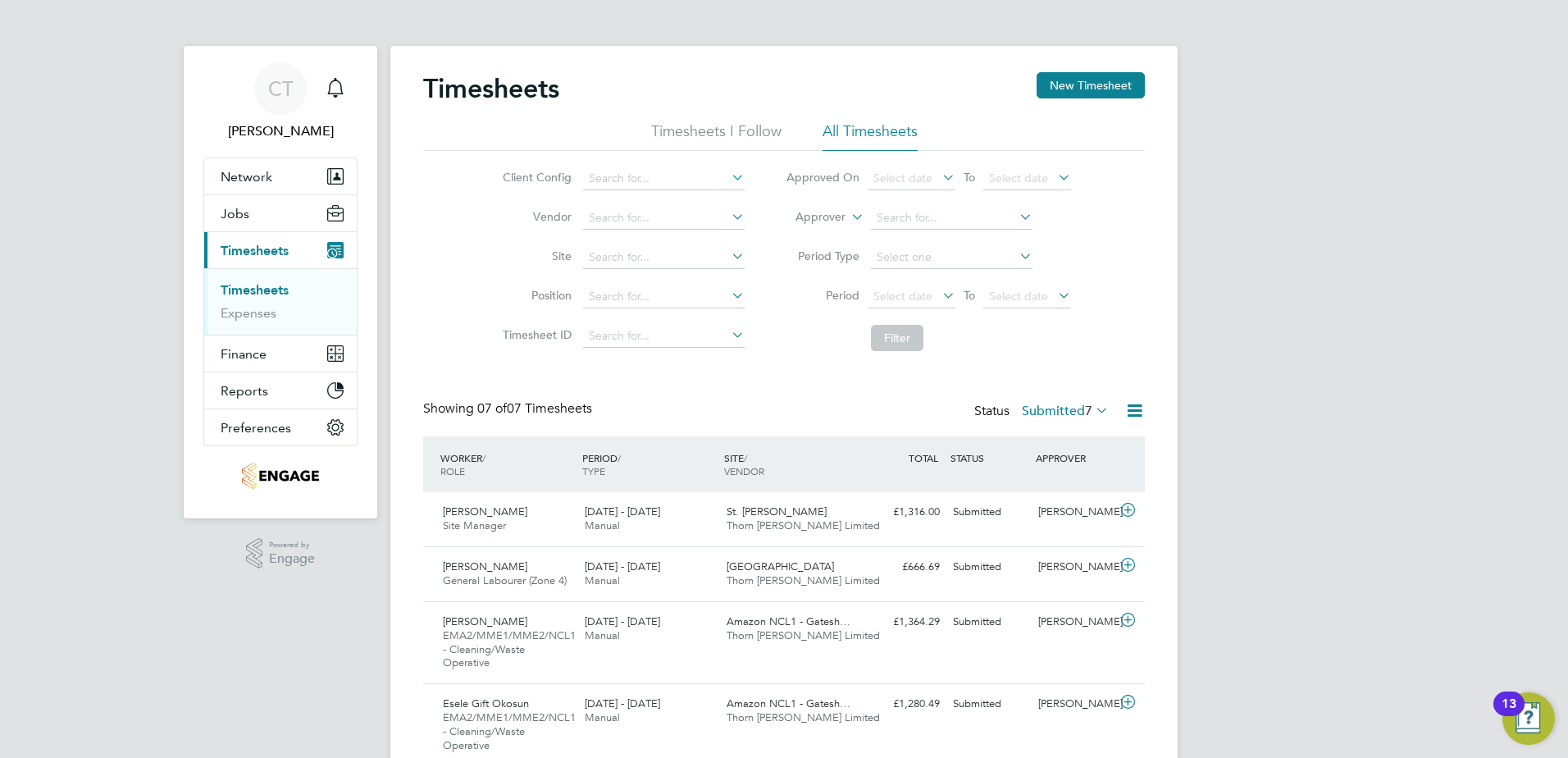
click at [706, 131] on li "Timesheets I Follow" at bounding box center [716, 135] width 130 height 29
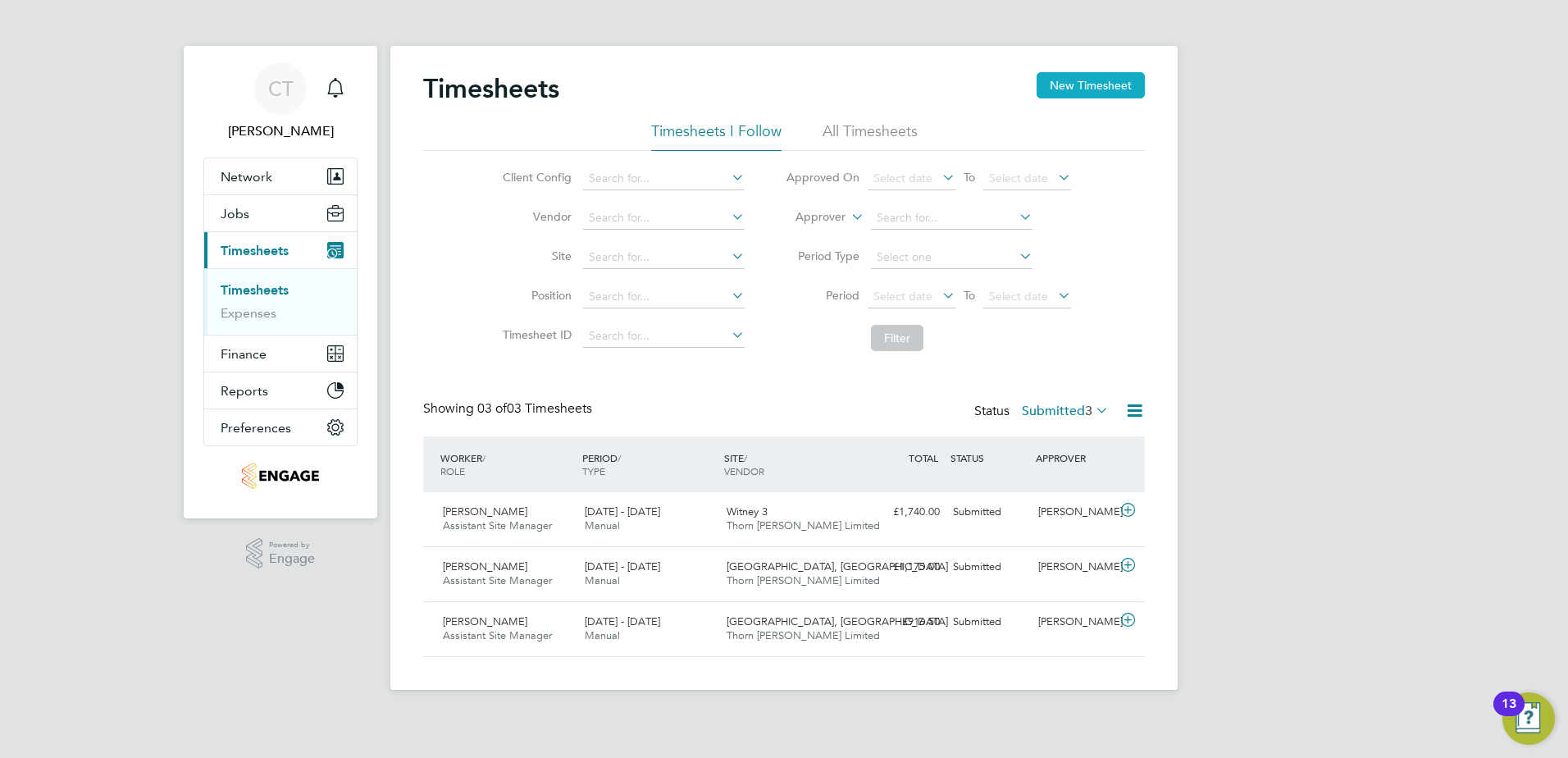
click at [1083, 82] on button "New Timesheet" at bounding box center [1090, 85] width 109 height 26
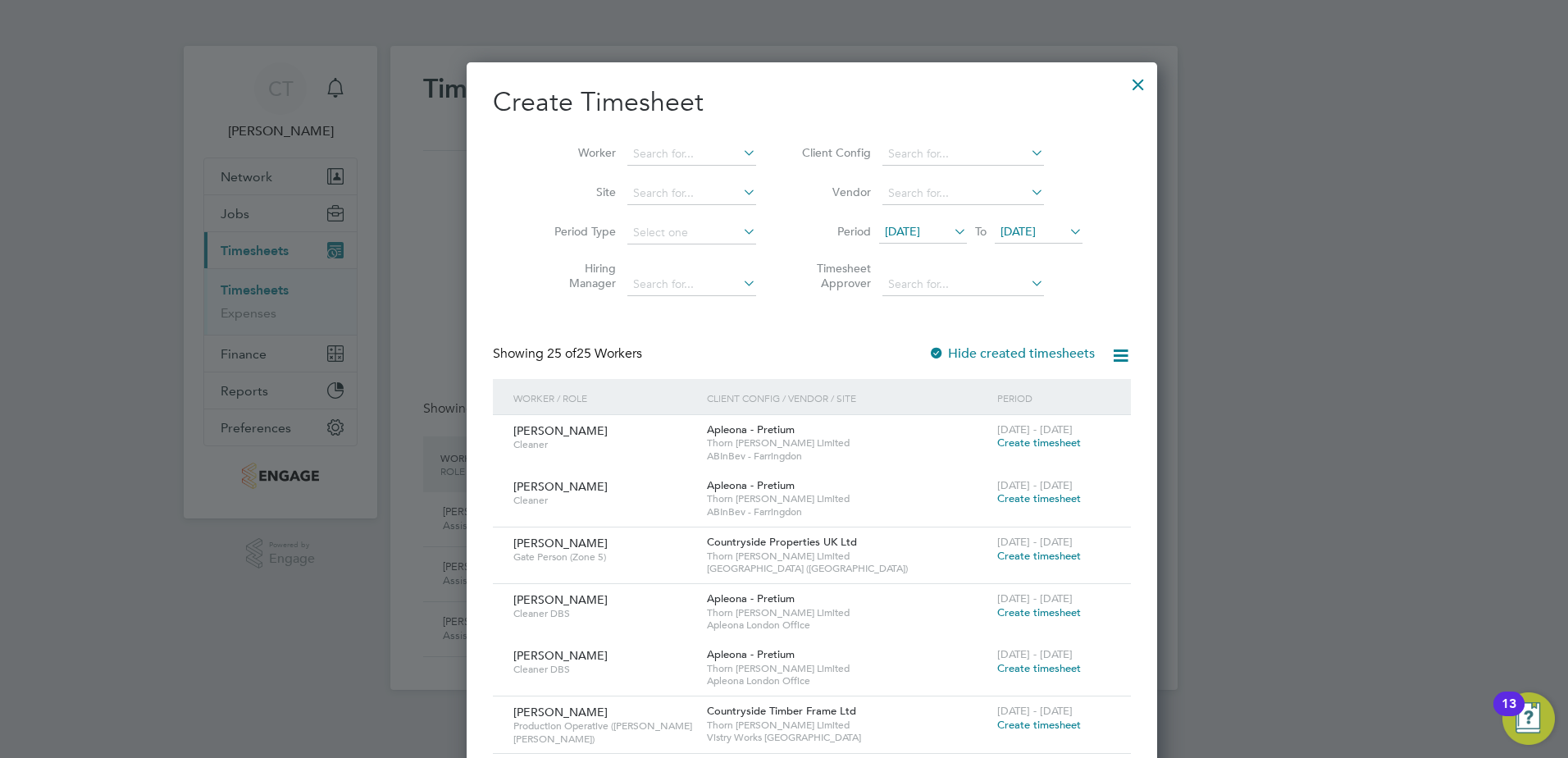
click at [896, 233] on span "[DATE]" at bounding box center [903, 231] width 35 height 15
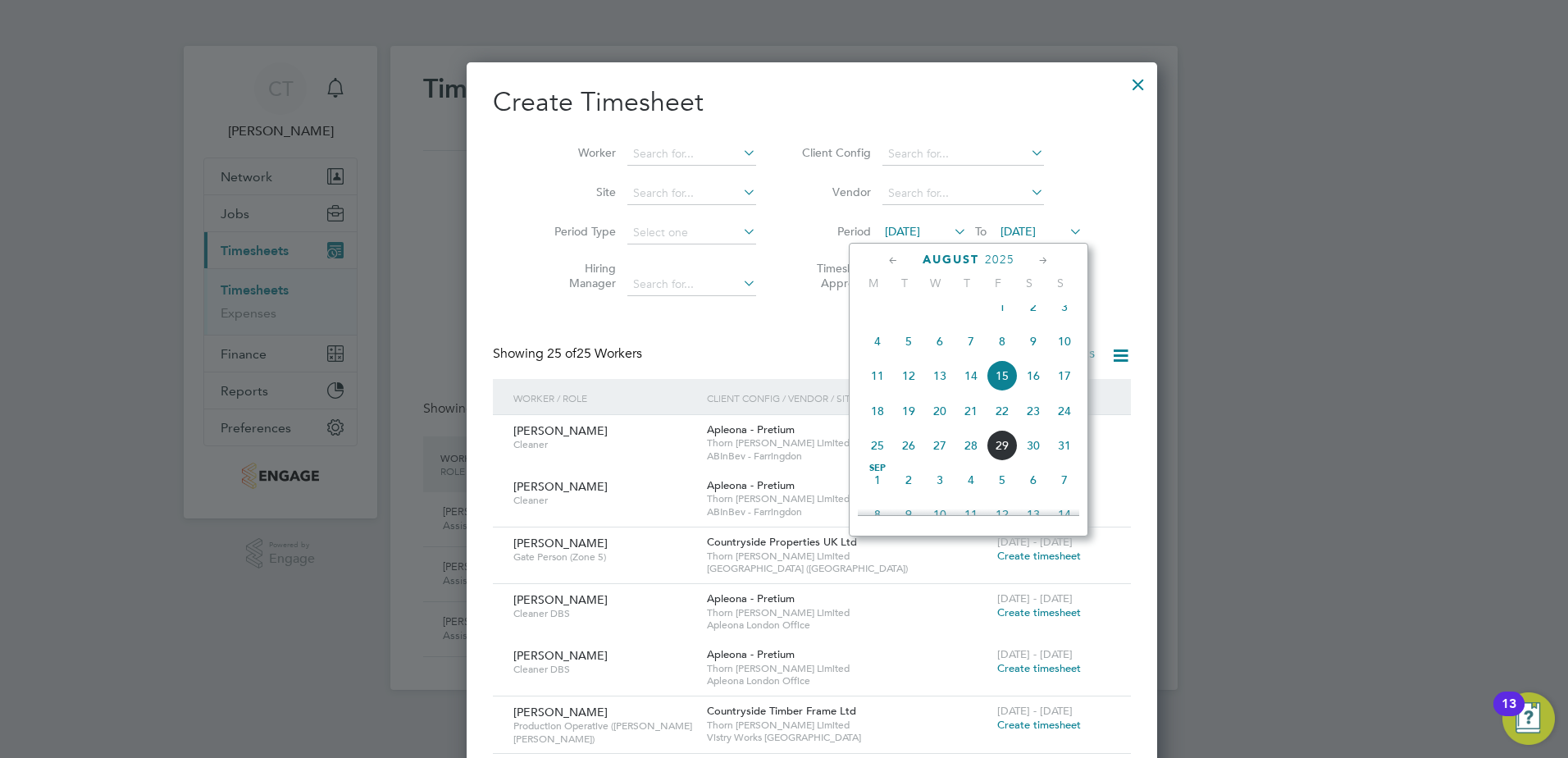
click at [877, 459] on span "25" at bounding box center [877, 445] width 31 height 31
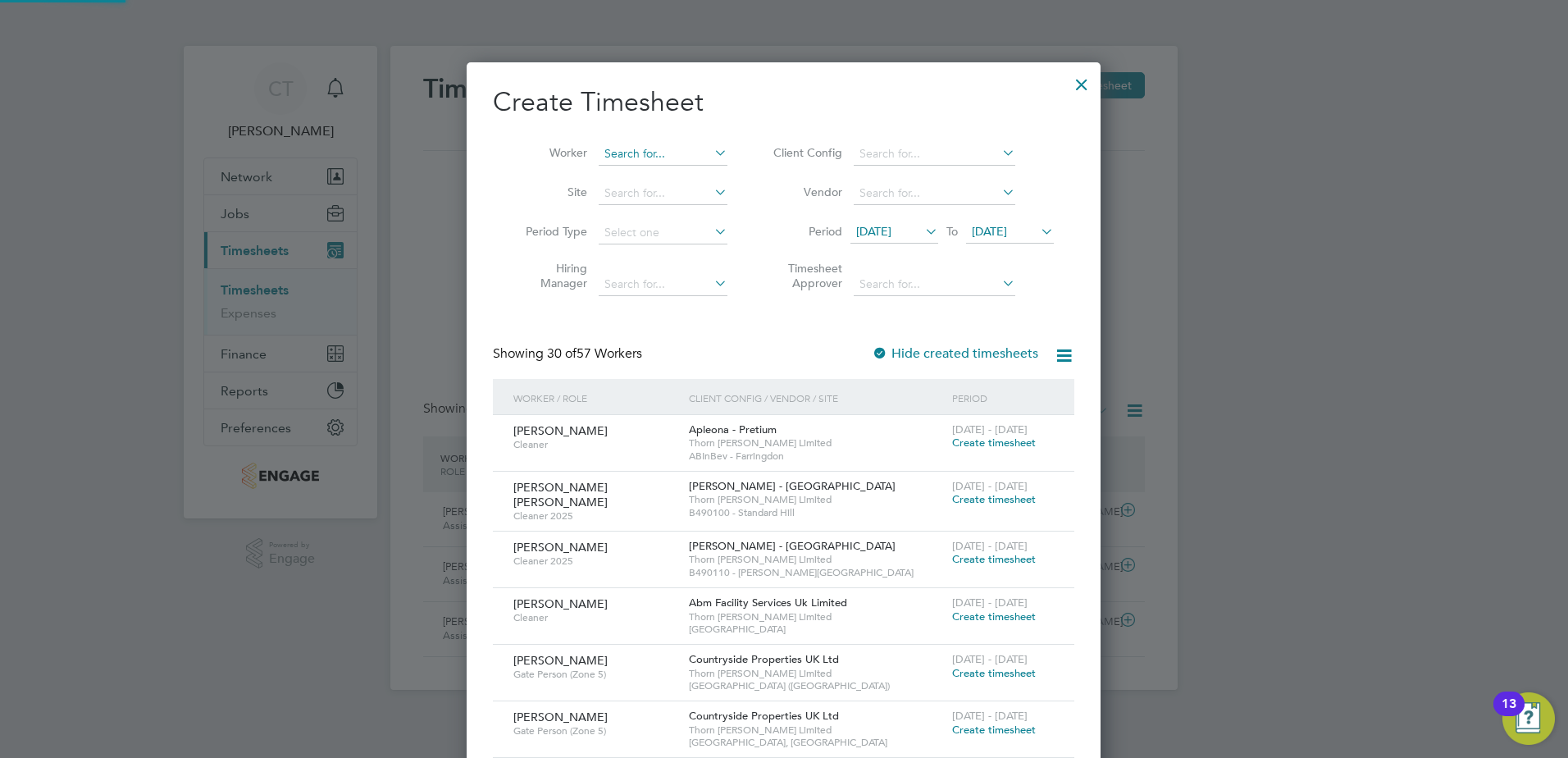
click at [613, 152] on input at bounding box center [663, 154] width 129 height 23
click at [630, 214] on li "[PERSON_NAME] ocks" at bounding box center [679, 220] width 162 height 22
type input "[PERSON_NAME]"
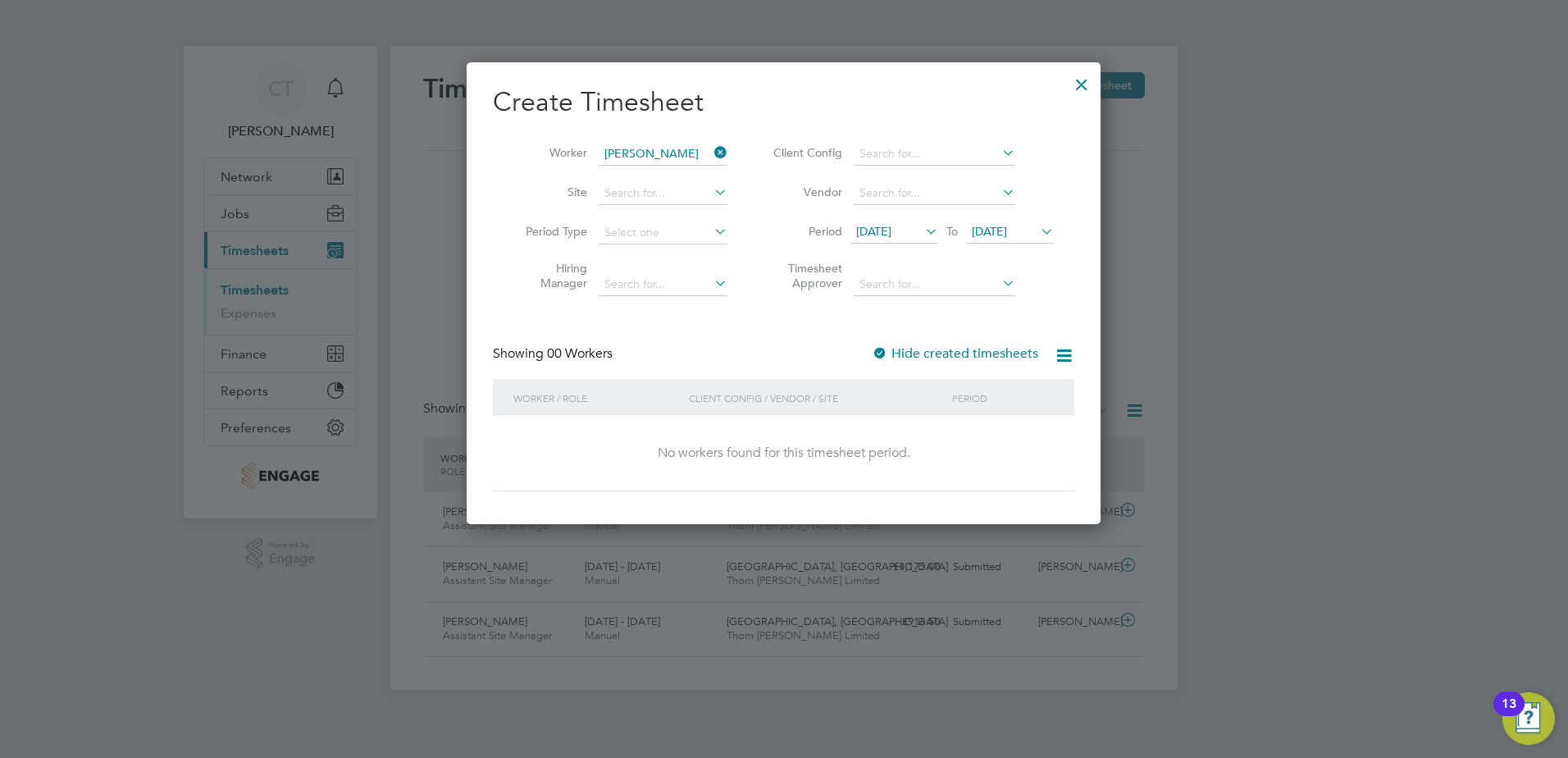
click at [1007, 228] on span "[DATE]" at bounding box center [989, 231] width 35 height 15
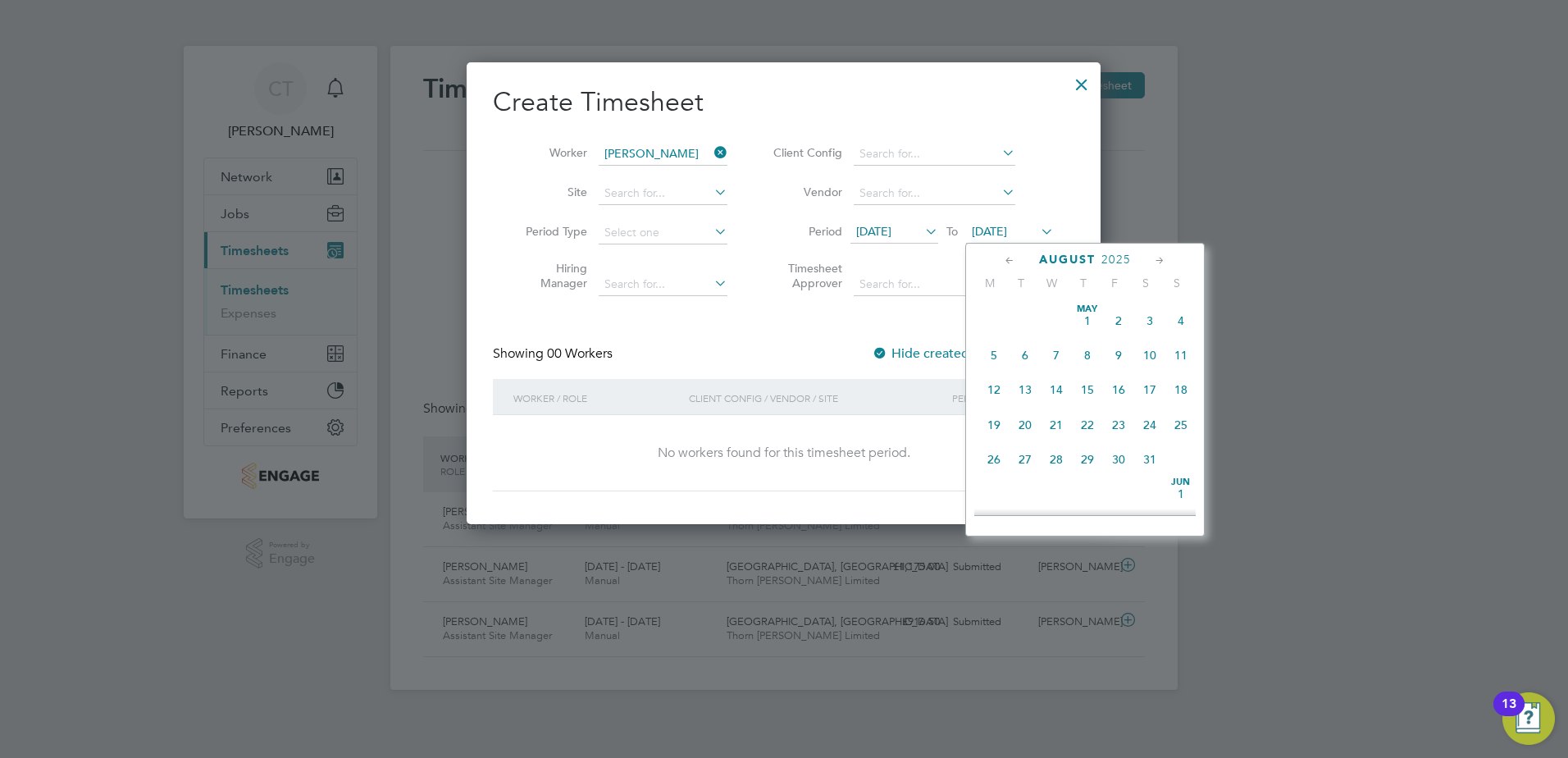
scroll to position [639, 0]
click at [1120, 389] on span "29" at bounding box center [1118, 374] width 31 height 31
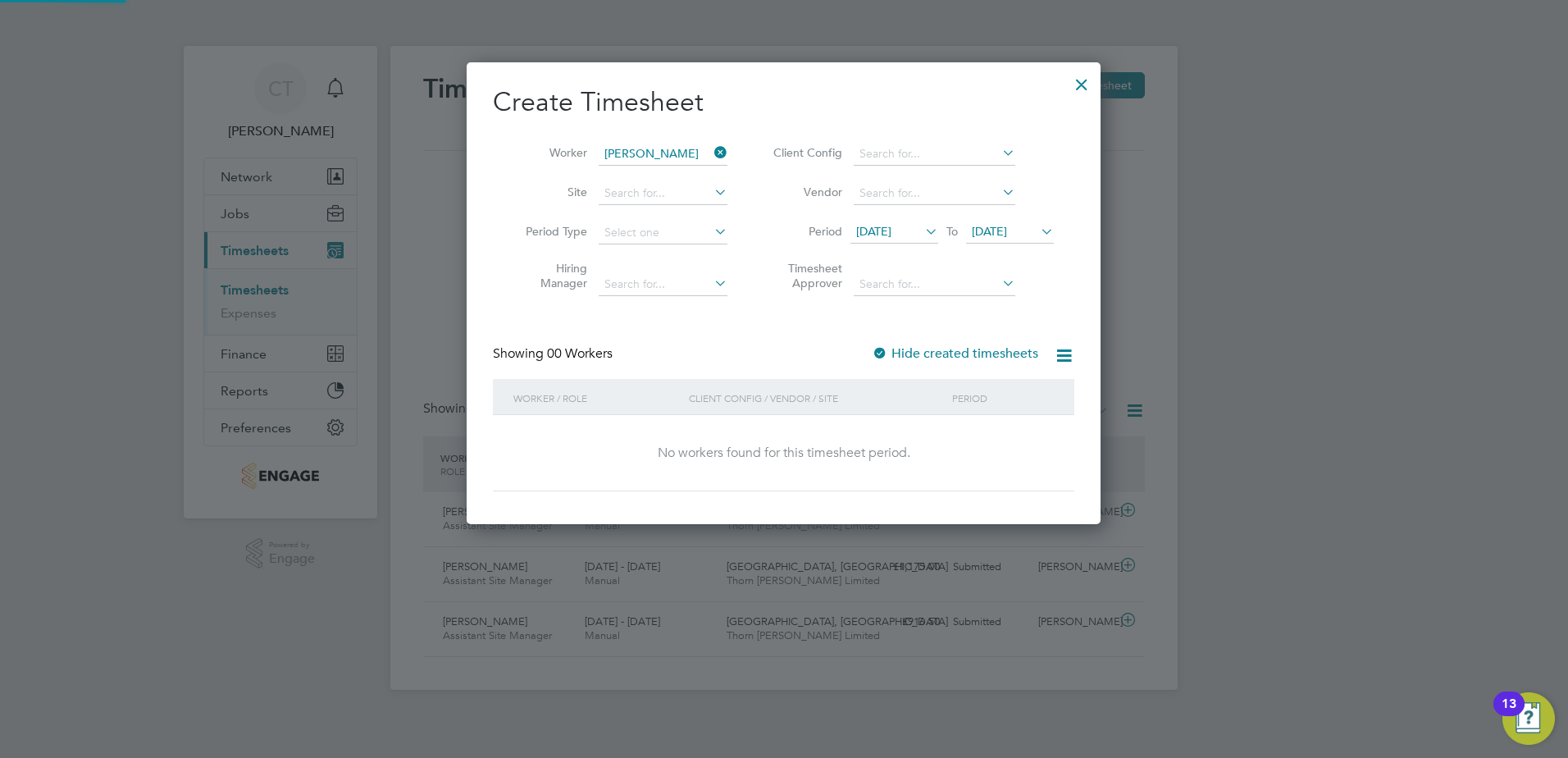
scroll to position [8, 8]
click at [883, 354] on div at bounding box center [880, 354] width 17 height 17
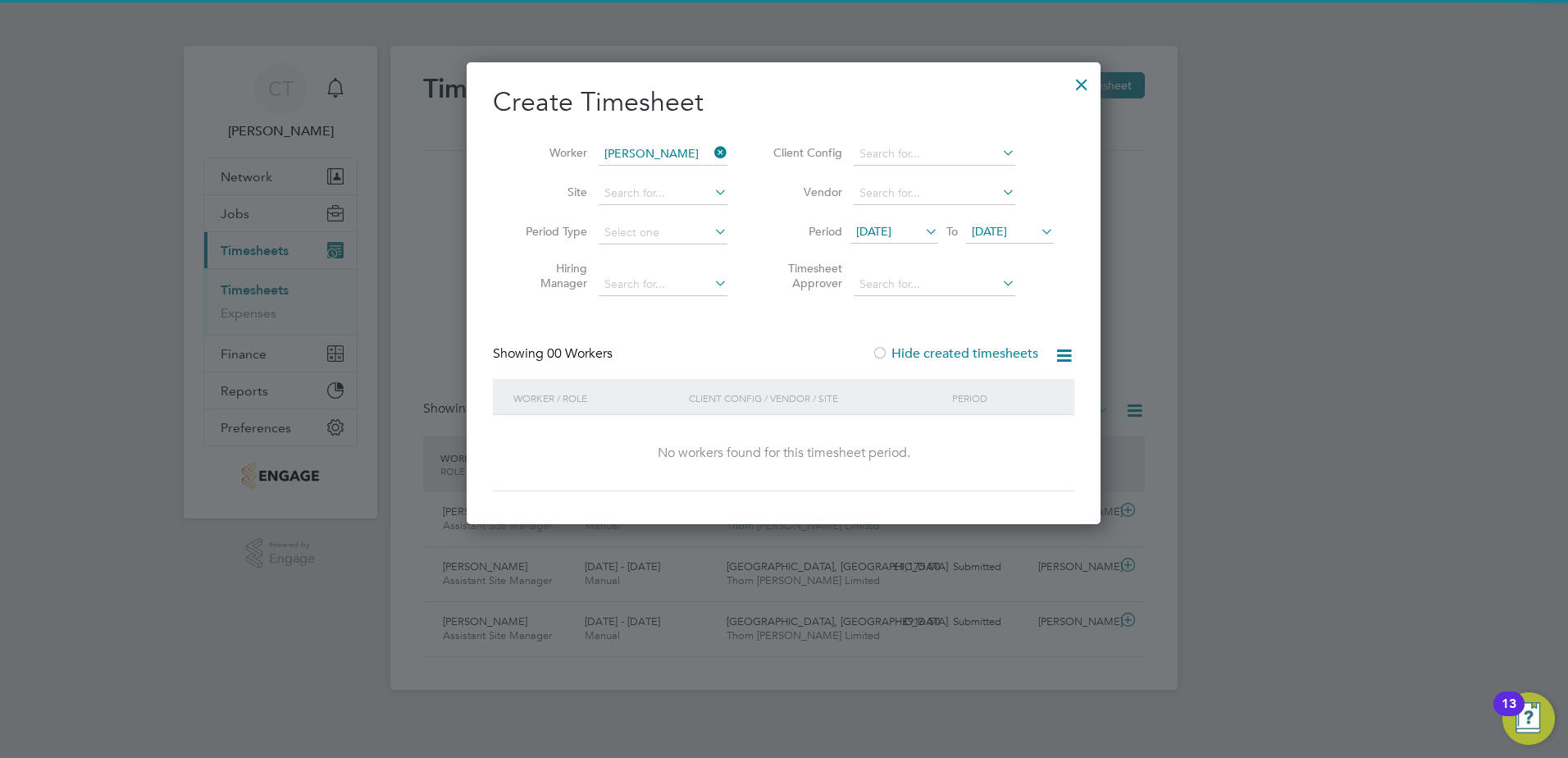
click at [883, 352] on div at bounding box center [880, 354] width 17 height 17
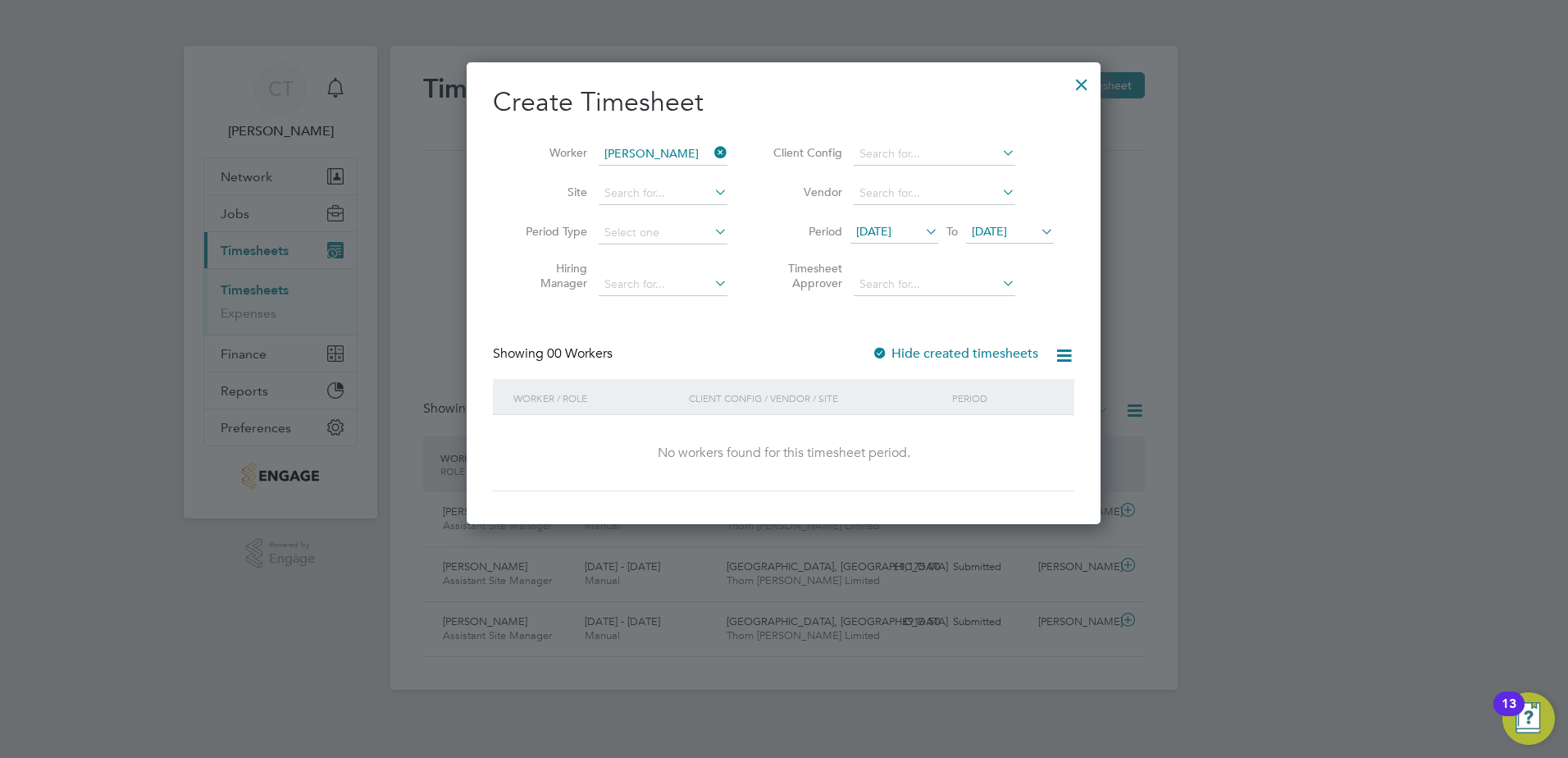
click at [1073, 85] on div at bounding box center [1081, 80] width 29 height 29
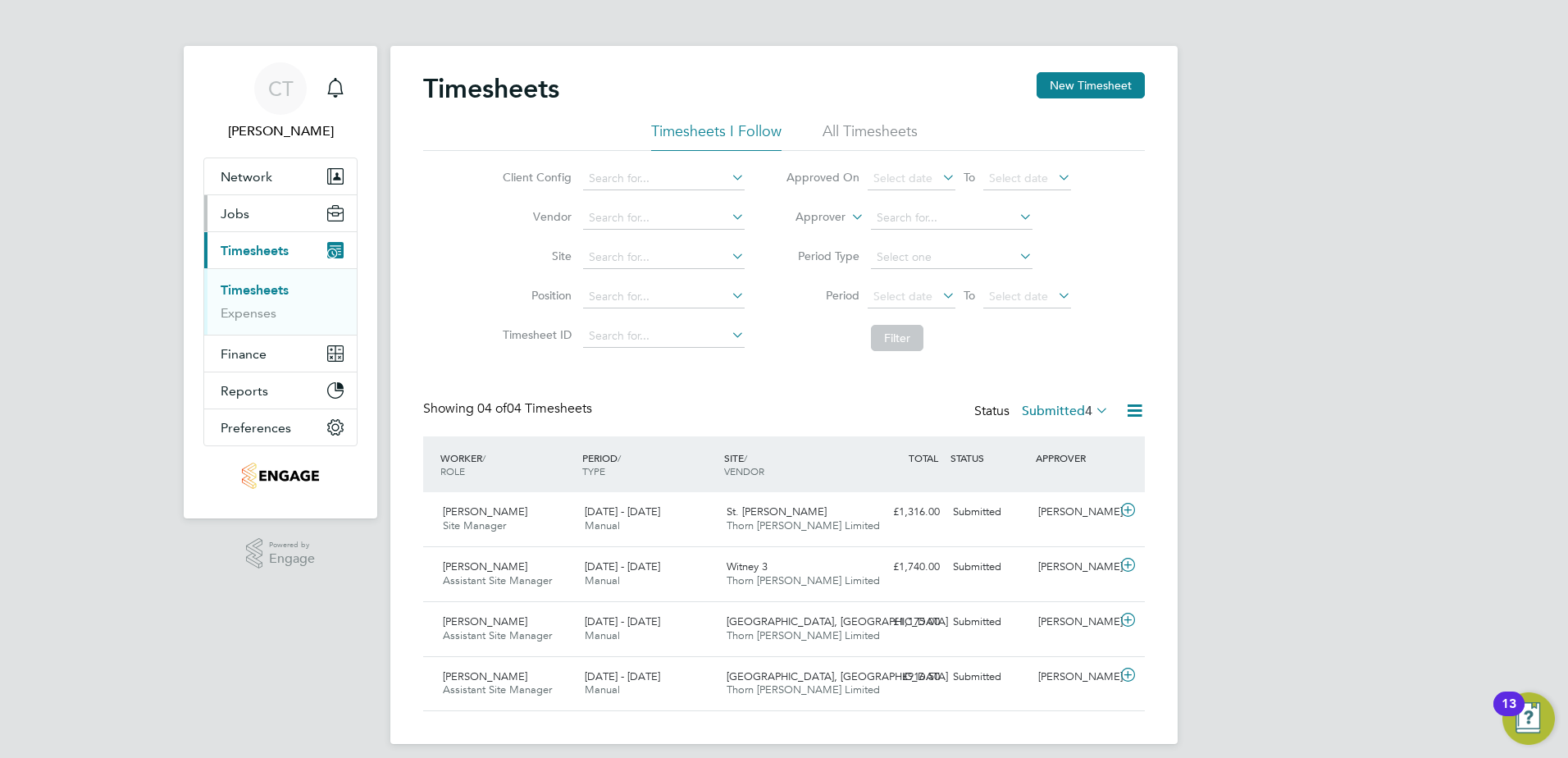
click at [241, 211] on span "Jobs" at bounding box center [235, 214] width 29 height 16
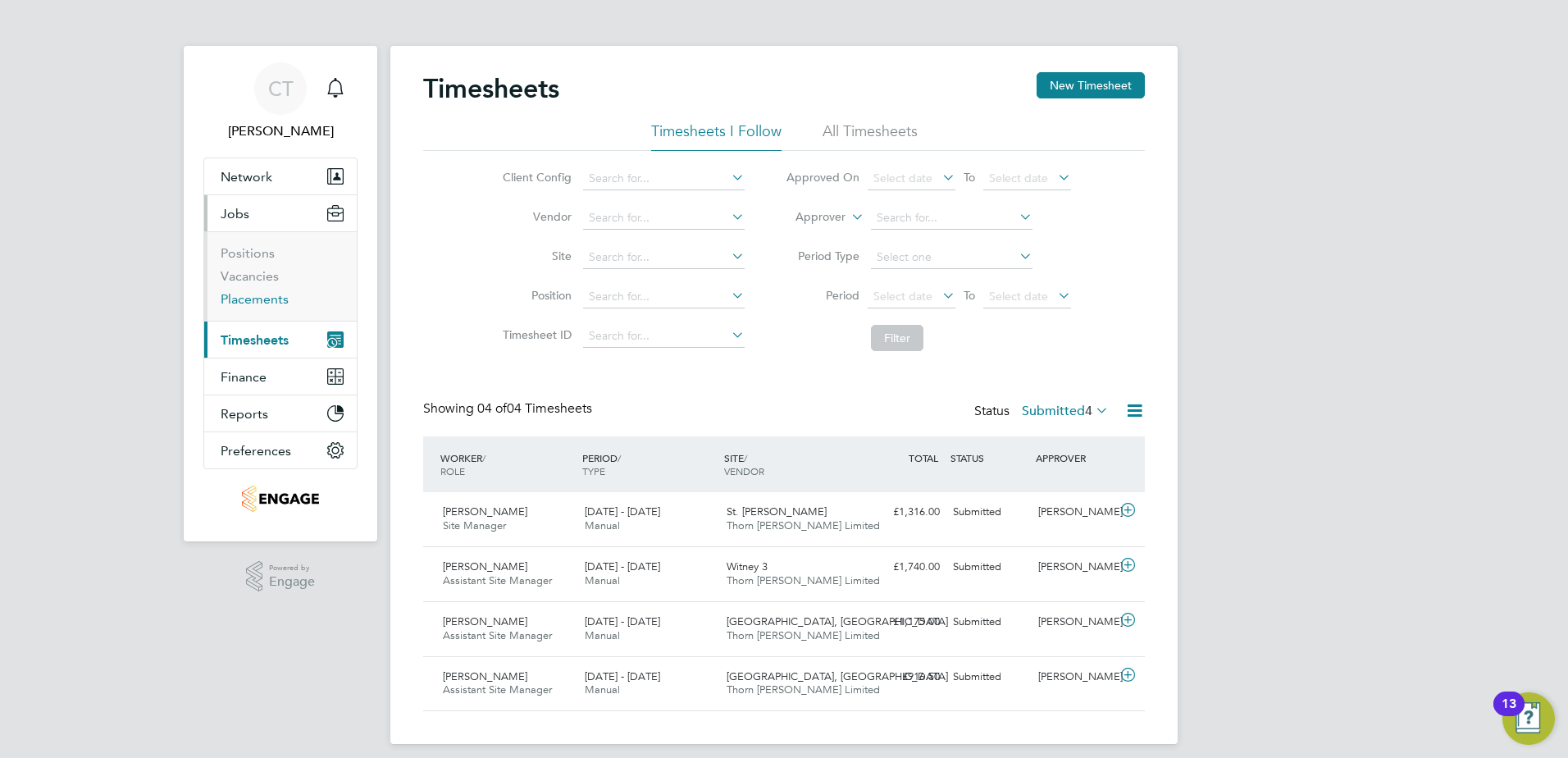
click at [241, 298] on link "Placements" at bounding box center [254, 299] width 68 height 16
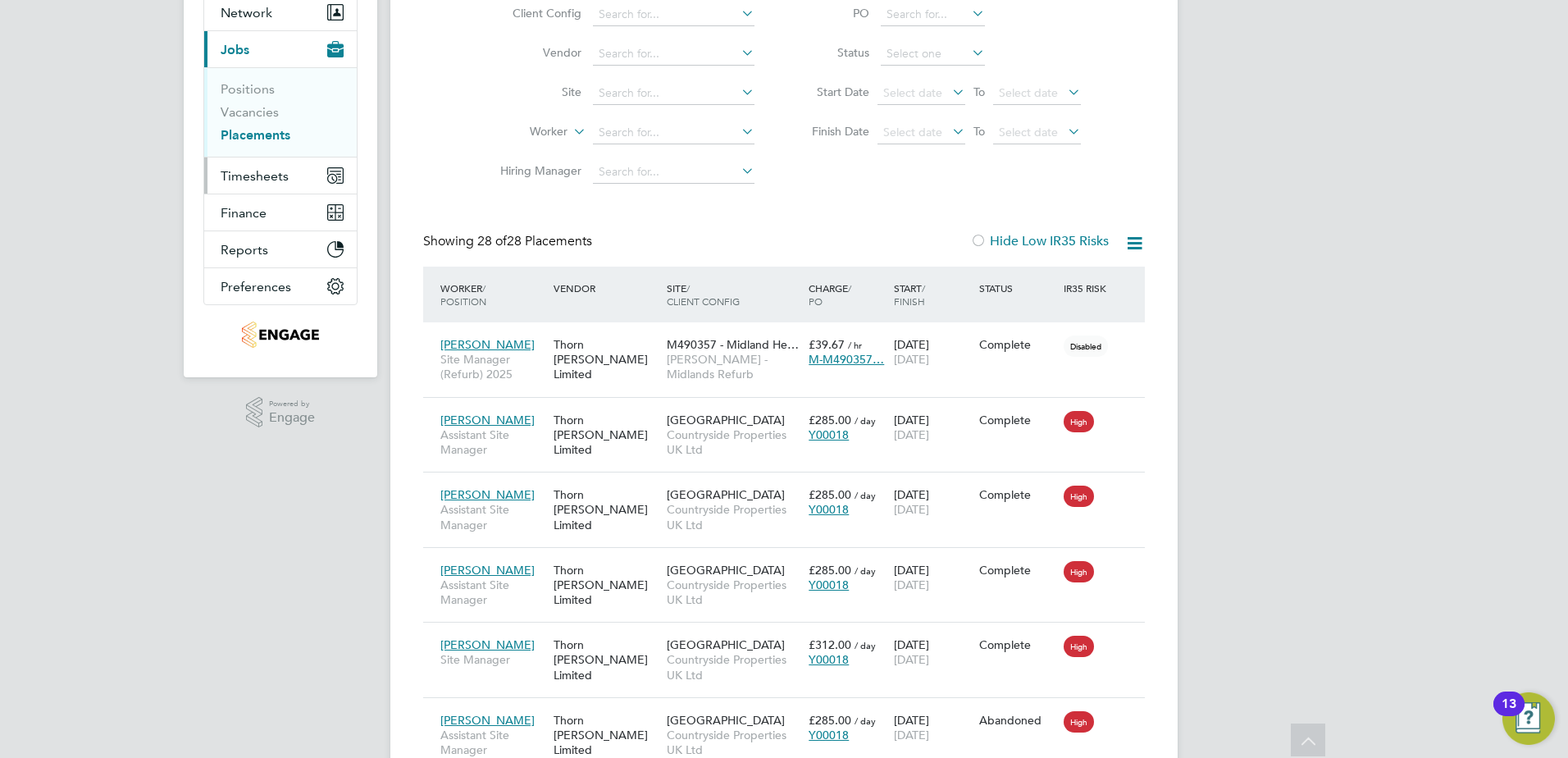
click at [239, 167] on button "Timesheets" at bounding box center [280, 175] width 152 height 36
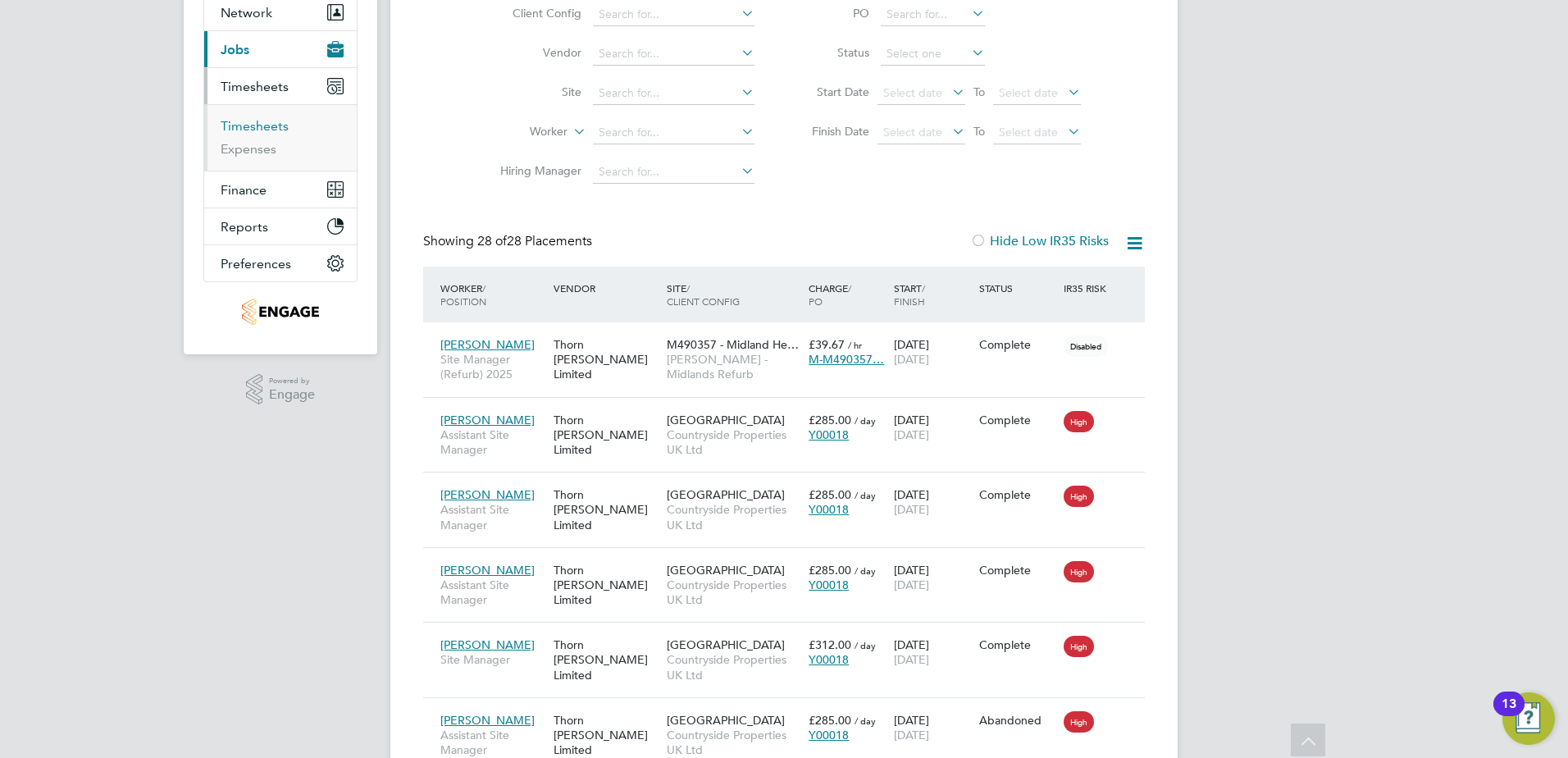
click at [271, 130] on link "Timesheets" at bounding box center [254, 125] width 68 height 16
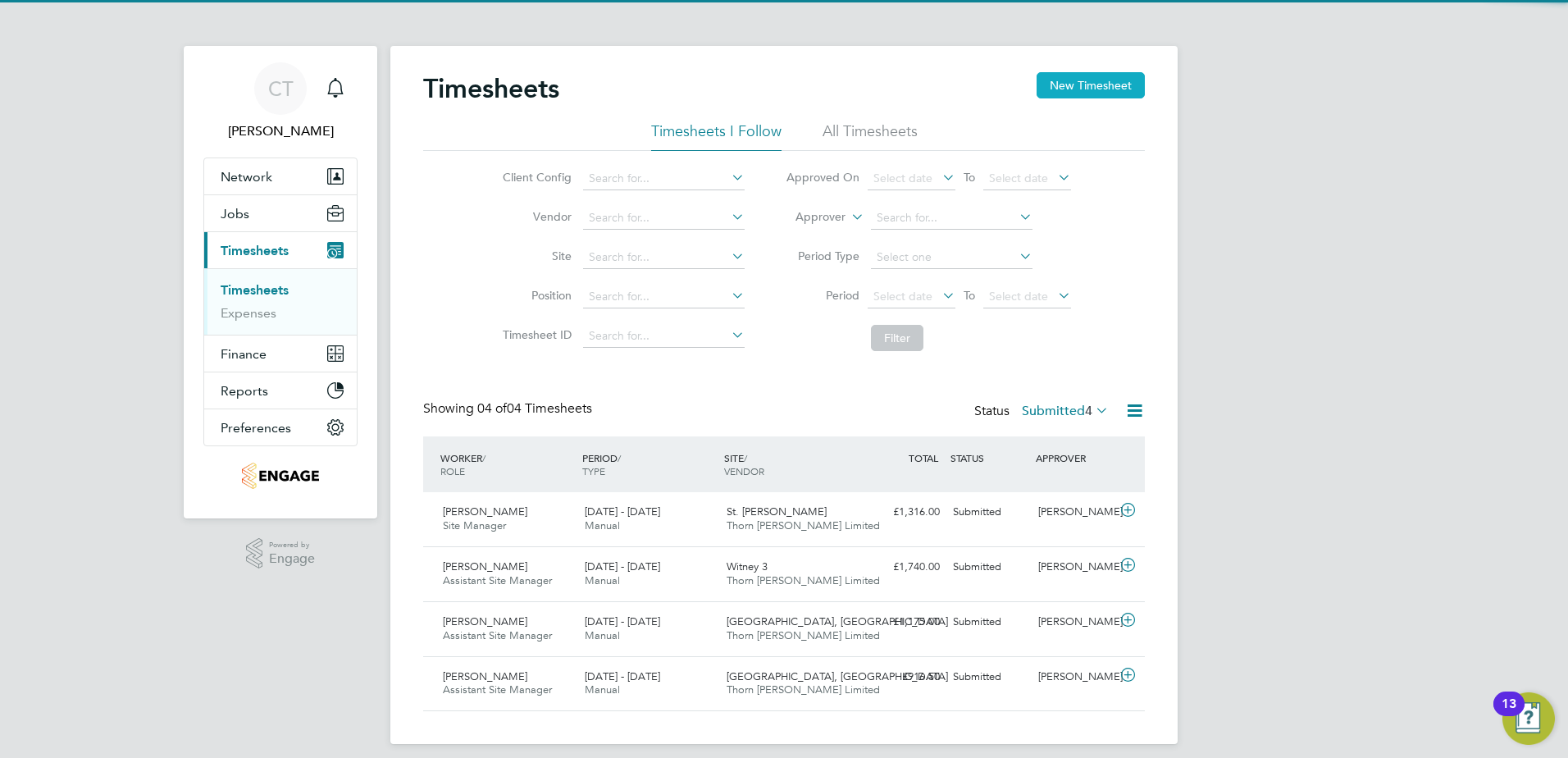
click at [1096, 87] on button "New Timesheet" at bounding box center [1090, 85] width 109 height 26
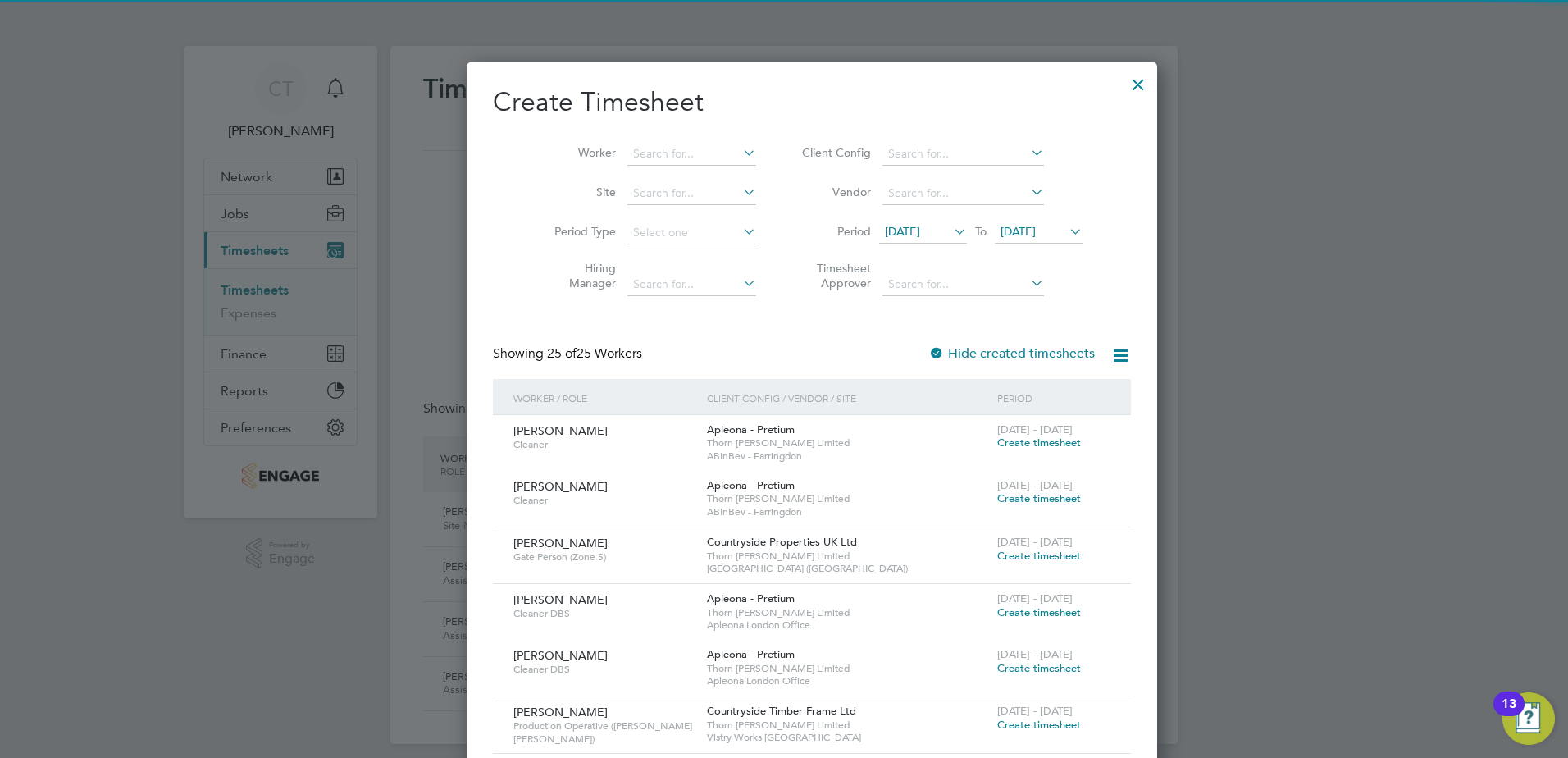
click at [902, 221] on span "[DATE]" at bounding box center [923, 232] width 87 height 22
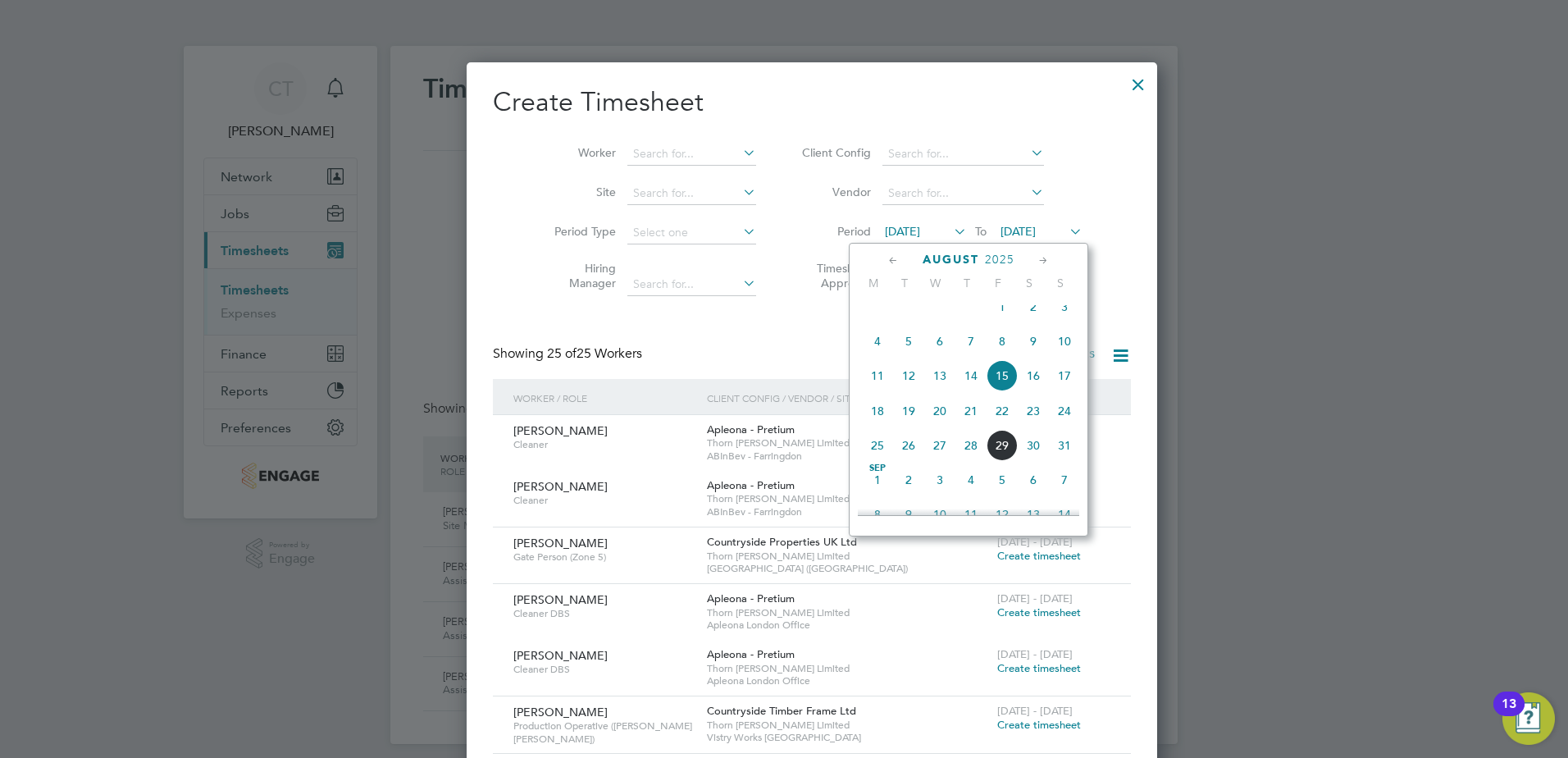
click at [870, 458] on span "25" at bounding box center [877, 445] width 31 height 31
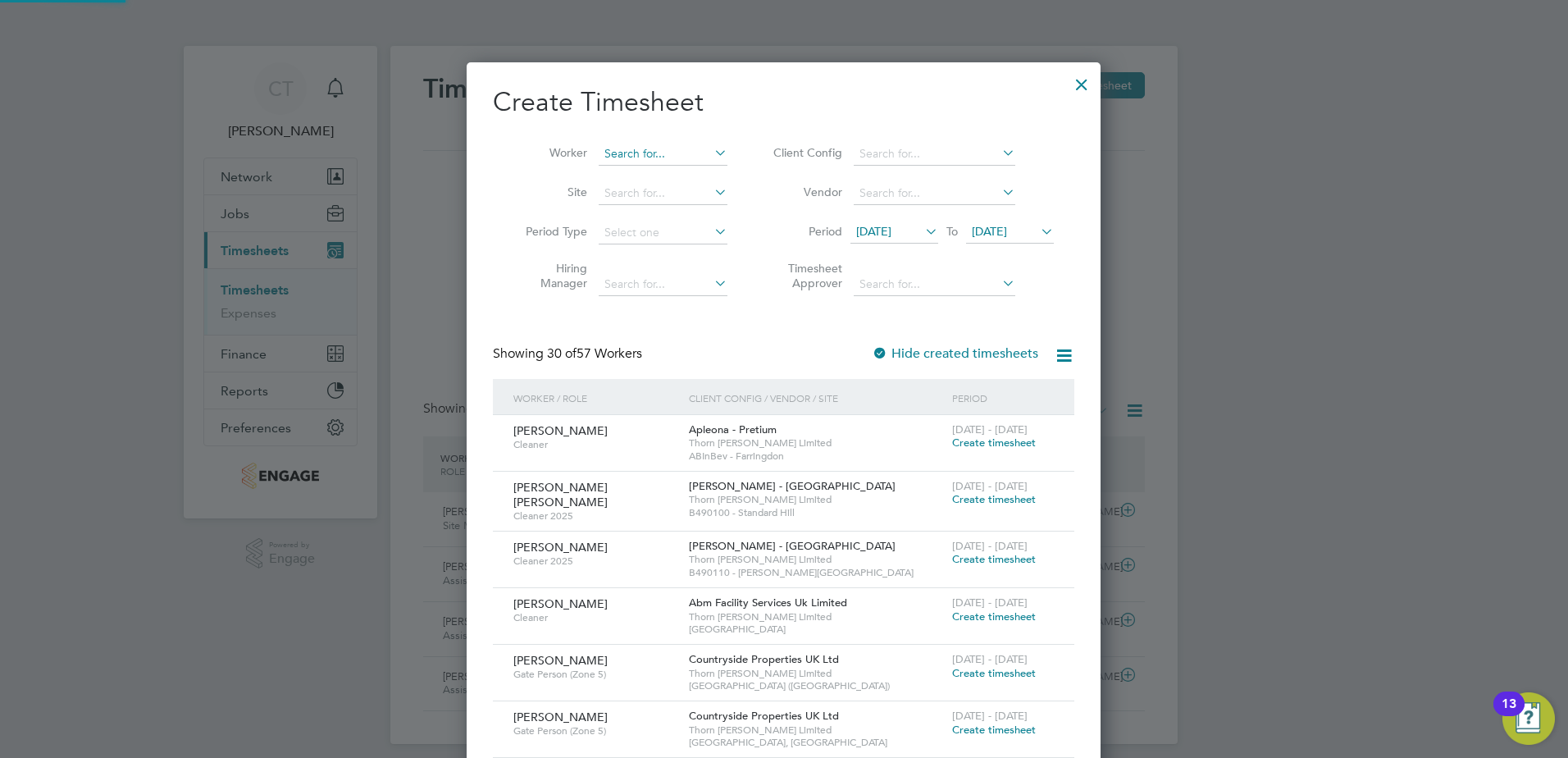
click at [640, 143] on input at bounding box center [663, 154] width 129 height 23
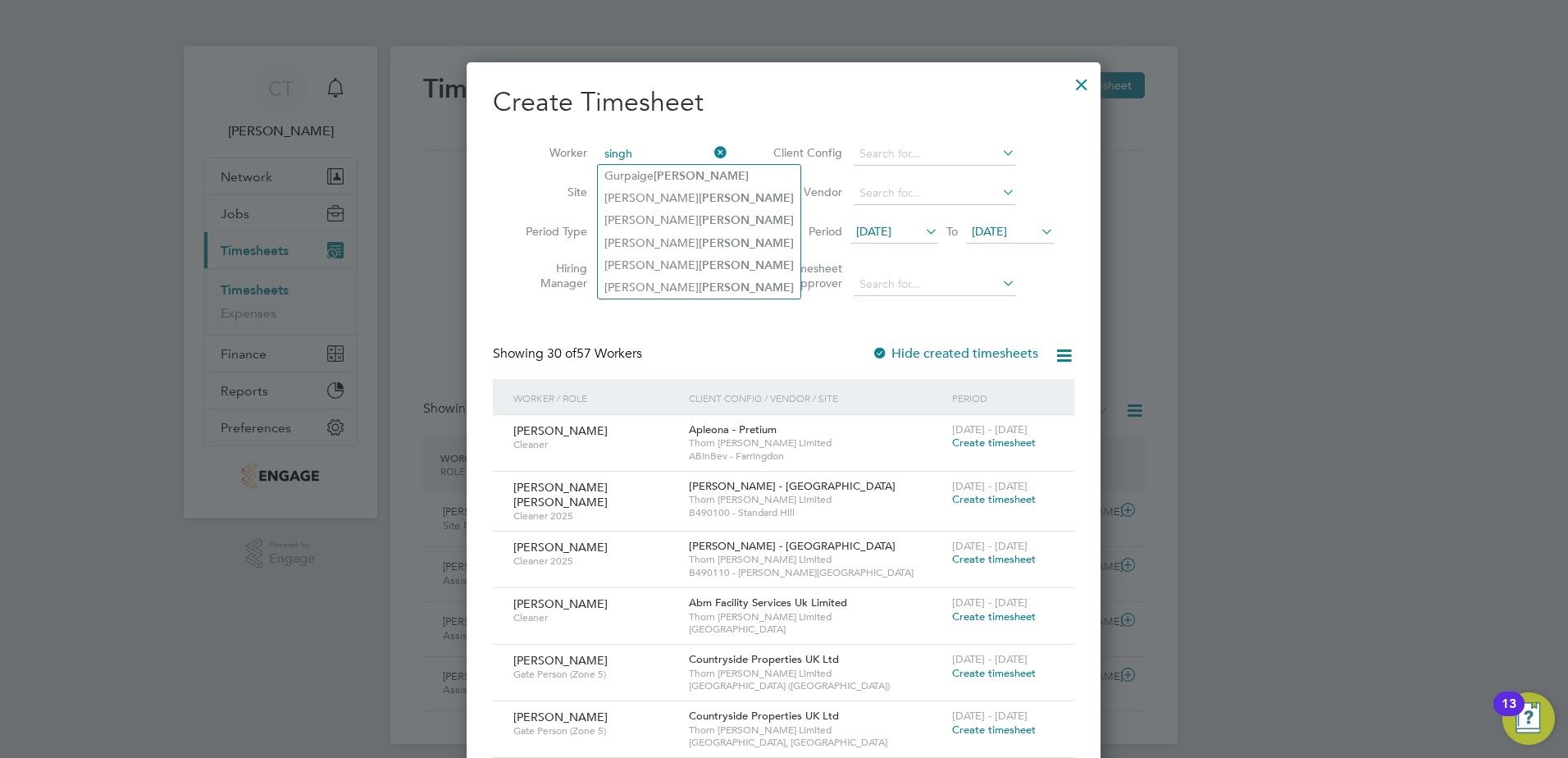
type input "singh"
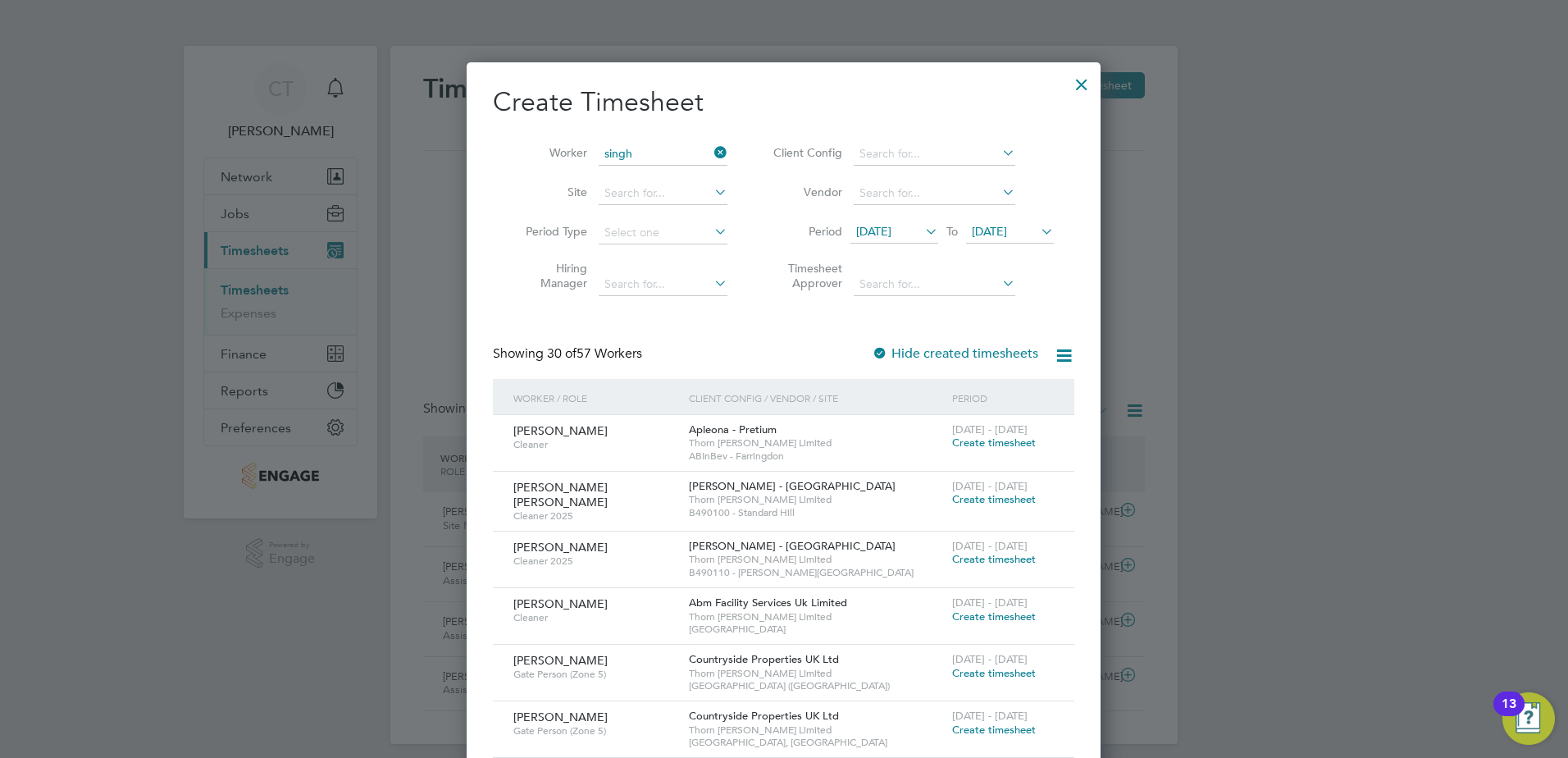
click at [1037, 231] on icon at bounding box center [1037, 231] width 0 height 23
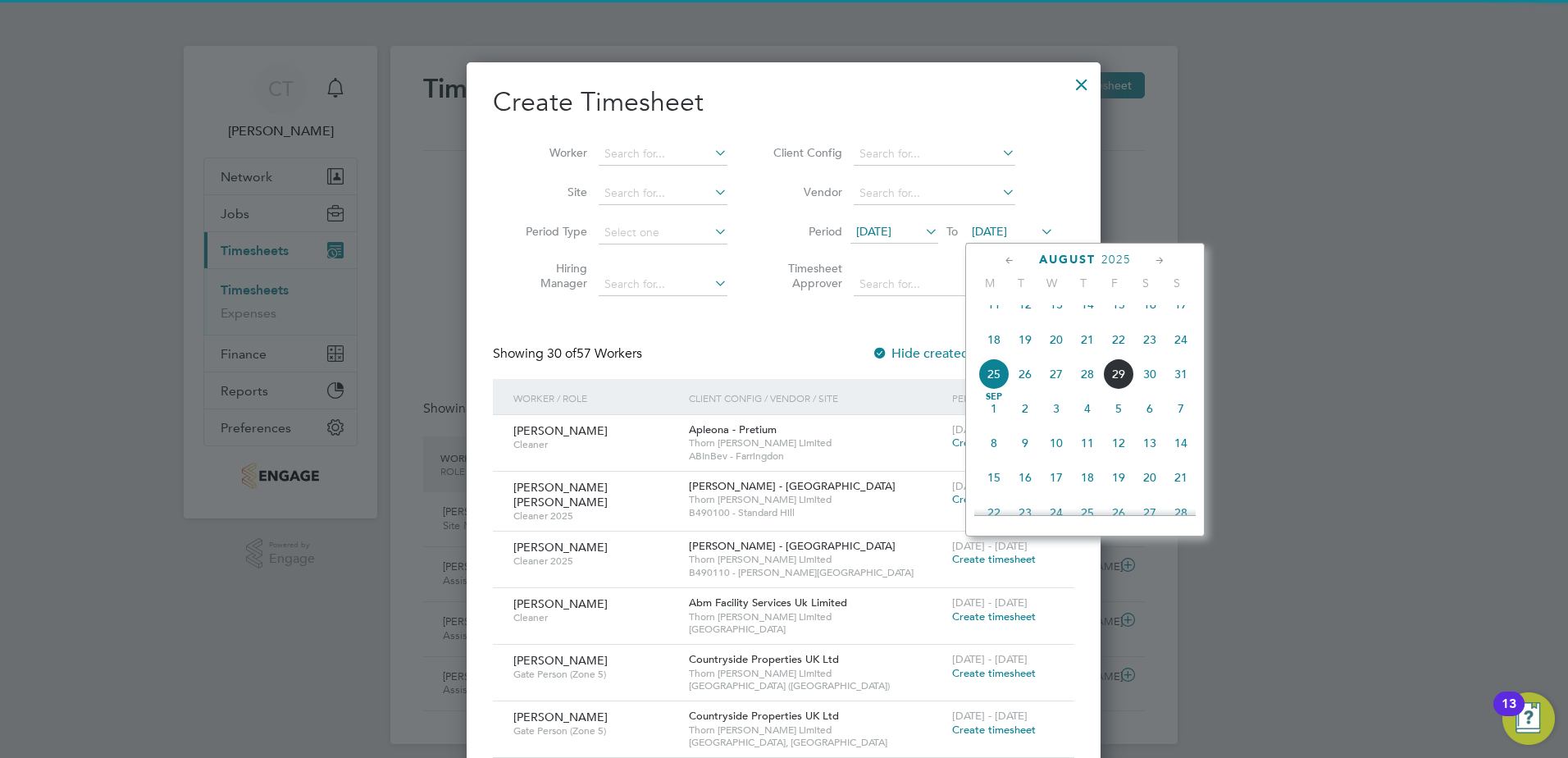
click at [1122, 387] on span "29" at bounding box center [1118, 374] width 31 height 31
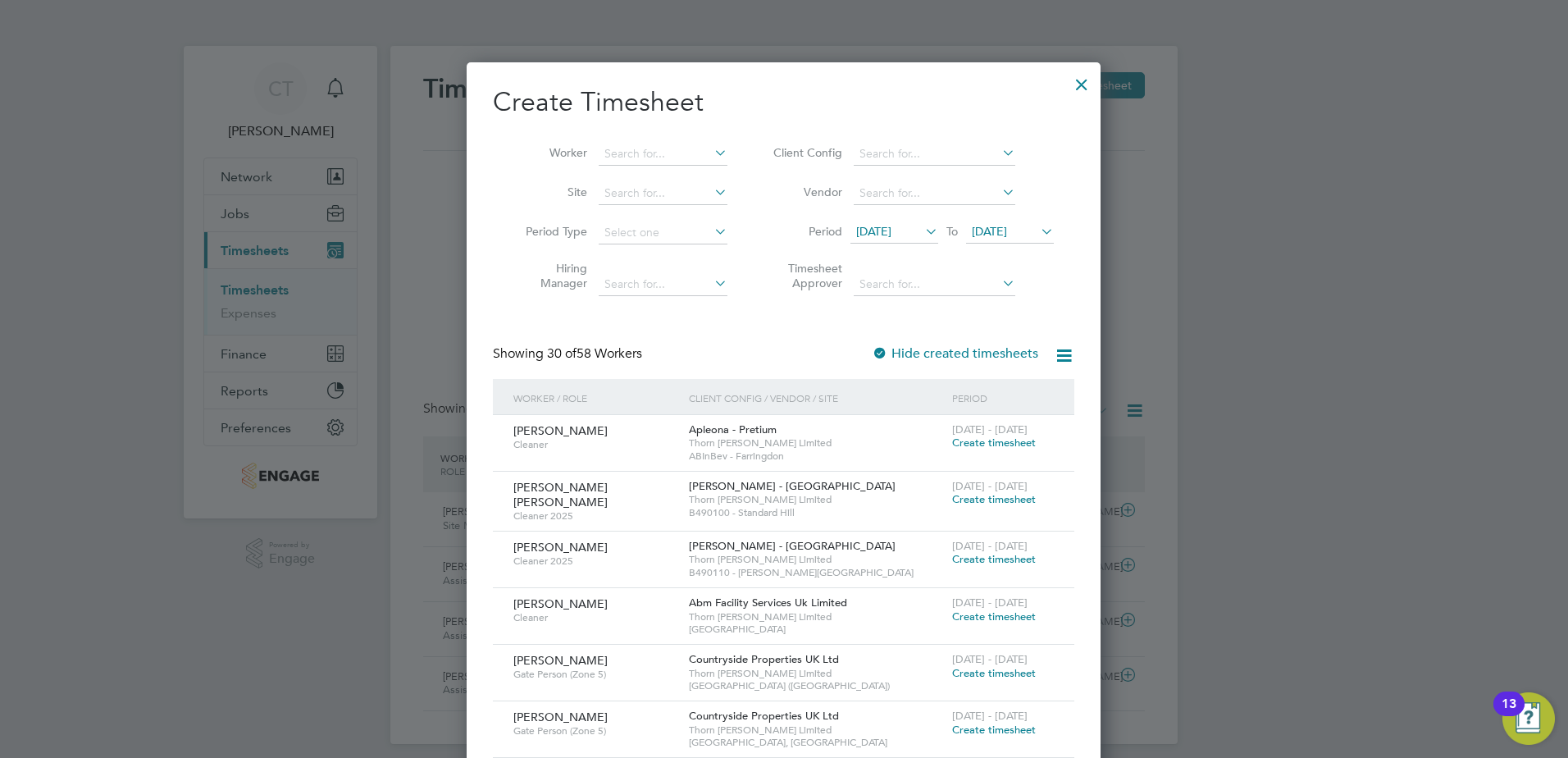
click at [892, 225] on span "[DATE]" at bounding box center [874, 231] width 35 height 15
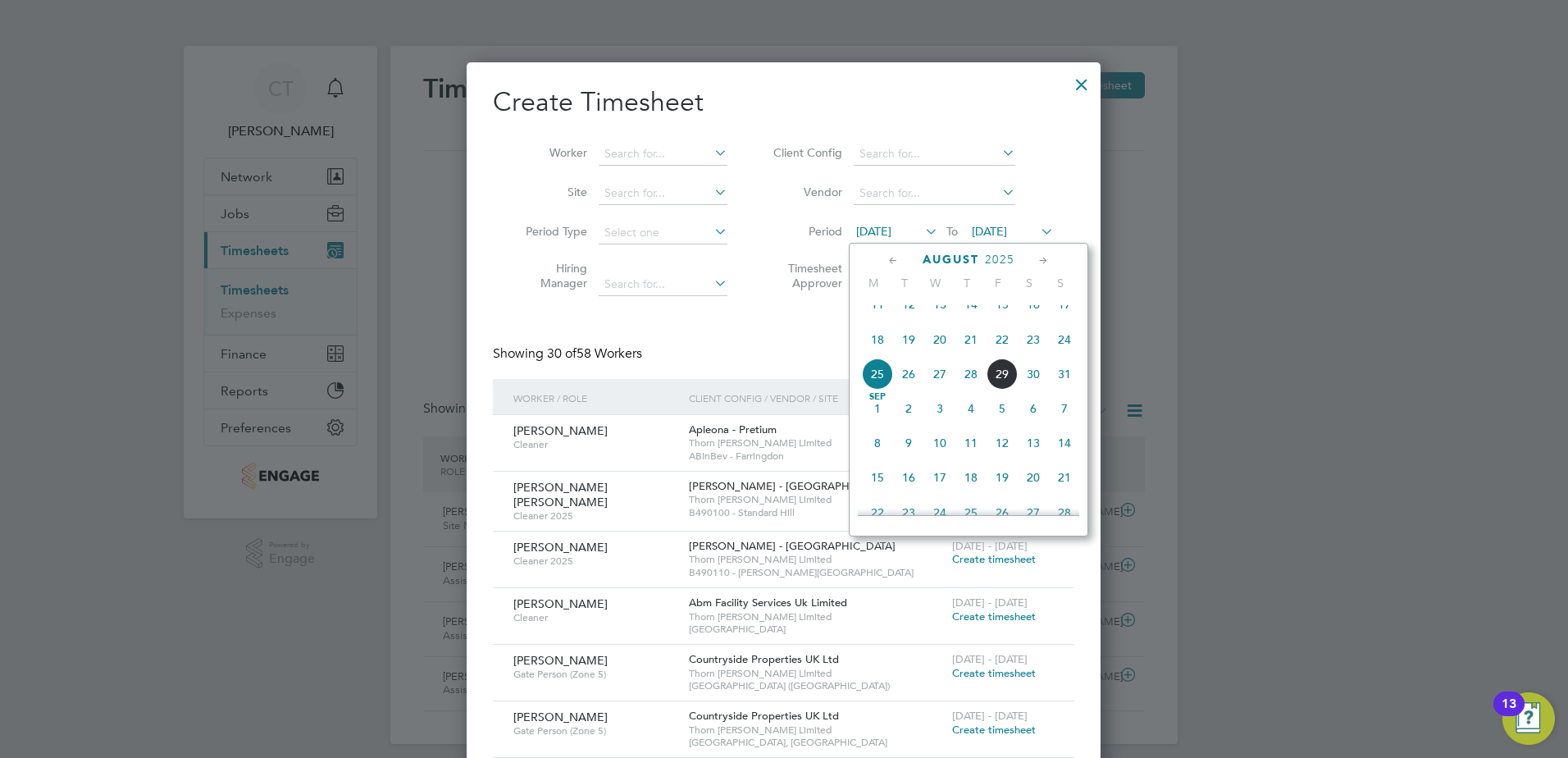
click at [908, 385] on span "26" at bounding box center [908, 374] width 31 height 31
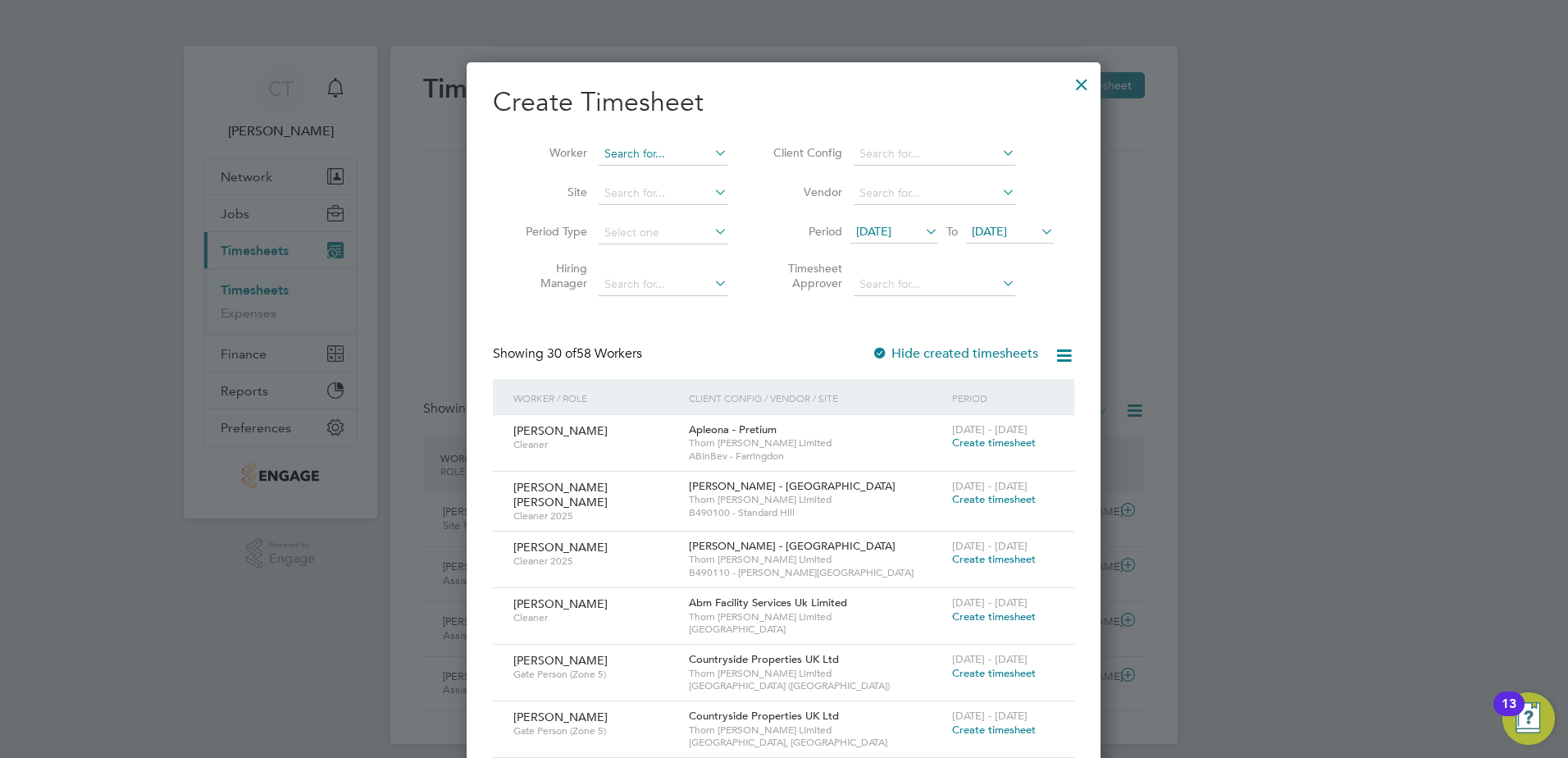
click at [673, 148] on input at bounding box center [663, 154] width 129 height 23
type input "s"
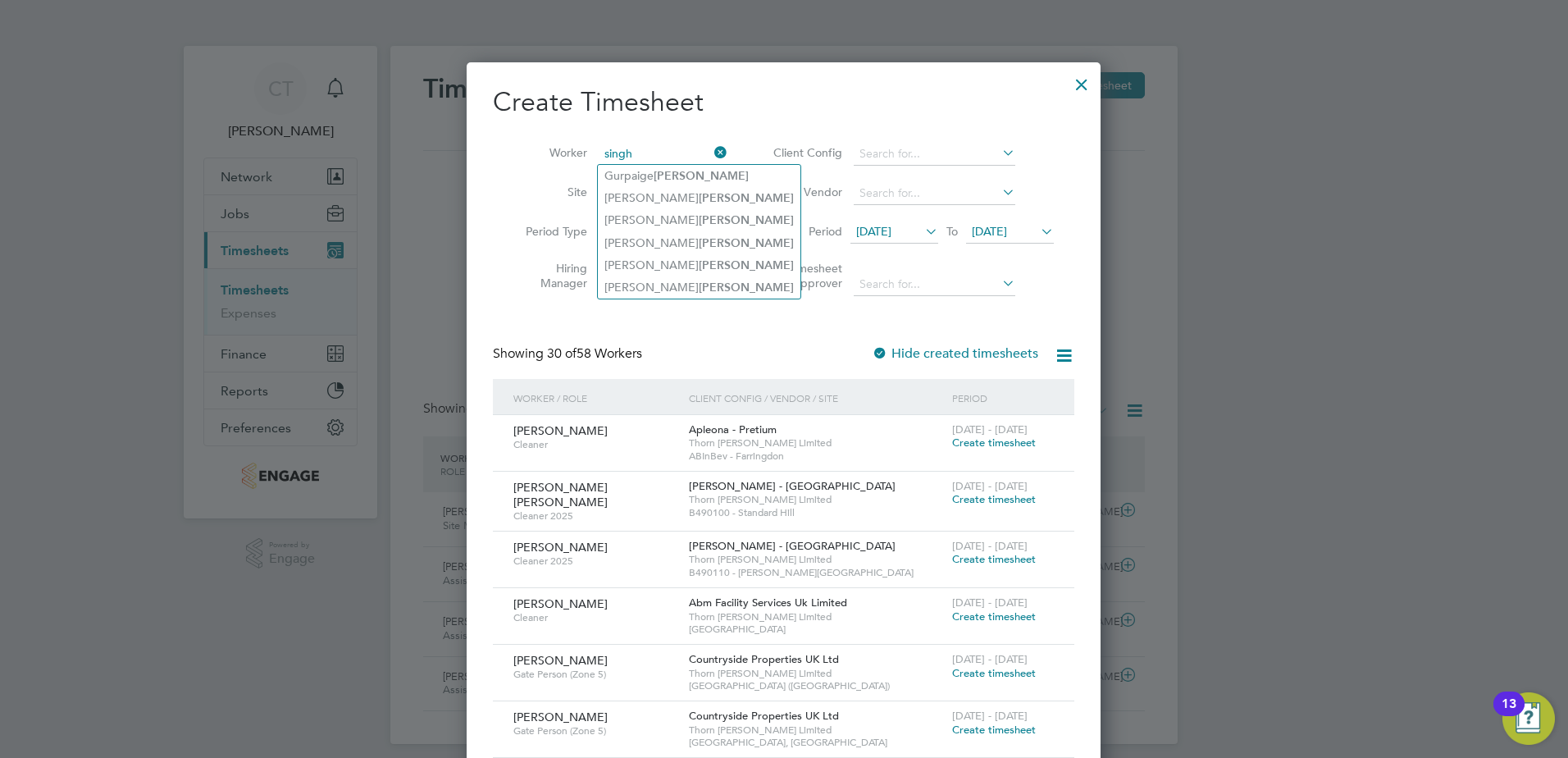
type input "singh"
click at [1216, 238] on div at bounding box center [784, 379] width 1568 height 758
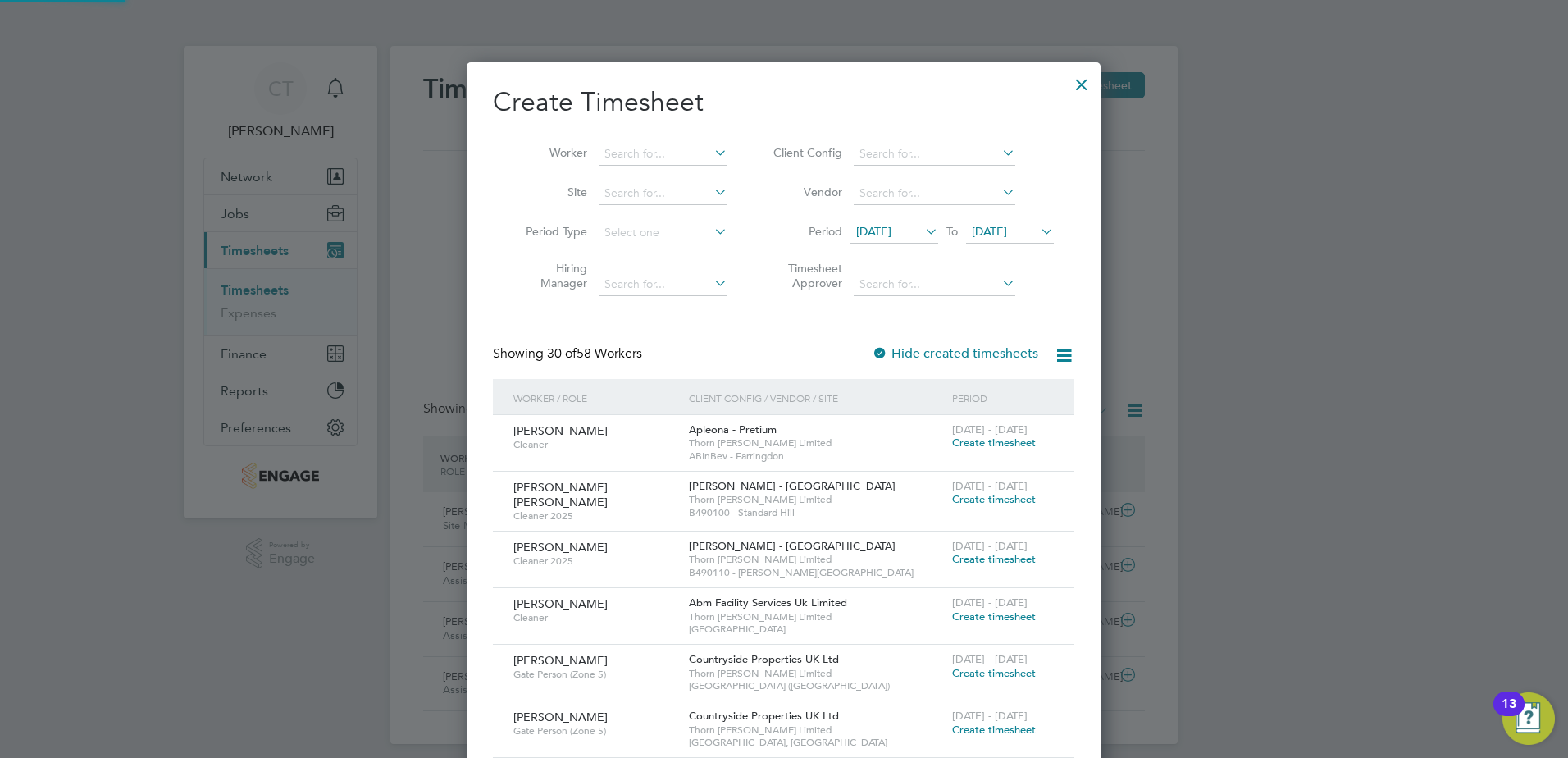
click at [1084, 82] on div at bounding box center [1081, 80] width 29 height 29
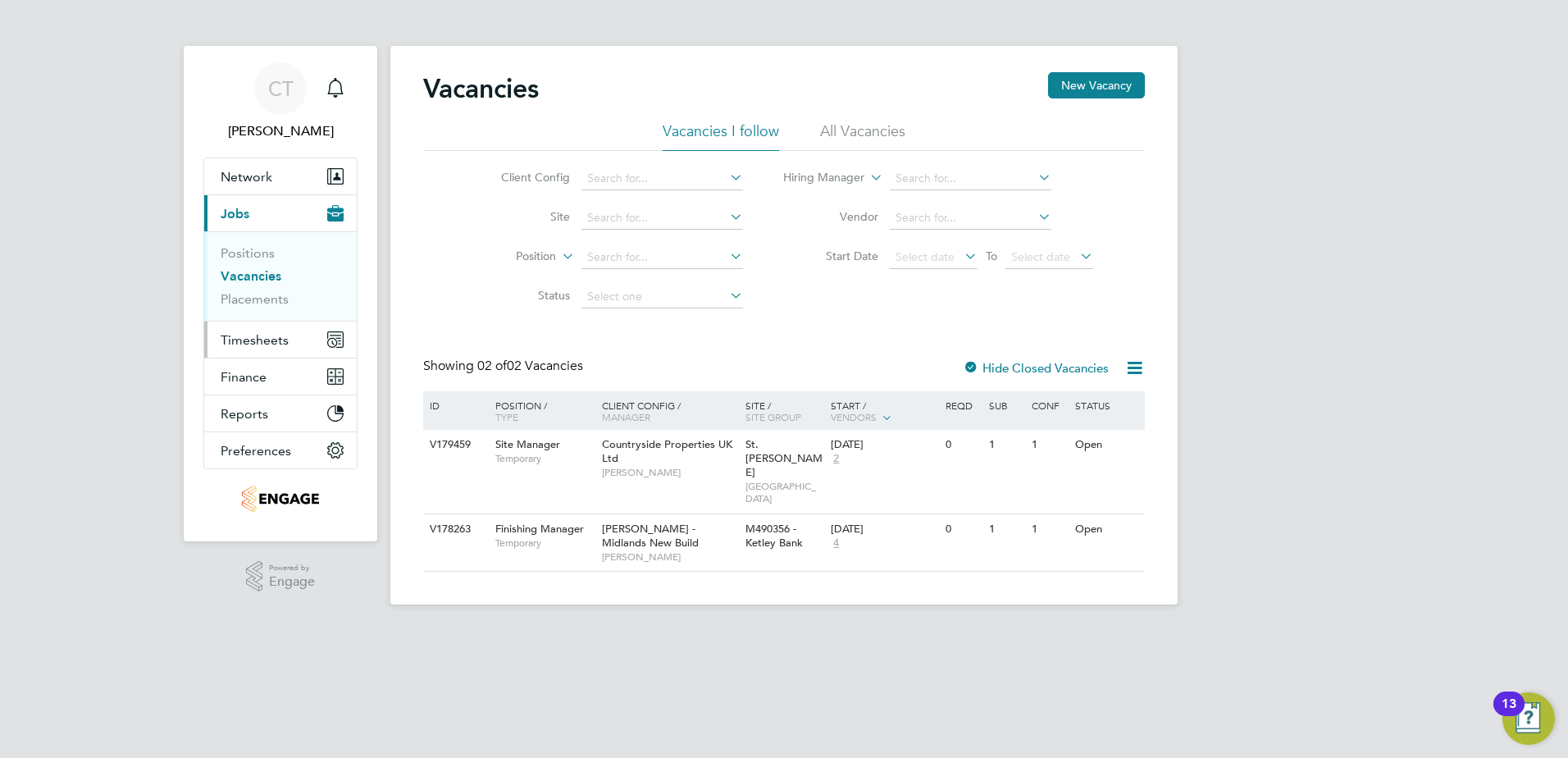
click at [268, 342] on span "Timesheets" at bounding box center [254, 340] width 68 height 16
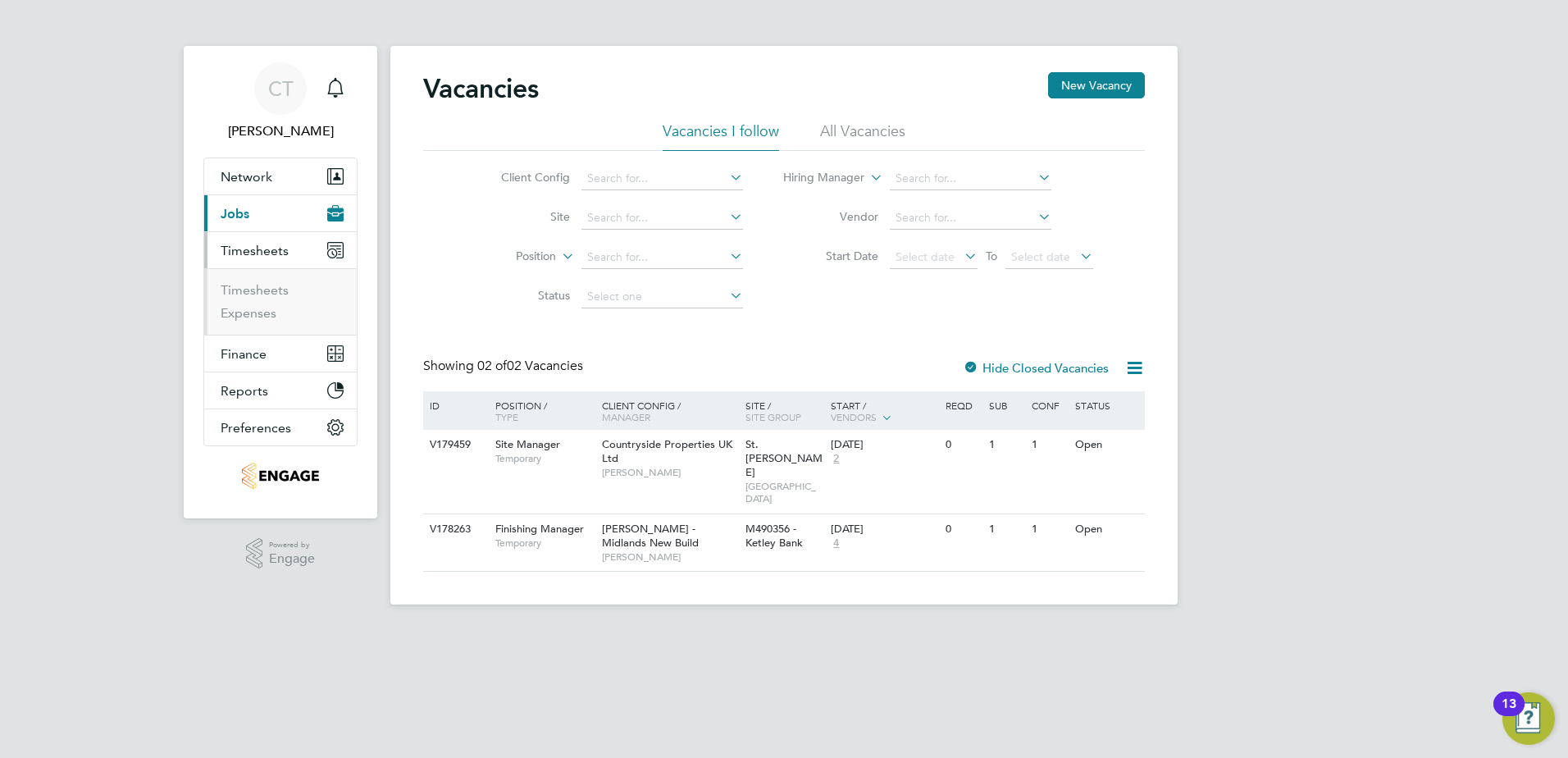
click at [270, 279] on ul "Timesheets Expenses" at bounding box center [280, 301] width 152 height 66
click at [270, 286] on link "Timesheets" at bounding box center [254, 289] width 68 height 16
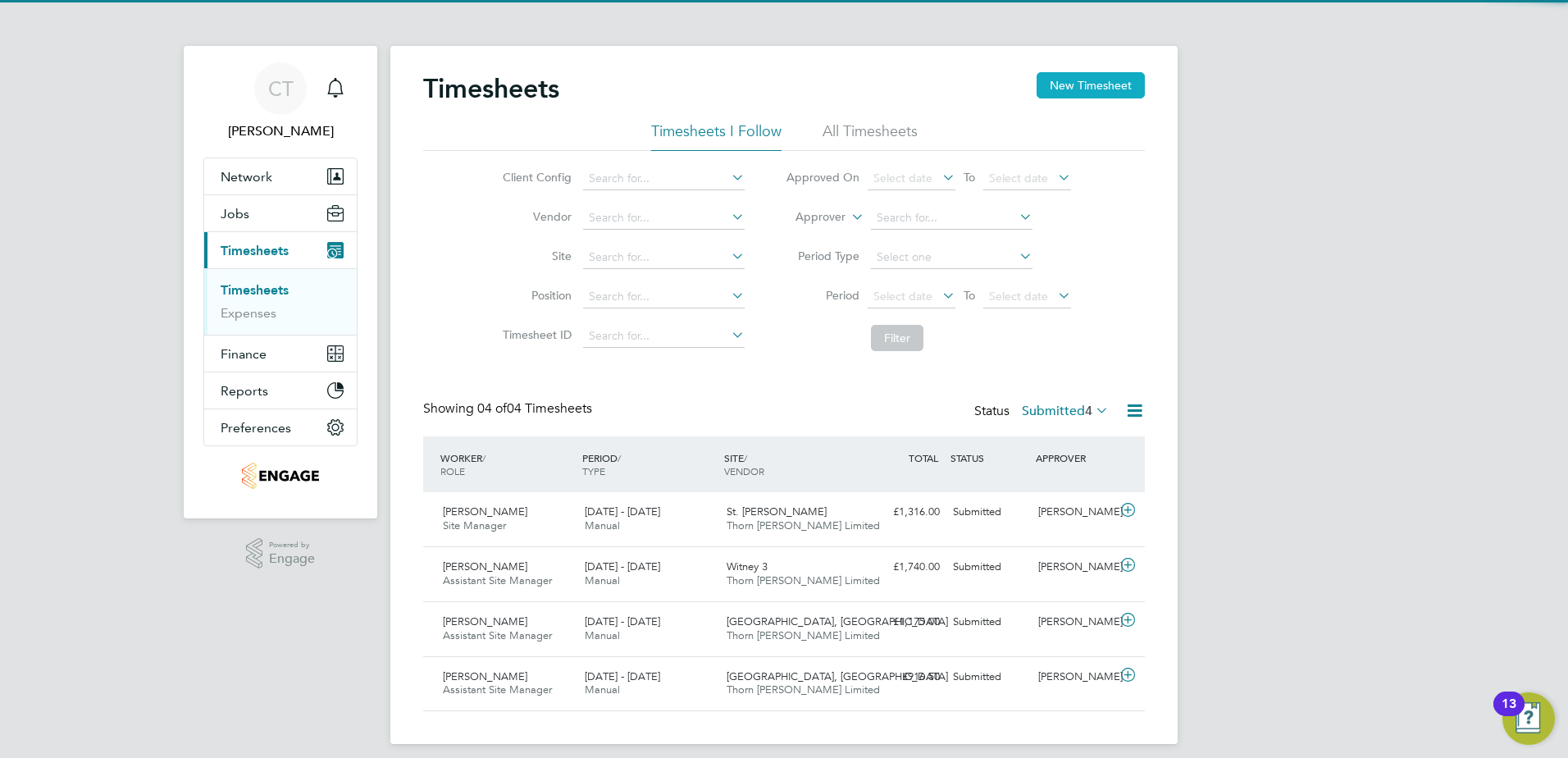
click at [1091, 84] on button "New Timesheet" at bounding box center [1090, 85] width 109 height 26
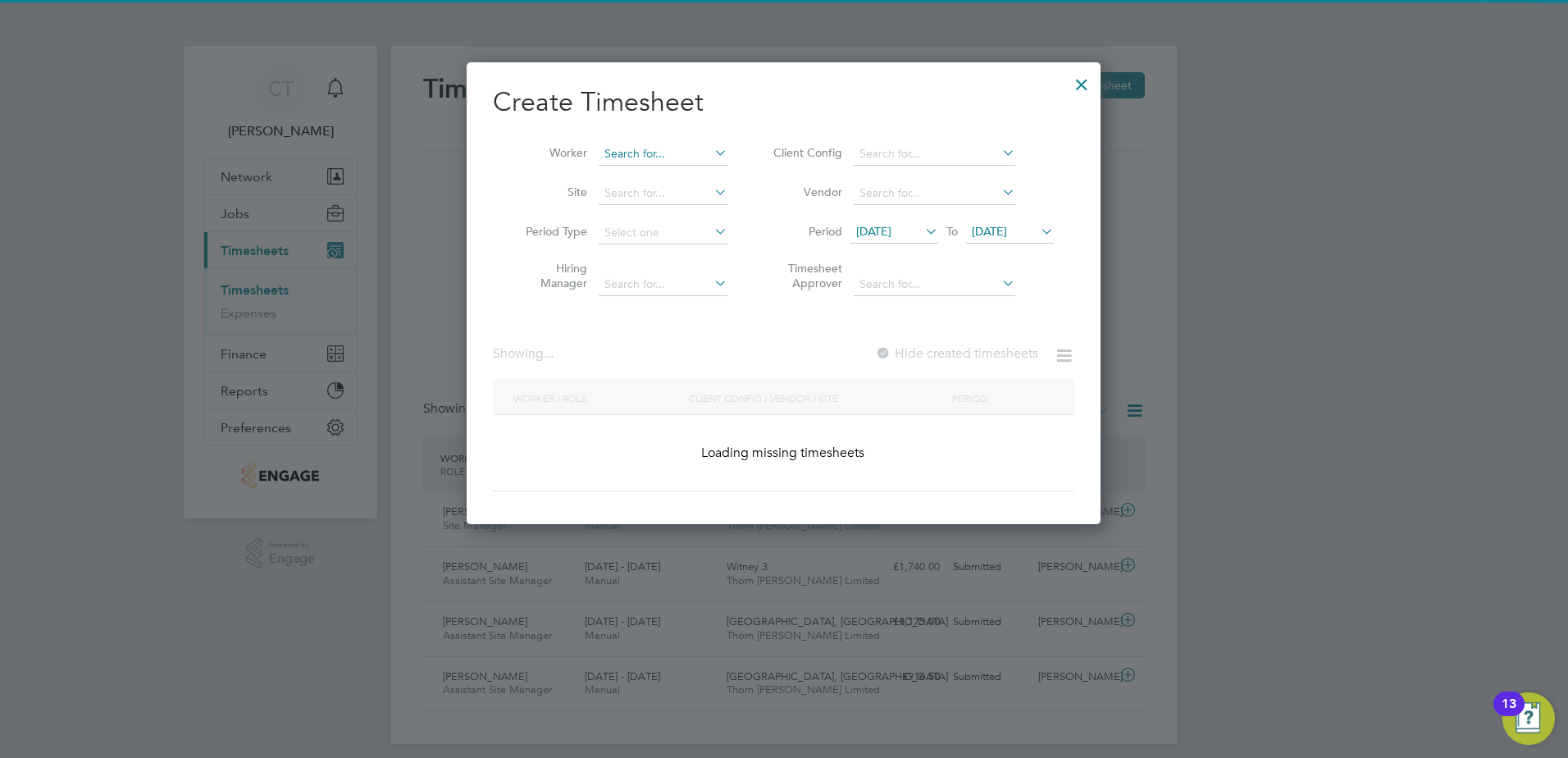
scroll to position [2445, 635]
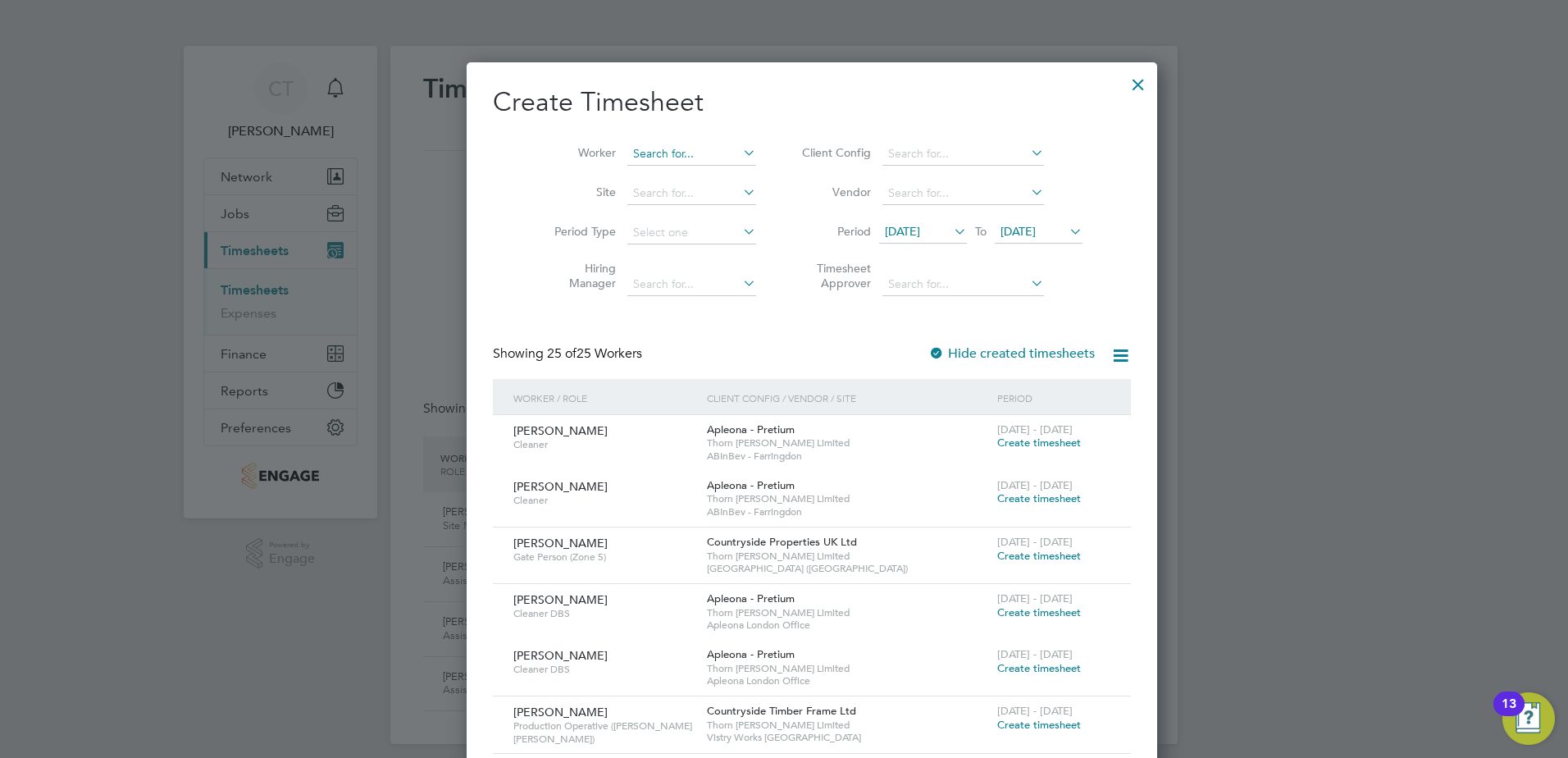
click at [675, 154] on input at bounding box center [691, 154] width 129 height 23
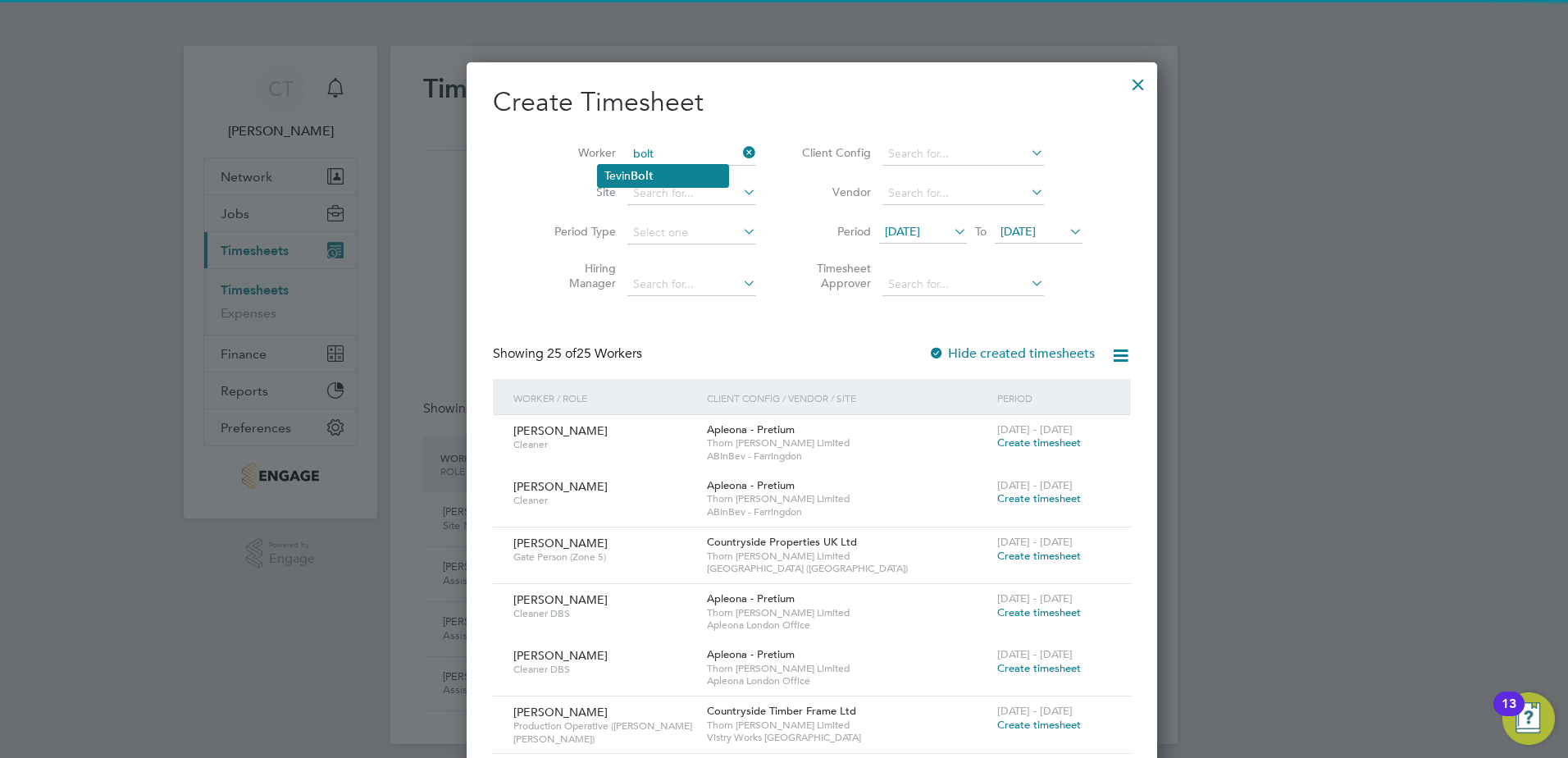
click at [658, 175] on li "Tevin Bolt" at bounding box center [663, 176] width 130 height 22
type input "[PERSON_NAME]"
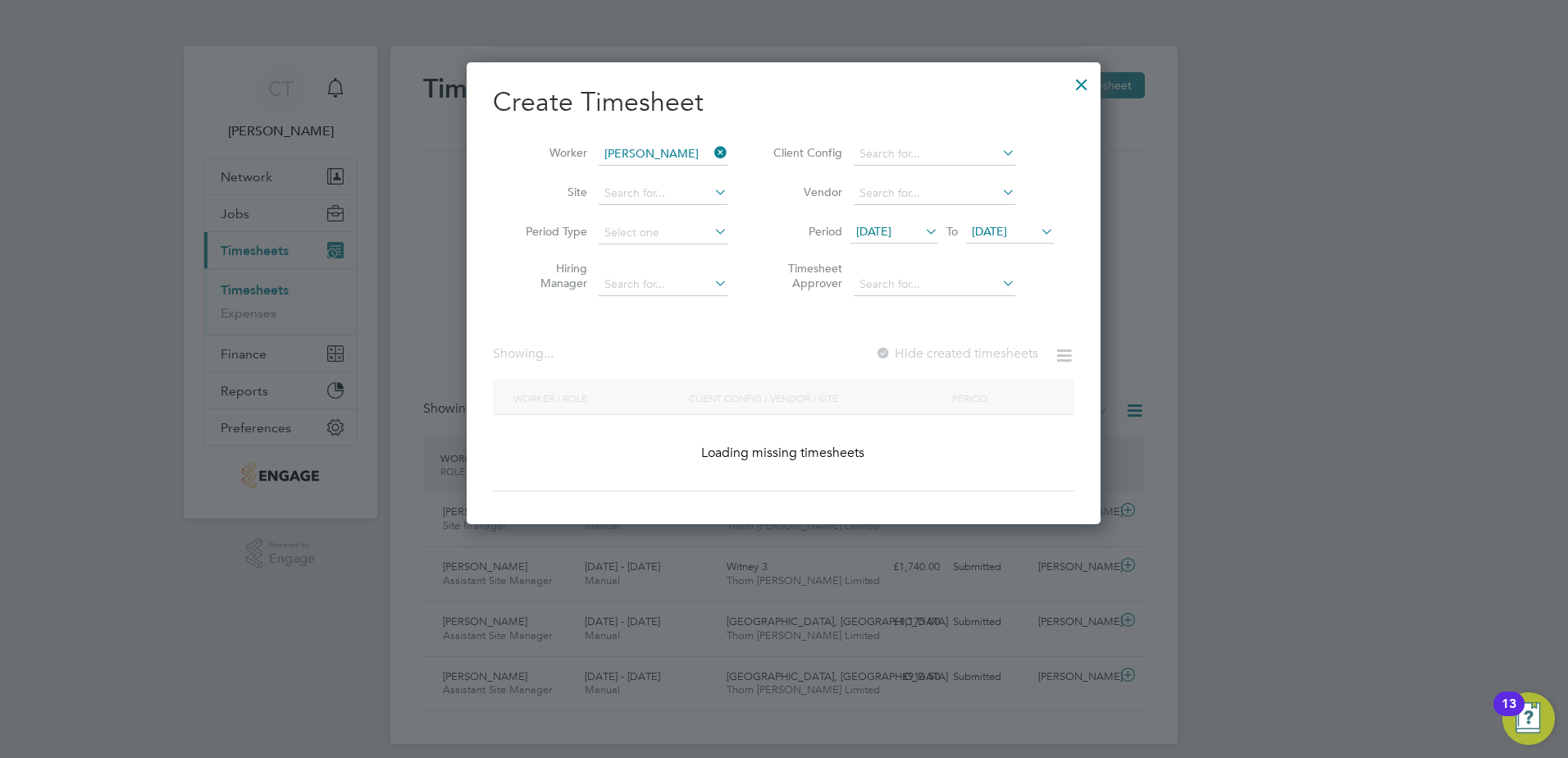
scroll to position [498, 635]
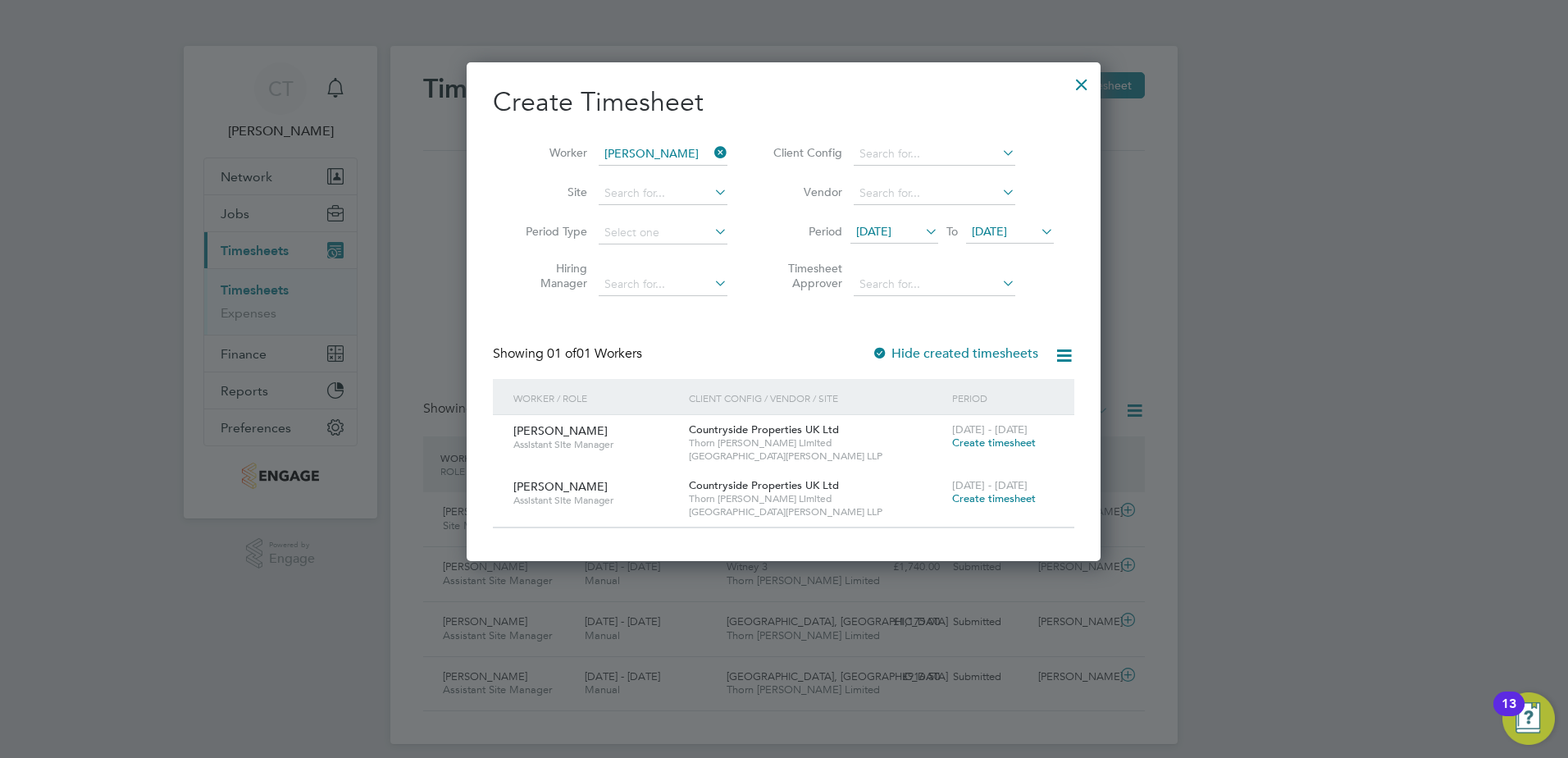
click at [892, 224] on span "[DATE]" at bounding box center [874, 231] width 35 height 15
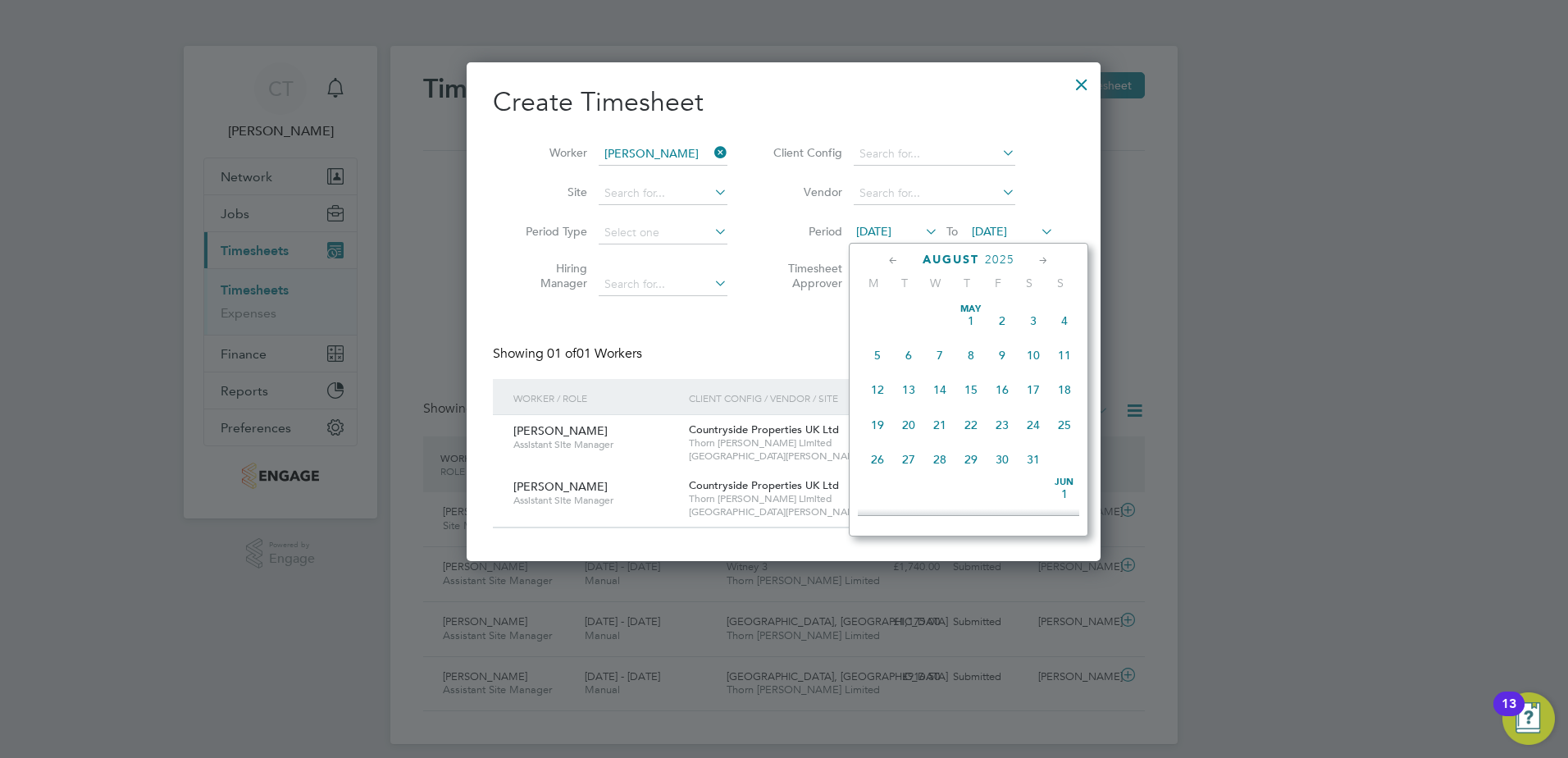
scroll to position [568, 0]
click at [882, 461] on span "25" at bounding box center [877, 445] width 31 height 31
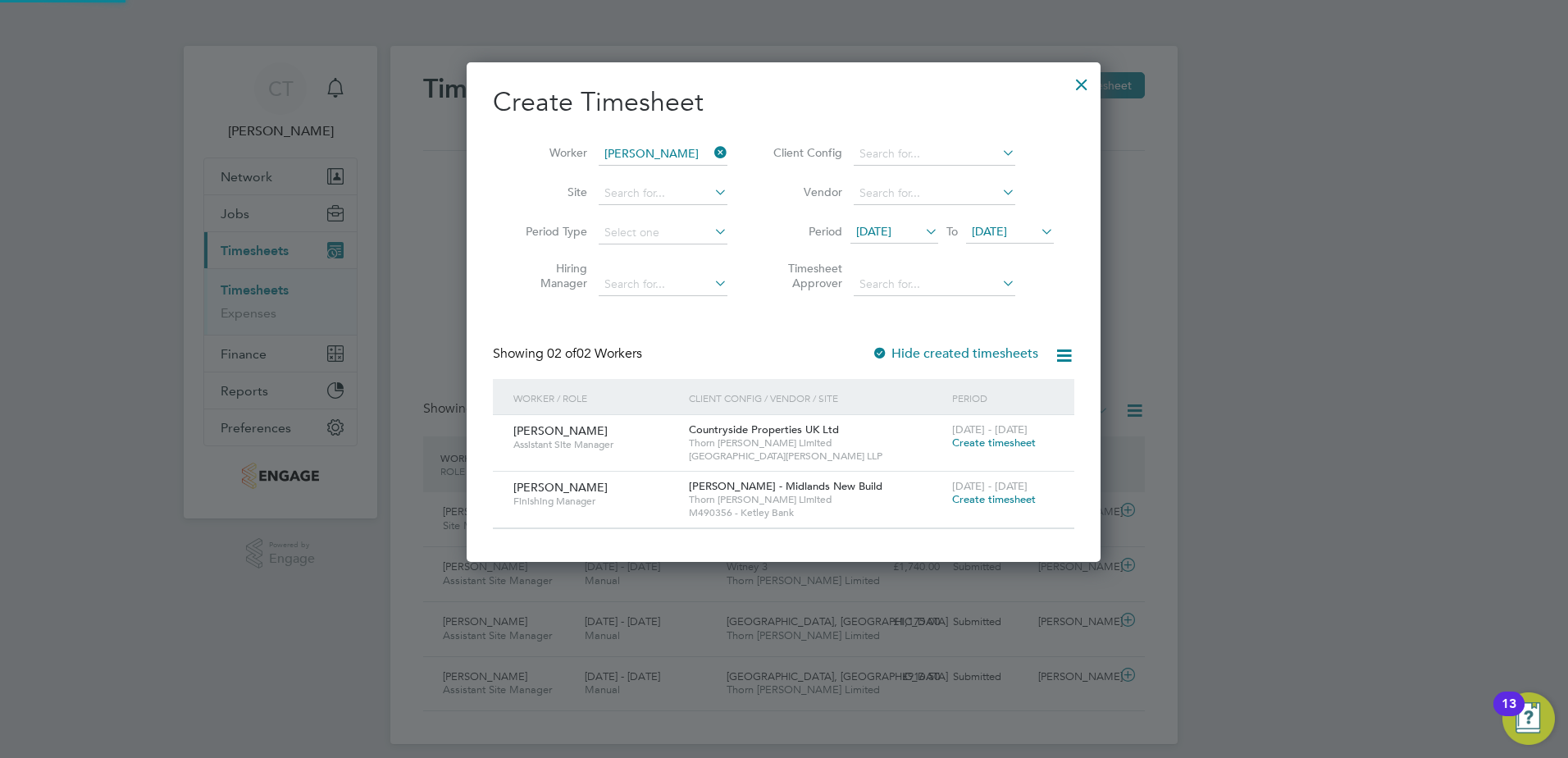
scroll to position [499, 635]
click at [977, 496] on span "Create timesheet" at bounding box center [993, 499] width 83 height 14
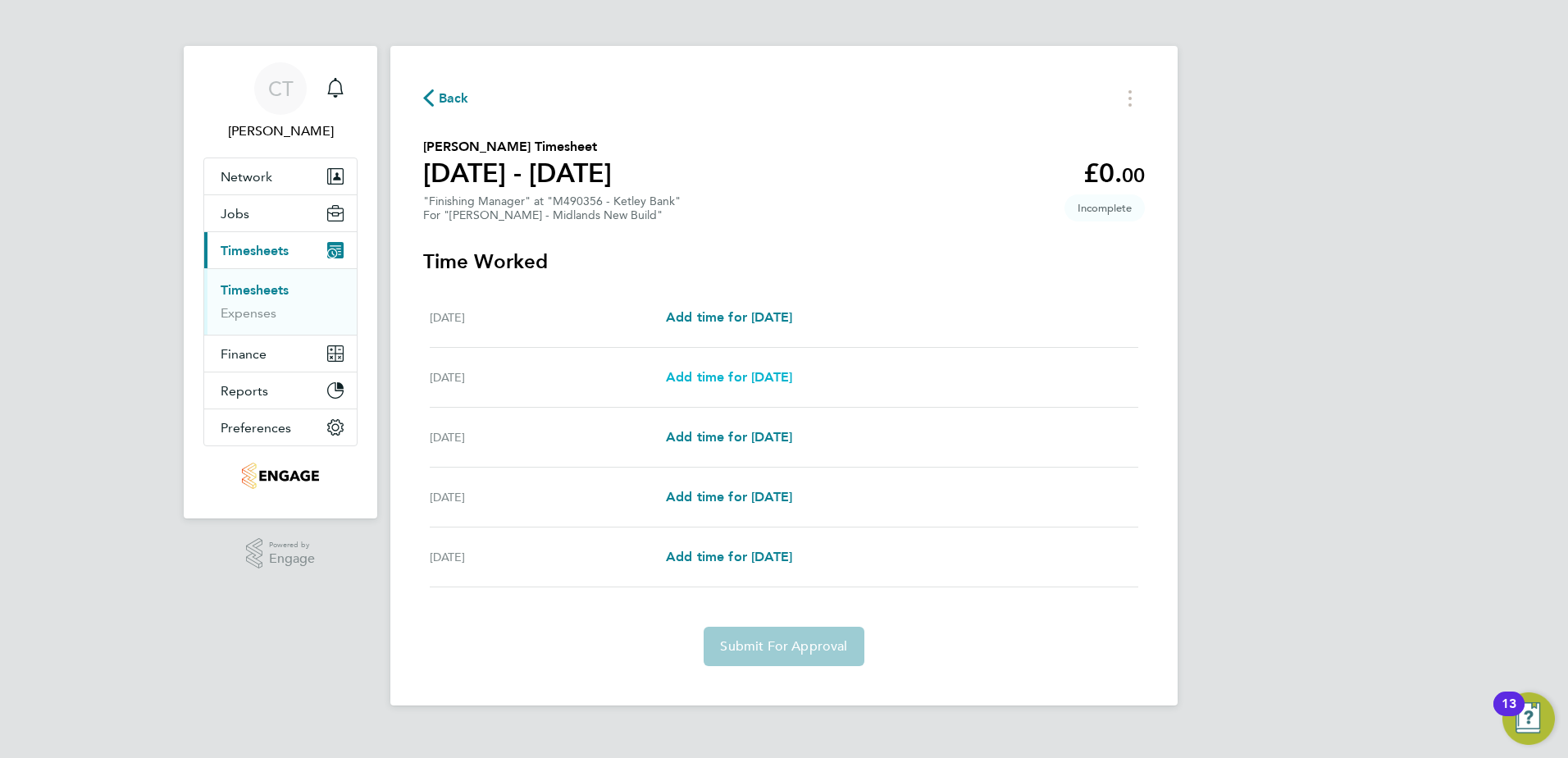
click at [767, 373] on span "Add time for [DATE]" at bounding box center [729, 377] width 126 height 16
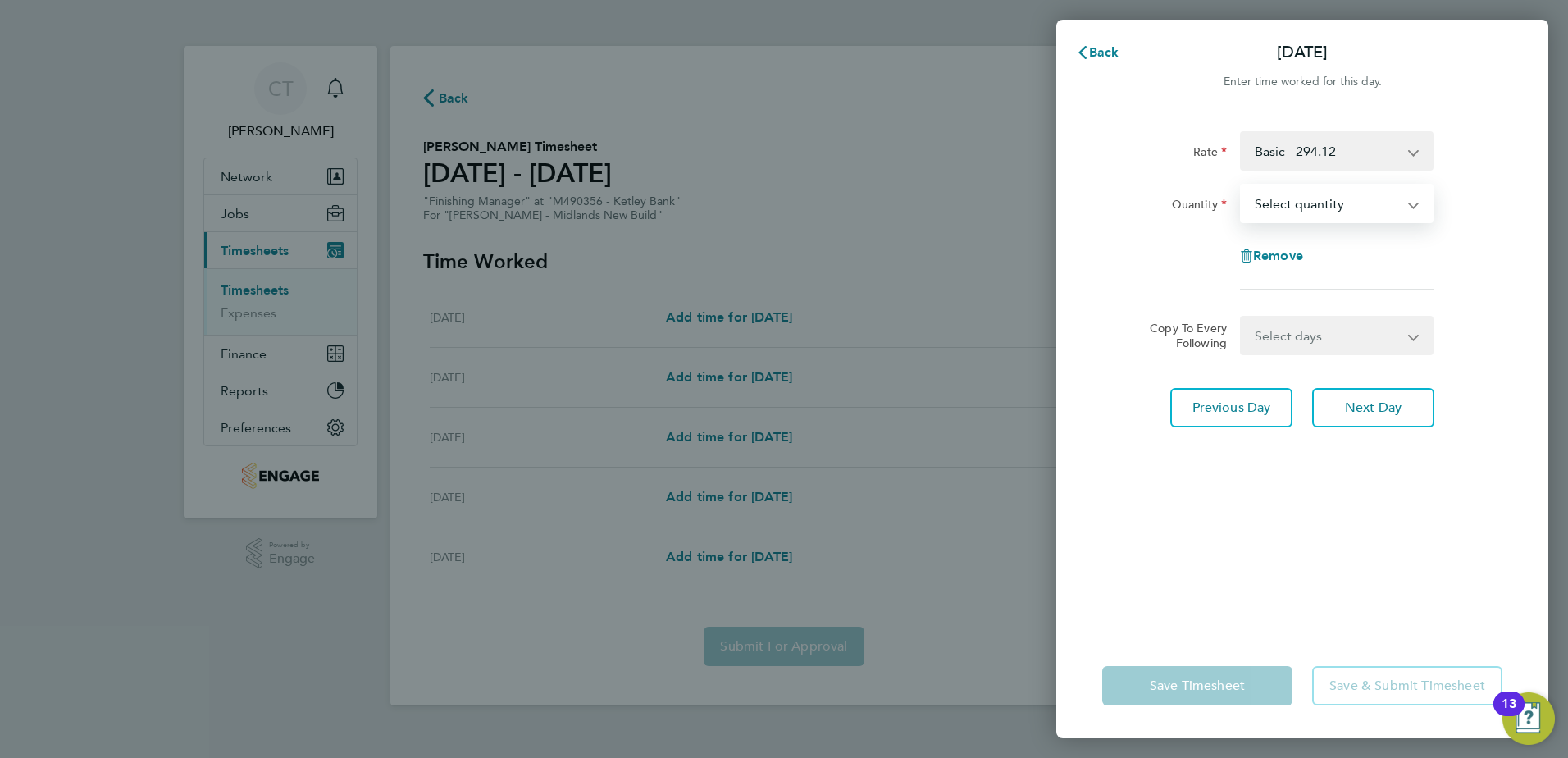
click at [1330, 193] on select "Select quantity 0.5 1" at bounding box center [1327, 203] width 171 height 36
select select "1"
click at [1242, 185] on select "Select quantity 0.5 1" at bounding box center [1327, 203] width 171 height 36
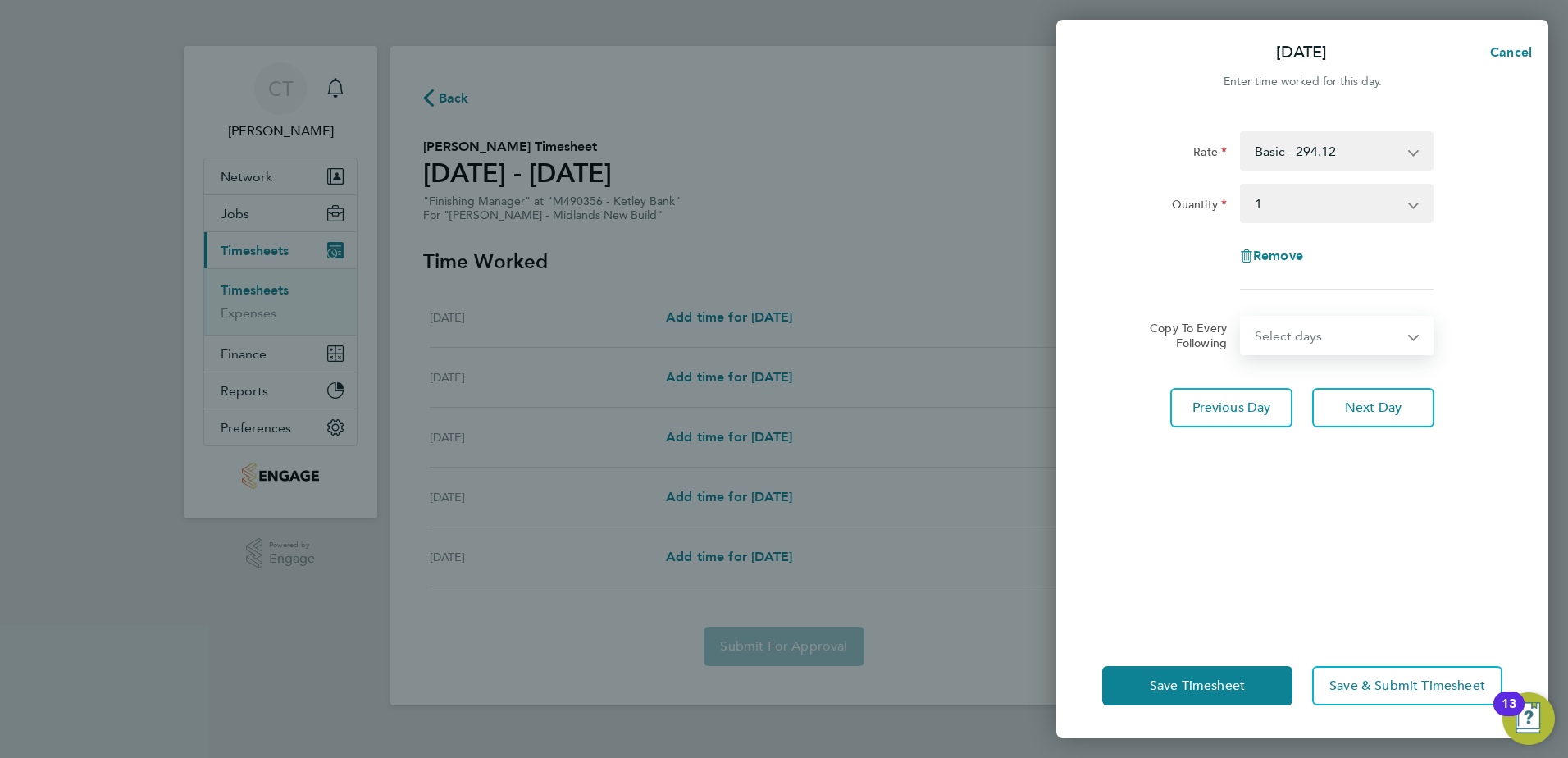
click at [1310, 334] on select "Select days Day [DATE] [DATE] [DATE]" at bounding box center [1327, 335] width 172 height 36
click at [1310, 328] on select "Select days Day [DATE] [DATE] [DATE]" at bounding box center [1327, 335] width 172 height 36
click at [1370, 395] on button "Next Day" at bounding box center [1373, 407] width 122 height 40
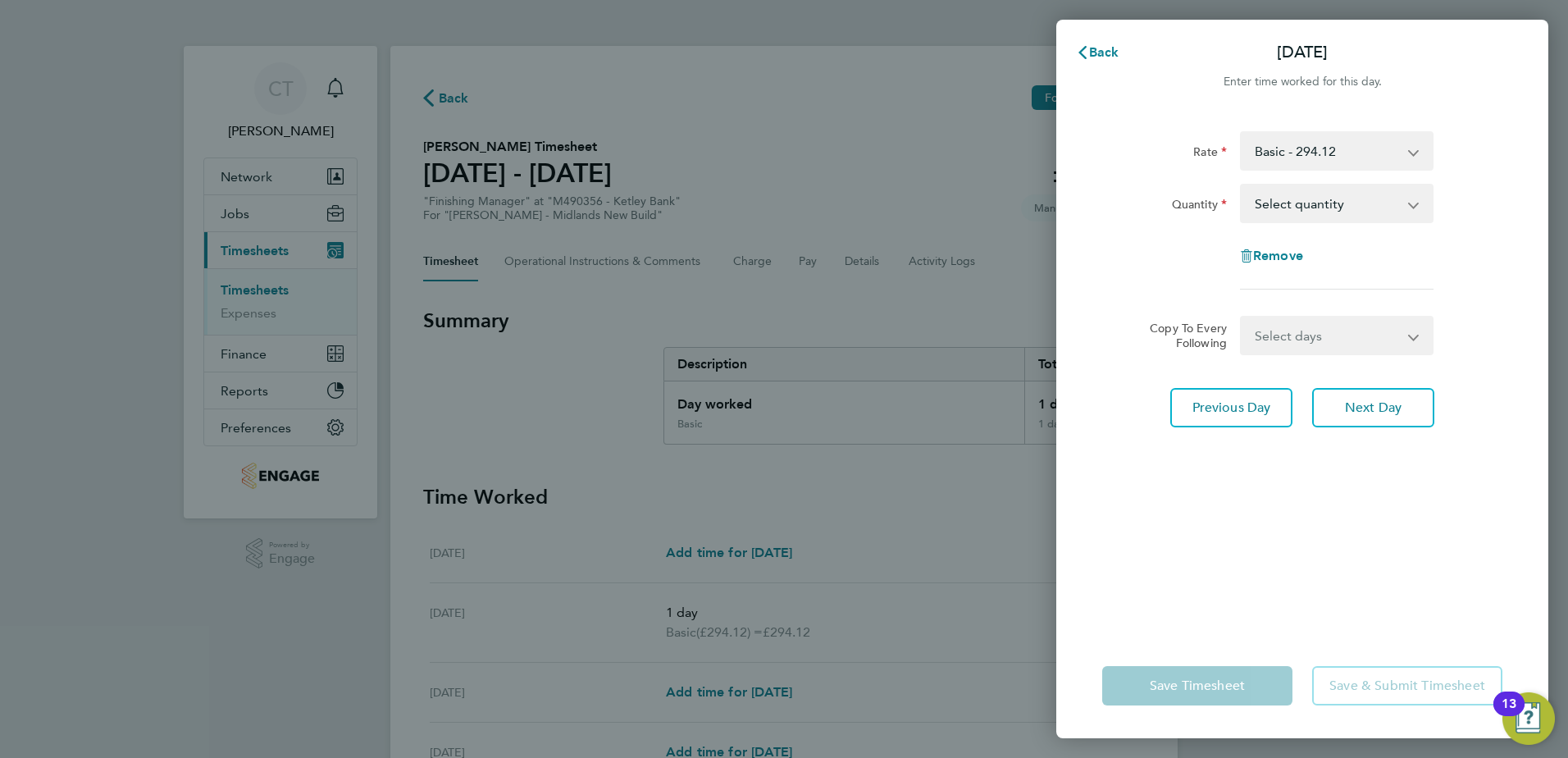
click at [1311, 204] on select "Select quantity 0.5 1" at bounding box center [1327, 203] width 171 height 36
select select "1"
click at [1242, 185] on select "Select quantity 0.5 1" at bounding box center [1327, 203] width 171 height 36
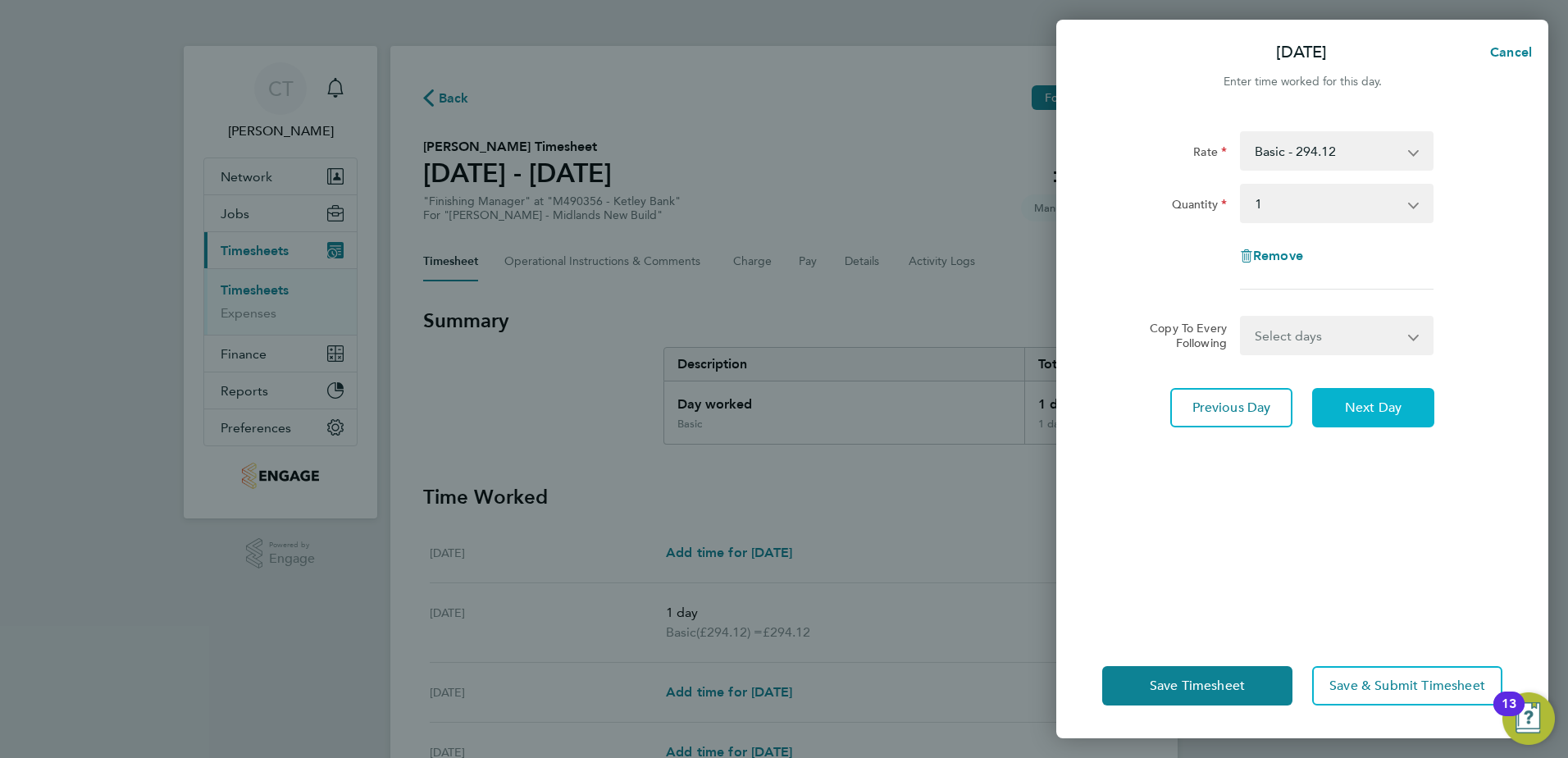
click at [1389, 405] on span "Next Day" at bounding box center [1373, 408] width 56 height 17
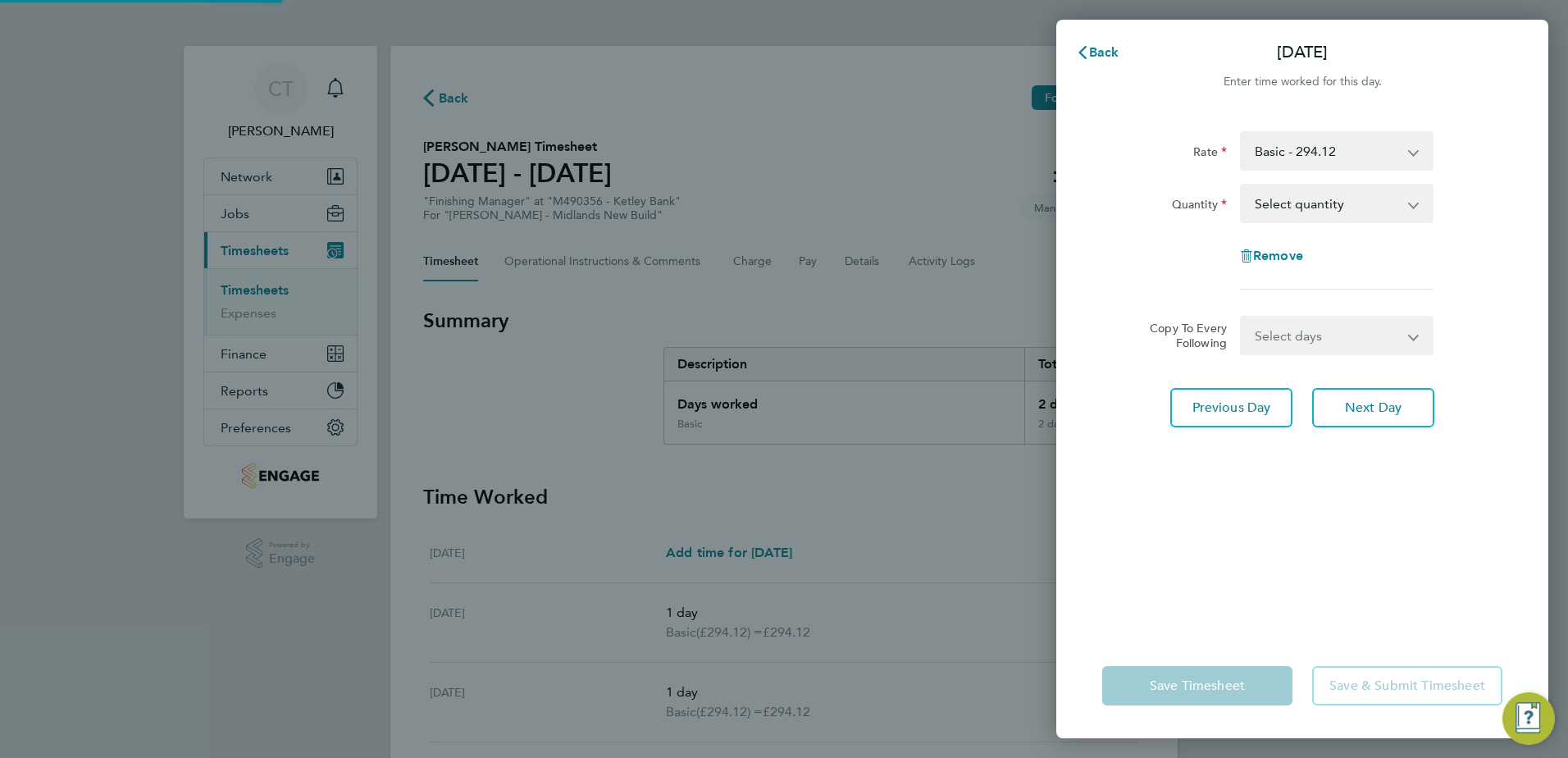
click at [1356, 214] on select "Select quantity 0.5 1" at bounding box center [1327, 203] width 171 height 36
select select "1"
click at [1242, 185] on select "Select quantity 0.5 1" at bounding box center [1327, 203] width 171 height 36
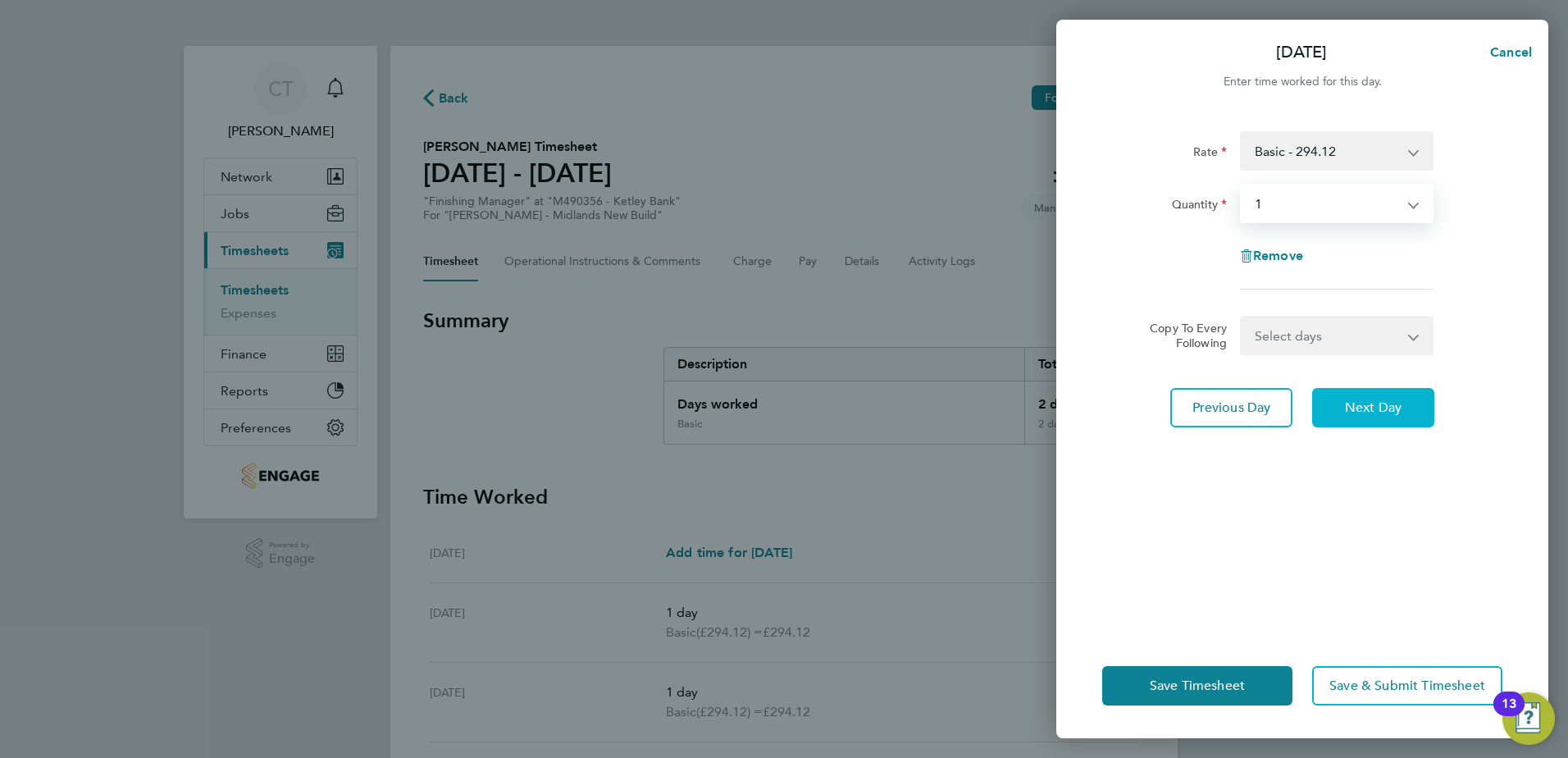
click at [1364, 401] on span "Next Day" at bounding box center [1373, 408] width 56 height 17
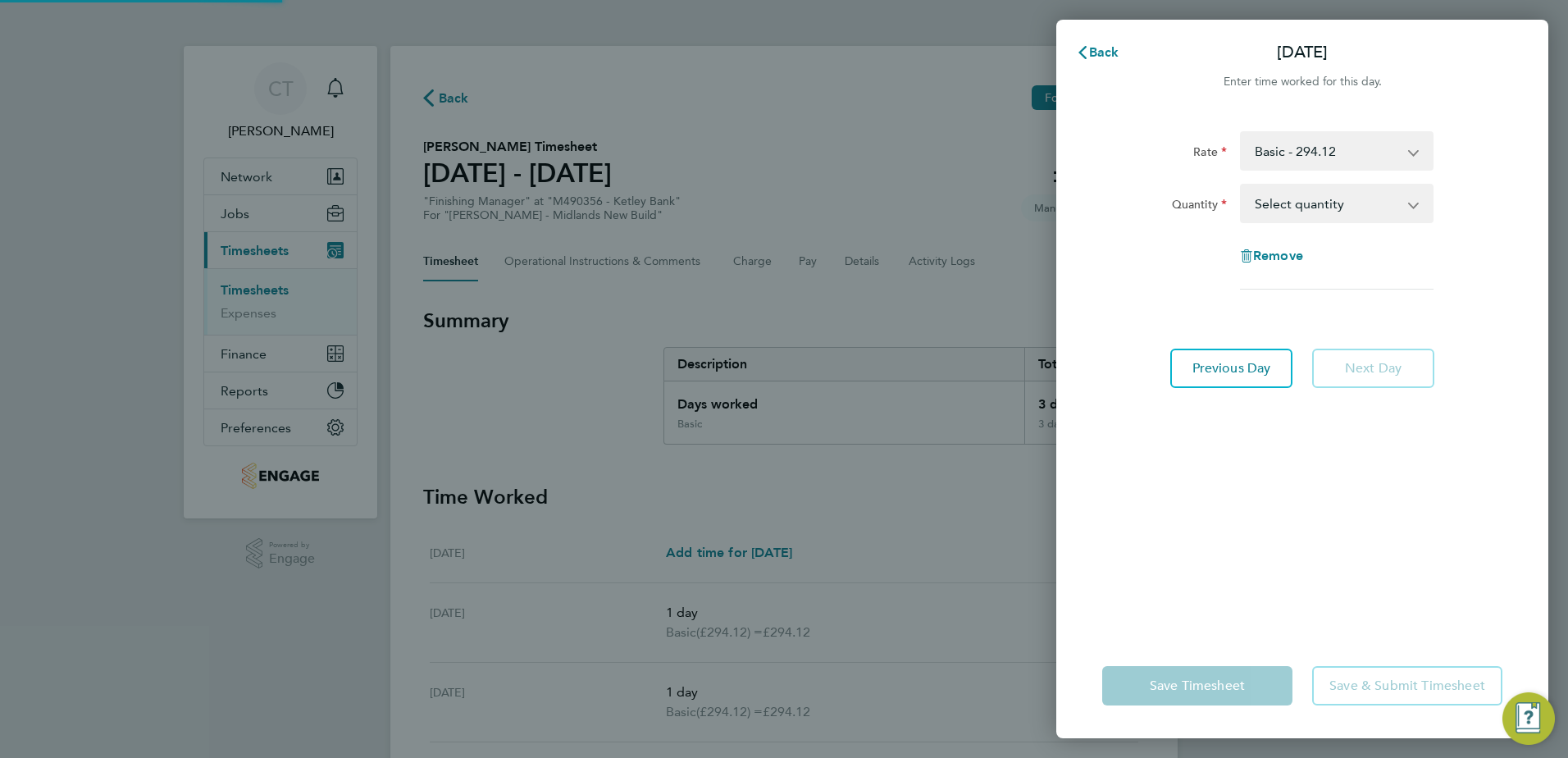
click at [1350, 207] on select "Select quantity 0.5 1" at bounding box center [1327, 203] width 171 height 36
select select "1"
click at [1242, 185] on select "Select quantity 0.5 1" at bounding box center [1327, 203] width 171 height 36
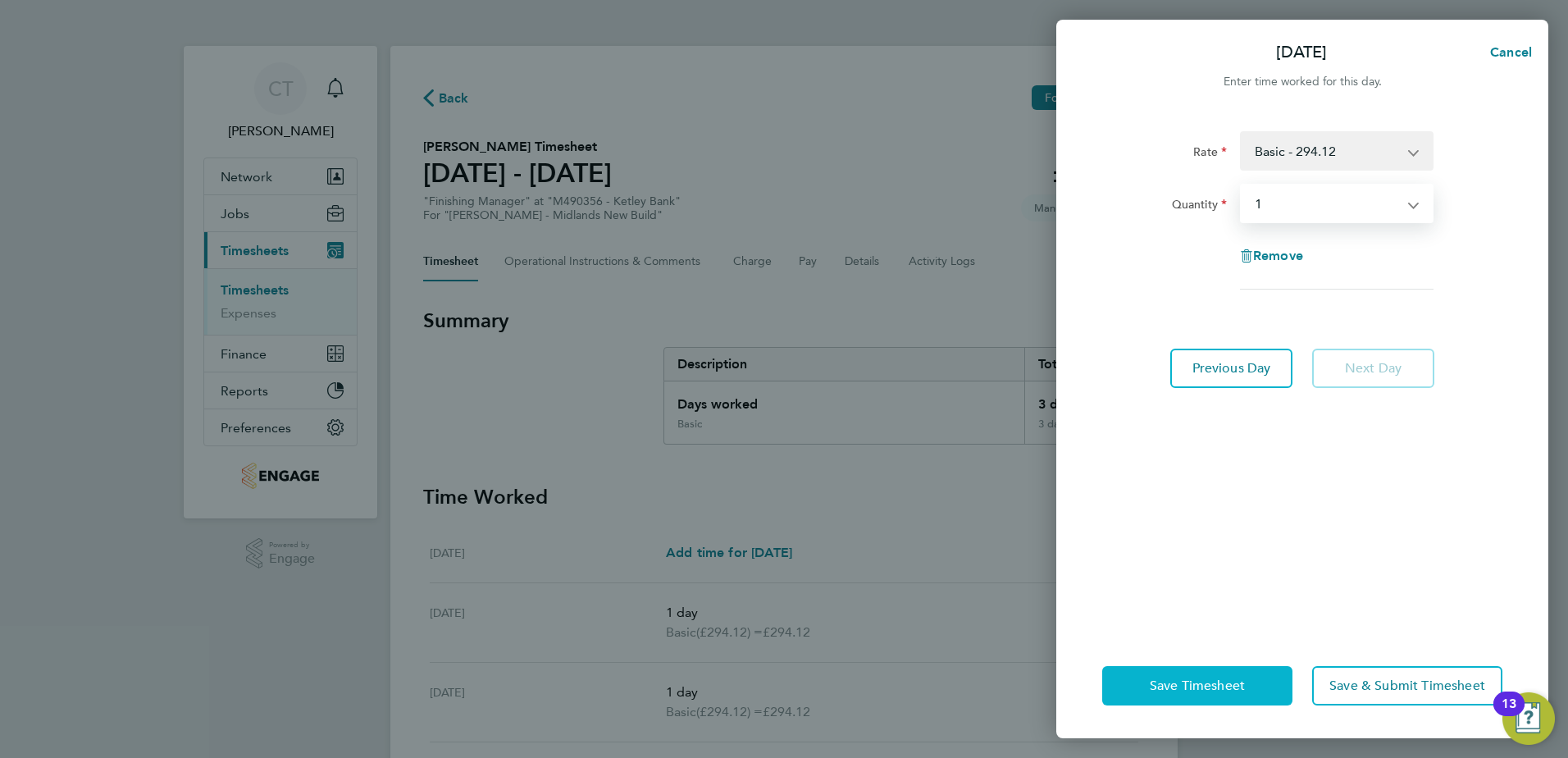
click at [1197, 684] on span "Save Timesheet" at bounding box center [1197, 686] width 95 height 17
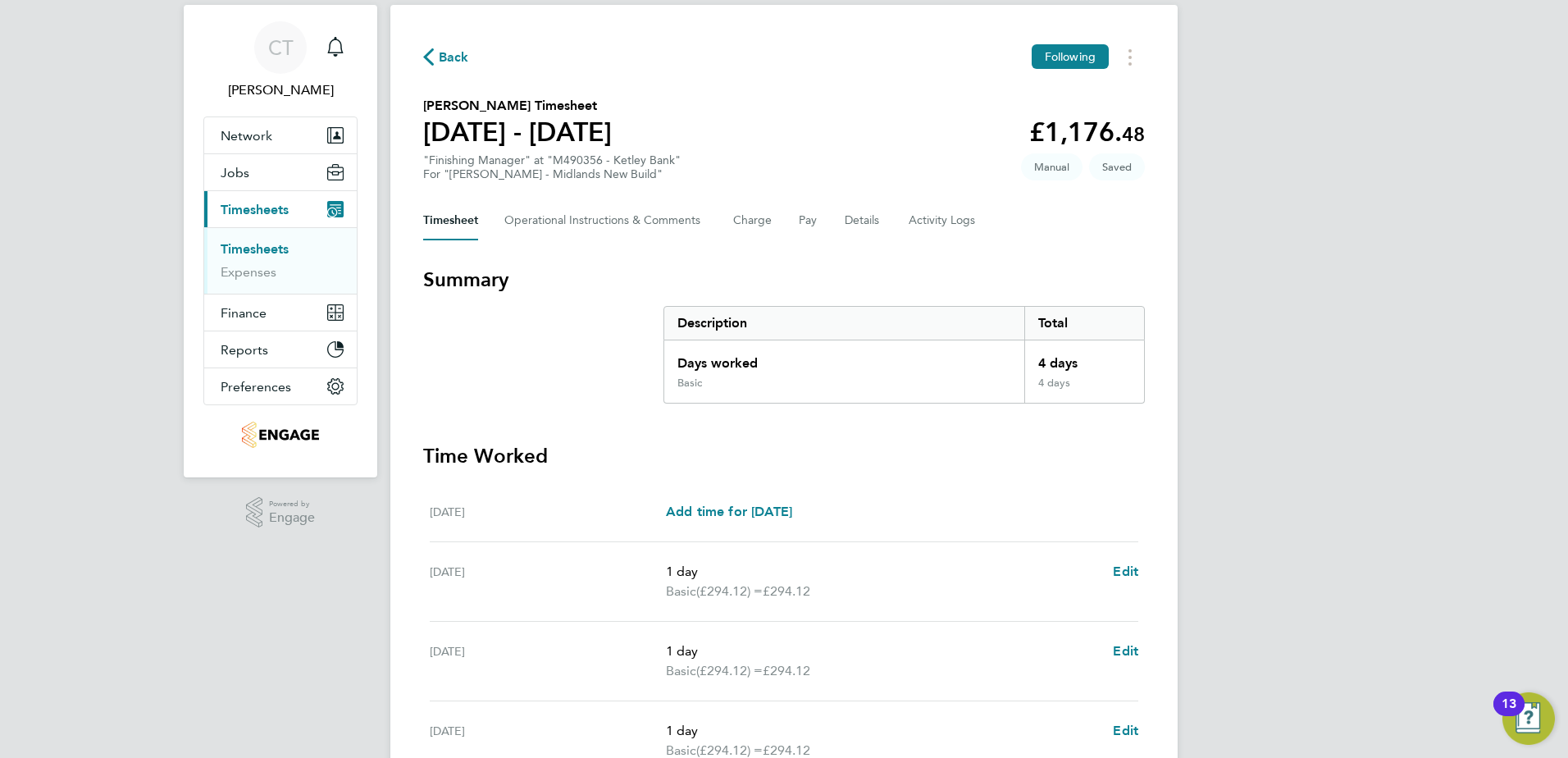
scroll to position [50, 0]
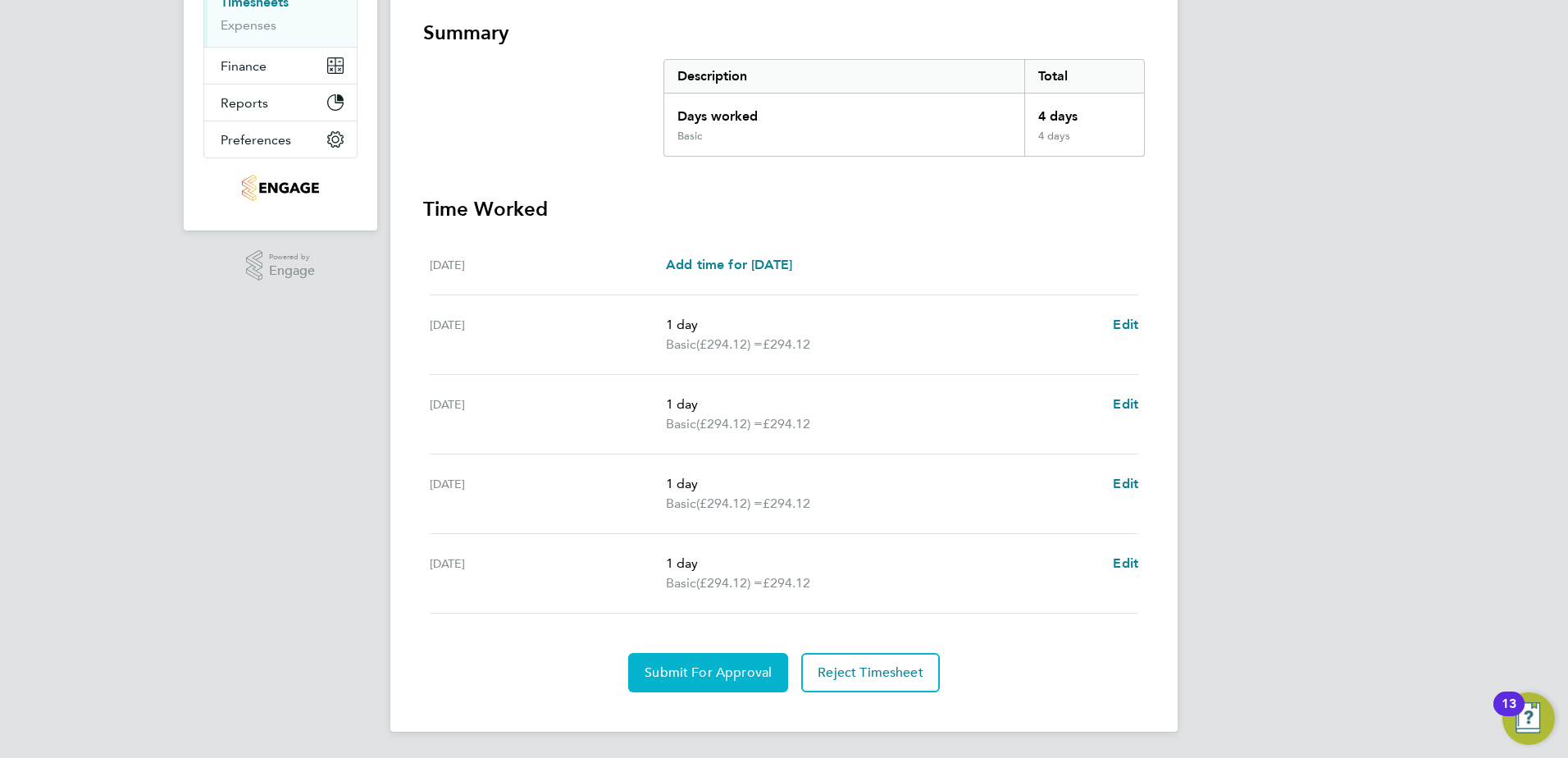
click at [691, 679] on span "Submit For Approval" at bounding box center [707, 673] width 127 height 17
